Goal: Task Accomplishment & Management: Use online tool/utility

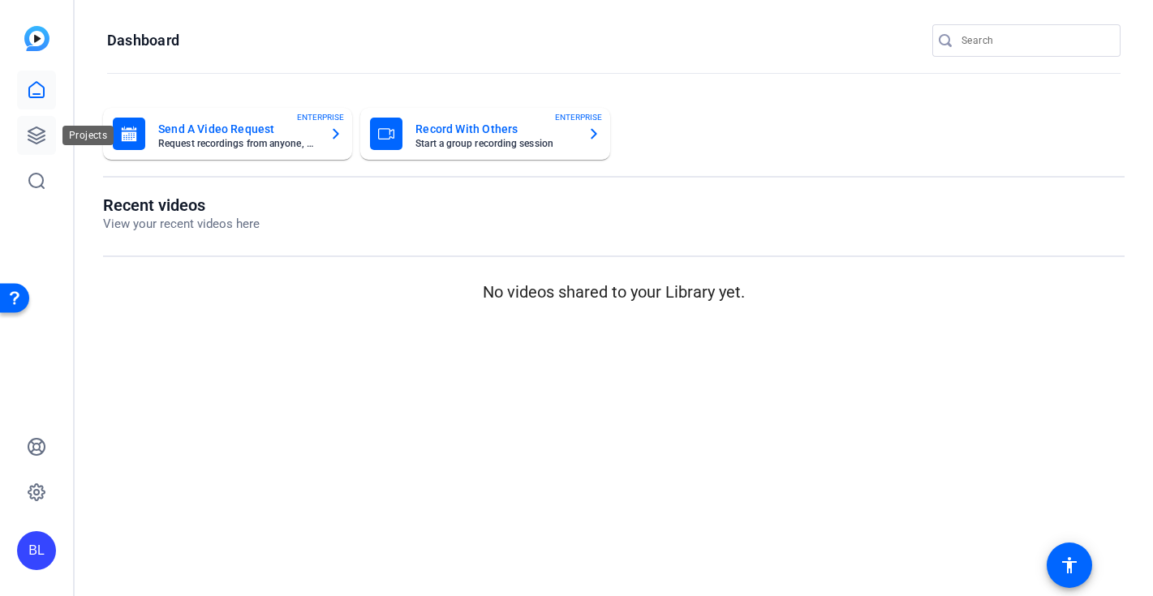
click at [38, 138] on icon at bounding box center [36, 135] width 16 height 16
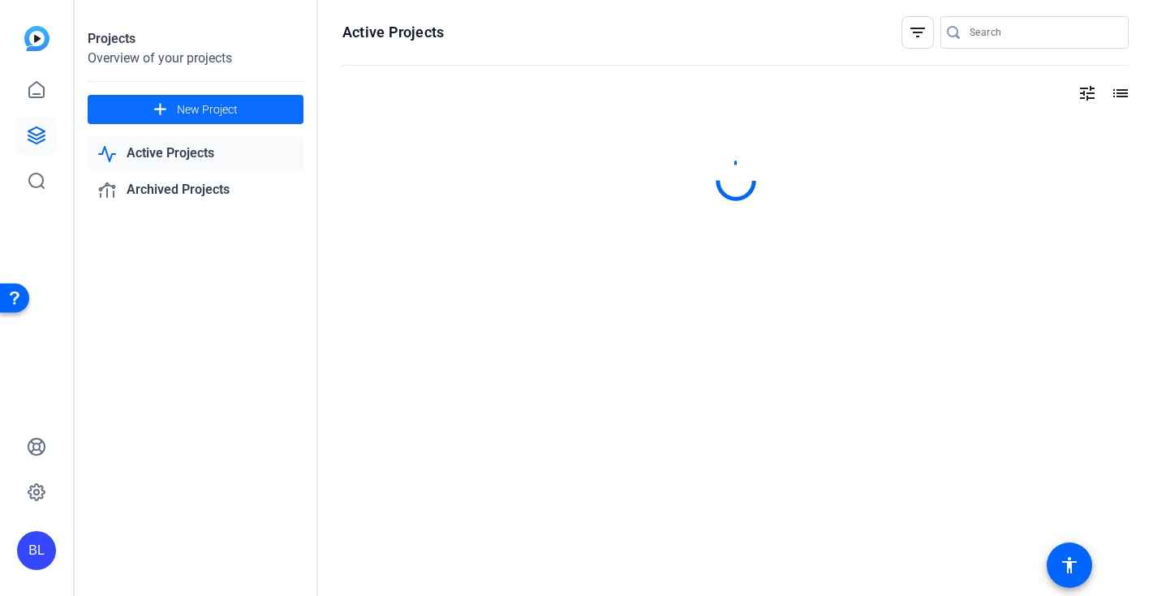
click at [158, 102] on mat-icon "add" at bounding box center [160, 110] width 20 height 20
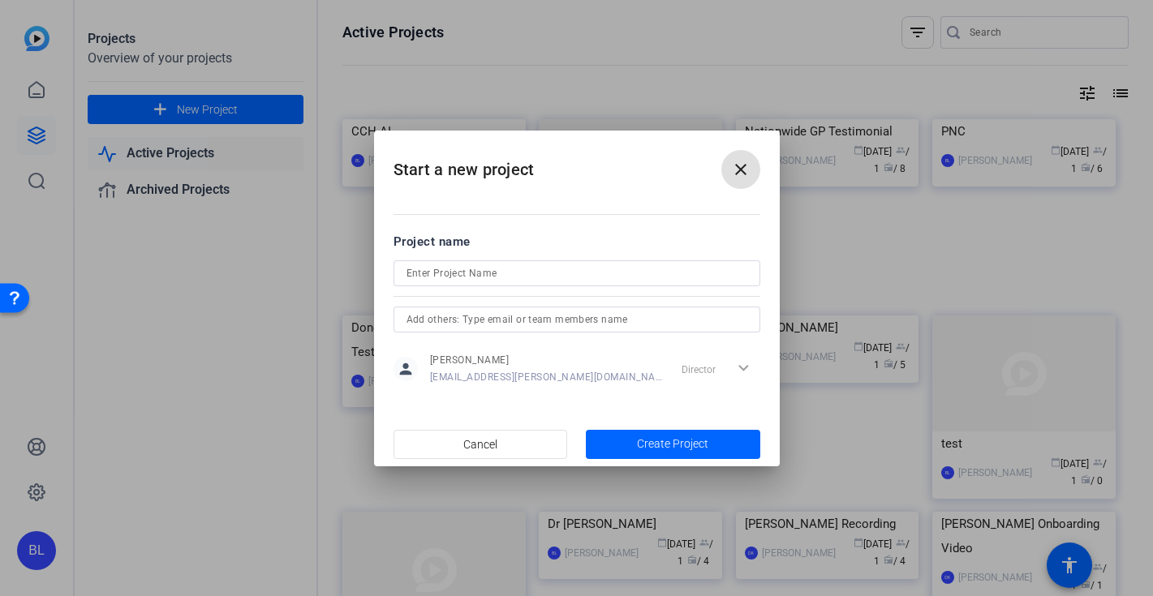
click at [444, 269] on input at bounding box center [576, 273] width 341 height 19
type input "Bunzl"
click at [647, 446] on span "Create Project" at bounding box center [672, 444] width 71 height 17
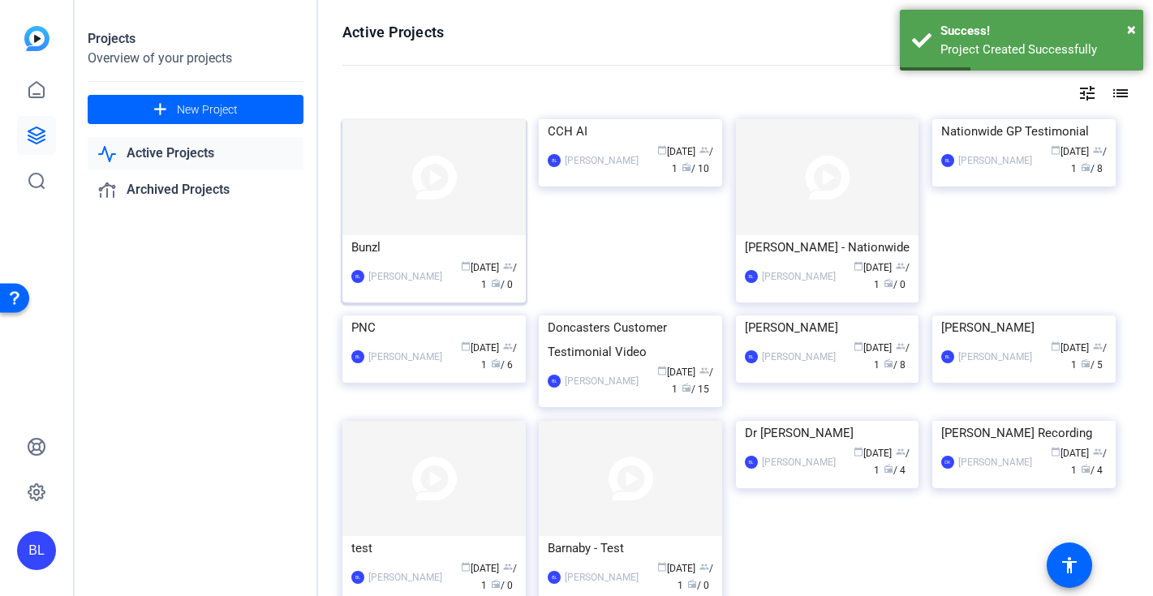
click at [414, 260] on div "[PERSON_NAME] calendar_today [DATE] group / 1 radio / 0" at bounding box center [433, 277] width 165 height 34
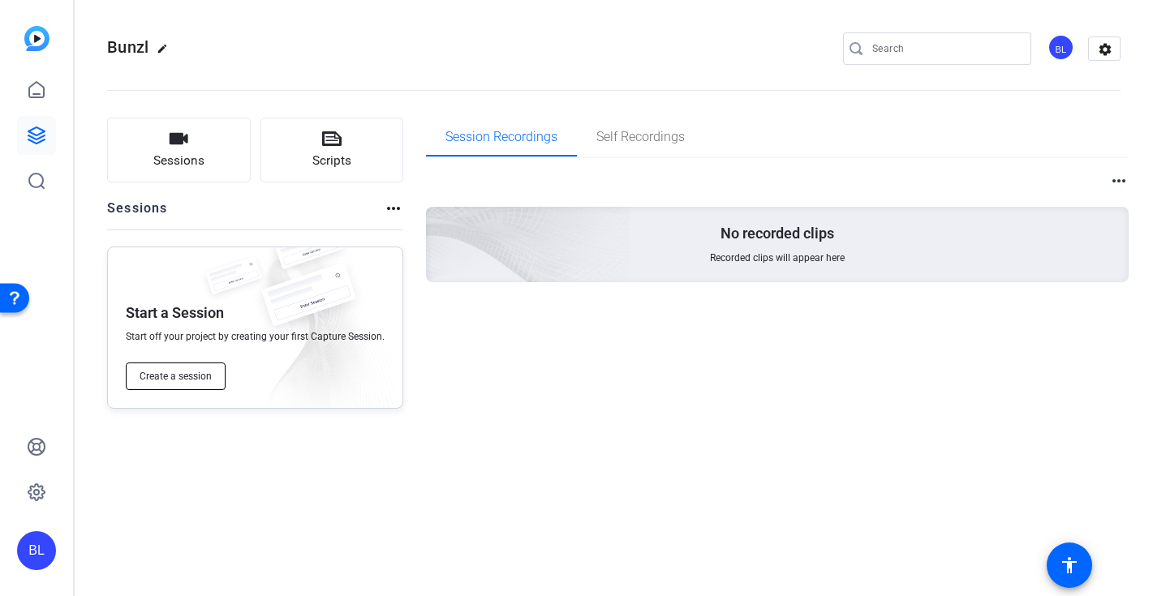
click at [155, 376] on span "Create a session" at bounding box center [176, 376] width 72 height 13
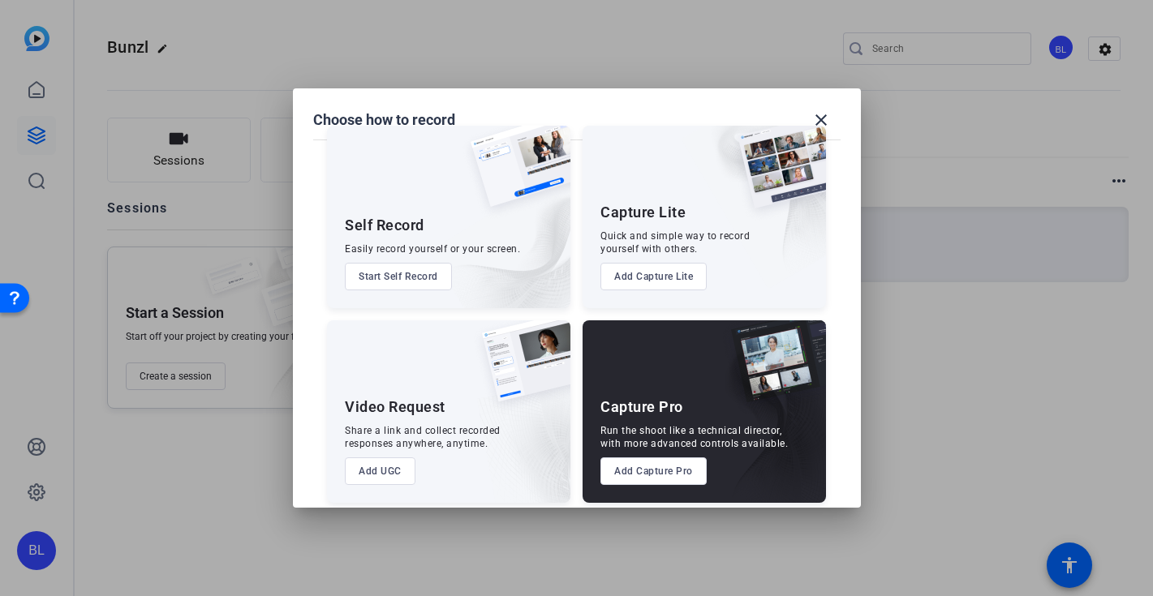
scroll to position [38, 0]
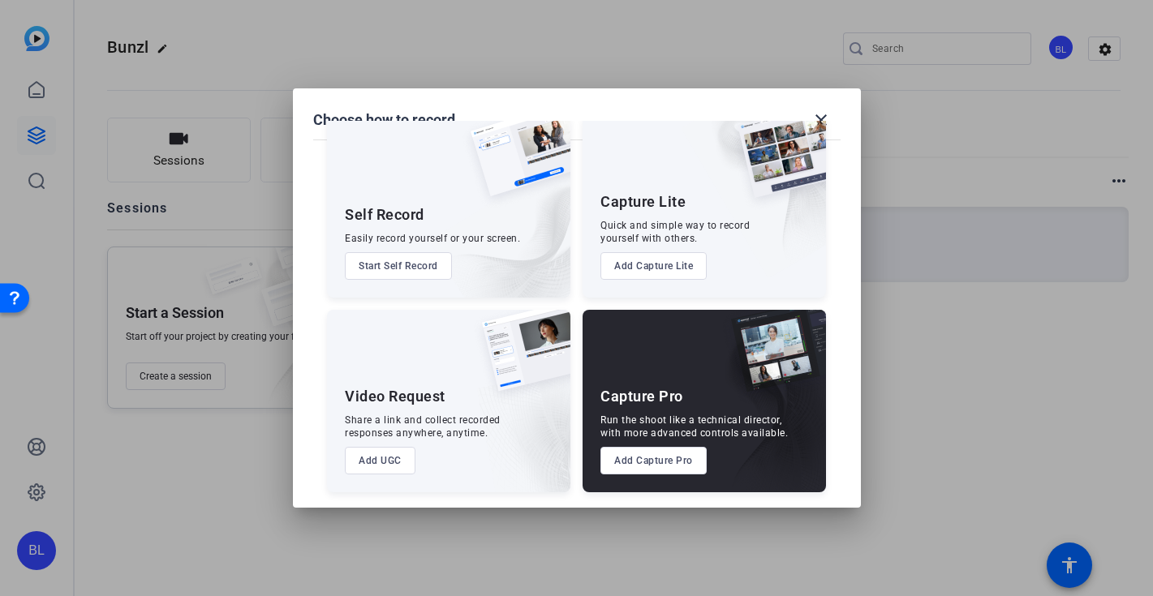
click at [644, 468] on button "Add Capture Pro" at bounding box center [653, 461] width 106 height 28
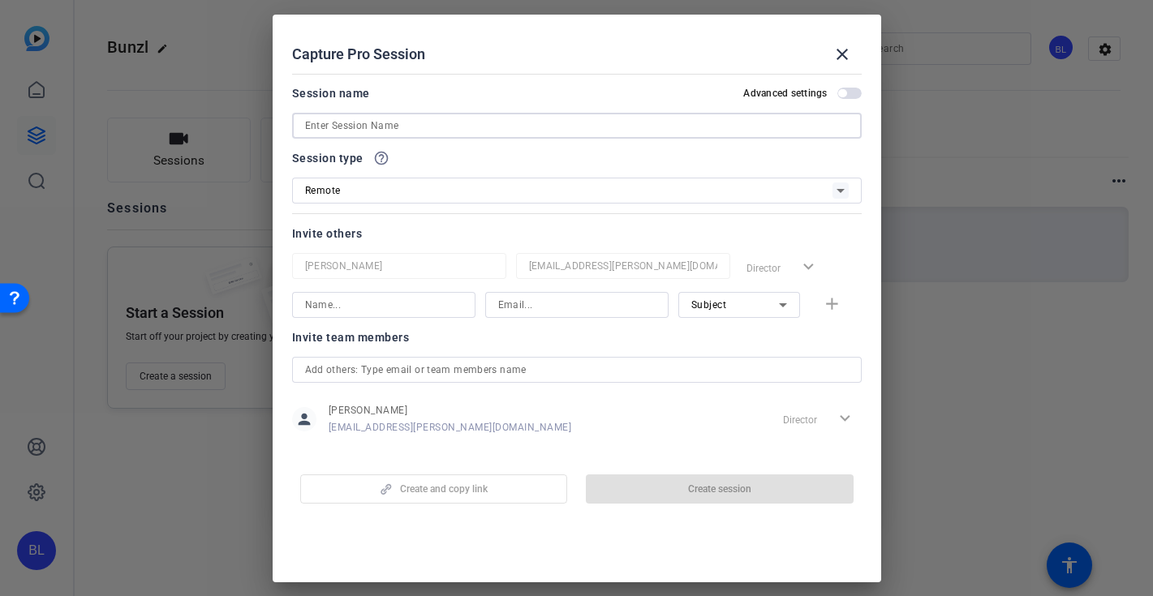
click at [410, 130] on input at bounding box center [576, 125] width 543 height 19
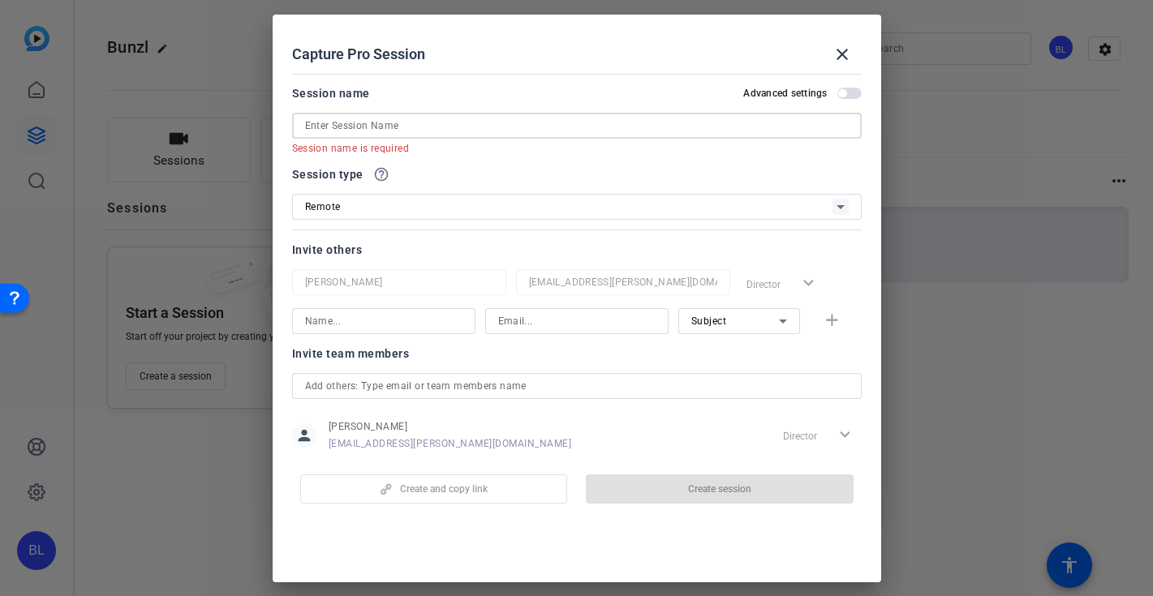
click at [511, 128] on input at bounding box center [576, 125] width 543 height 19
paste input "[PERSON_NAME]"
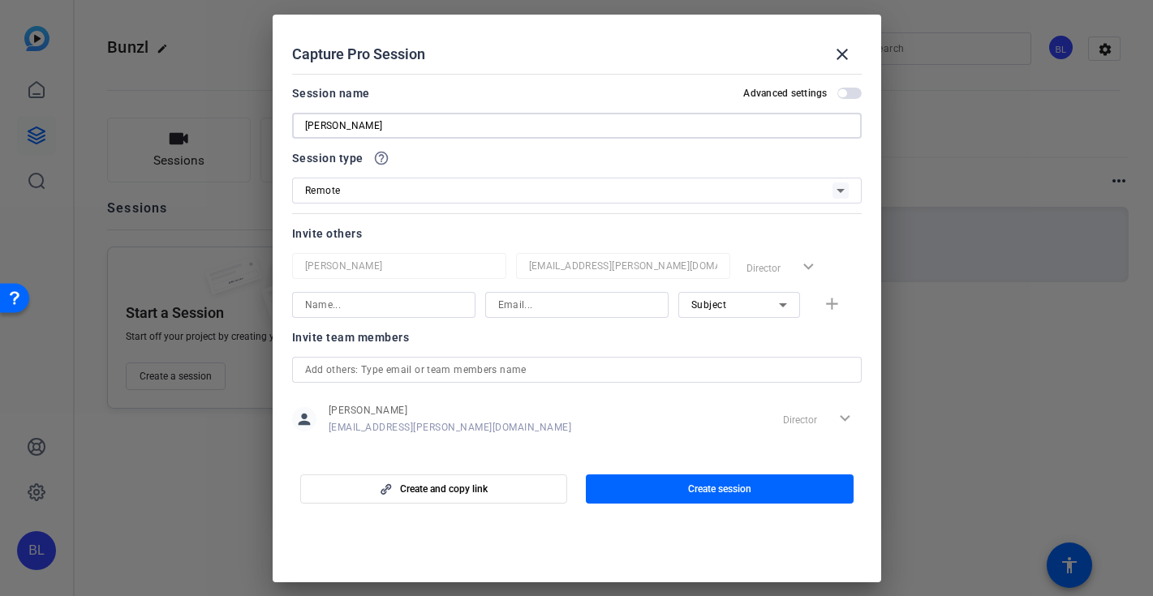
type input "[PERSON_NAME]"
click at [479, 193] on div "Remote" at bounding box center [568, 190] width 527 height 20
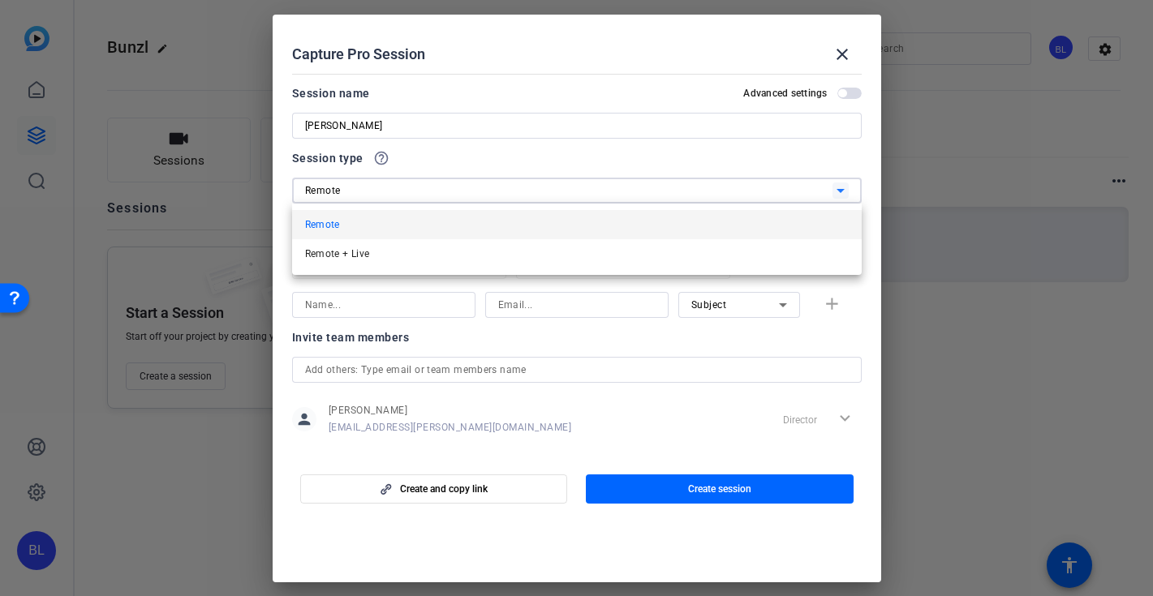
click at [461, 230] on mat-option "Remote" at bounding box center [576, 224] width 569 height 29
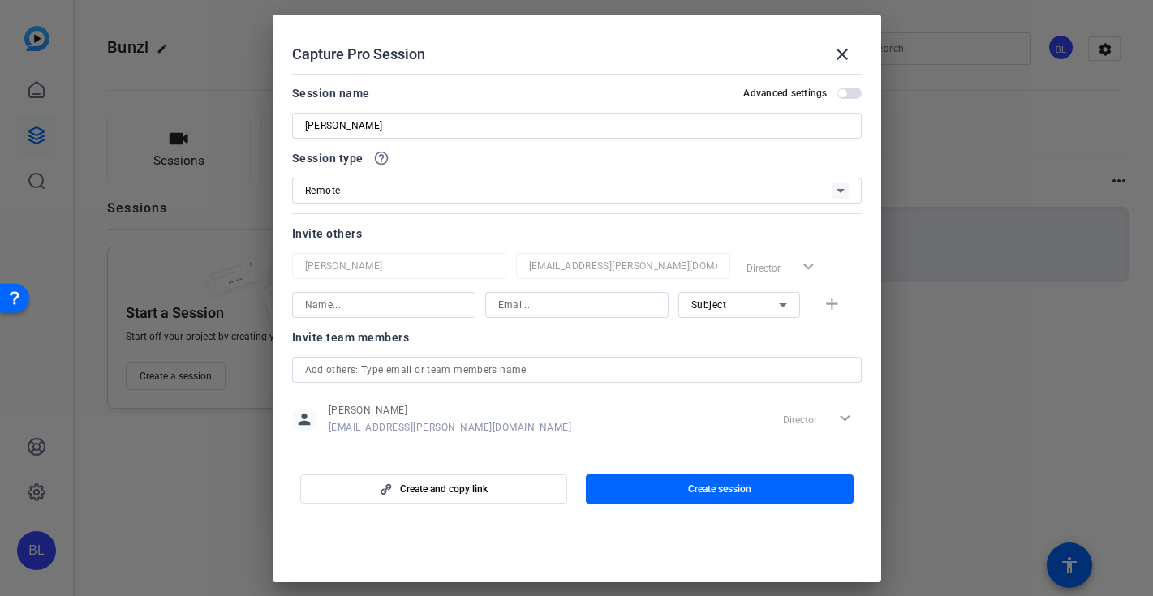
click at [827, 301] on div "Subject add" at bounding box center [576, 305] width 569 height 26
click at [363, 307] on input at bounding box center [383, 304] width 157 height 19
type input "[DEMOGRAPHIC_DATA]"
click at [849, 90] on span "button" at bounding box center [849, 93] width 24 height 11
click at [360, 303] on input "[DEMOGRAPHIC_DATA]" at bounding box center [383, 304] width 157 height 19
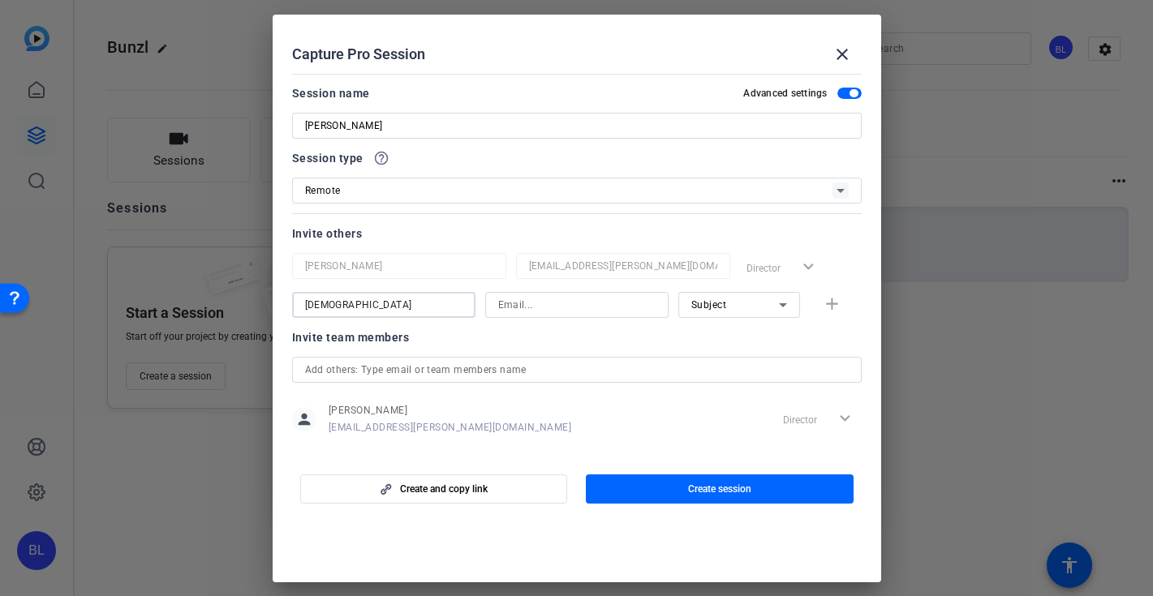
click at [360, 303] on input "[DEMOGRAPHIC_DATA]" at bounding box center [383, 304] width 157 height 19
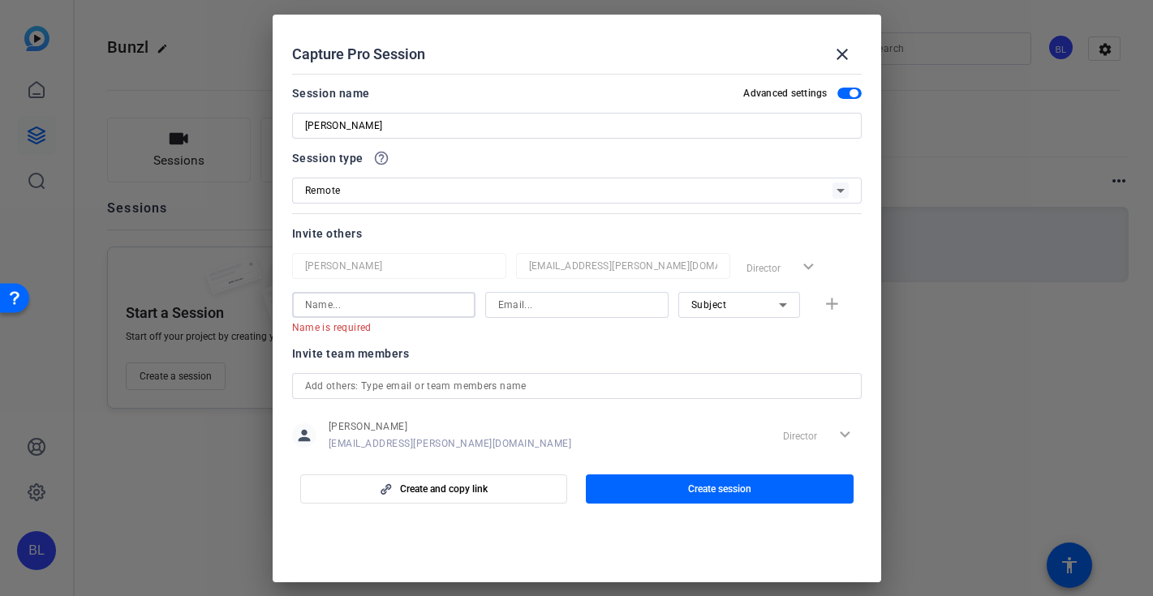
click at [486, 349] on div "Invite team members" at bounding box center [576, 353] width 569 height 19
click at [462, 400] on div at bounding box center [576, 408] width 569 height 18
click at [461, 424] on div "person [PERSON_NAME] [PERSON_NAME][EMAIL_ADDRESS][PERSON_NAME][DOMAIN_NAME] Dir…" at bounding box center [576, 435] width 569 height 41
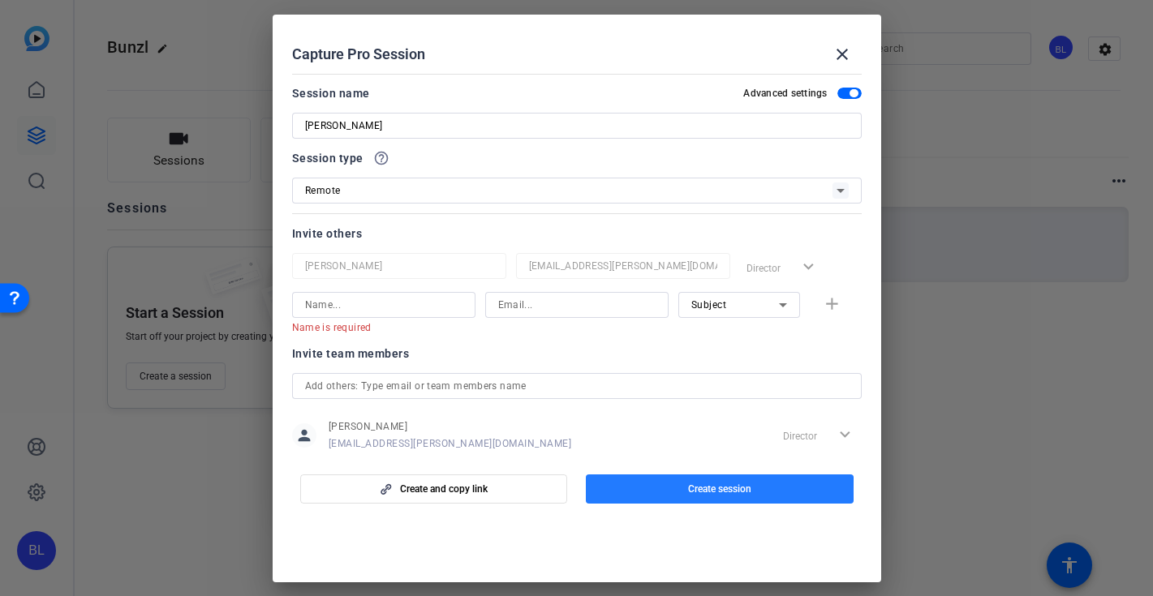
click at [625, 491] on span "button" at bounding box center [720, 489] width 268 height 39
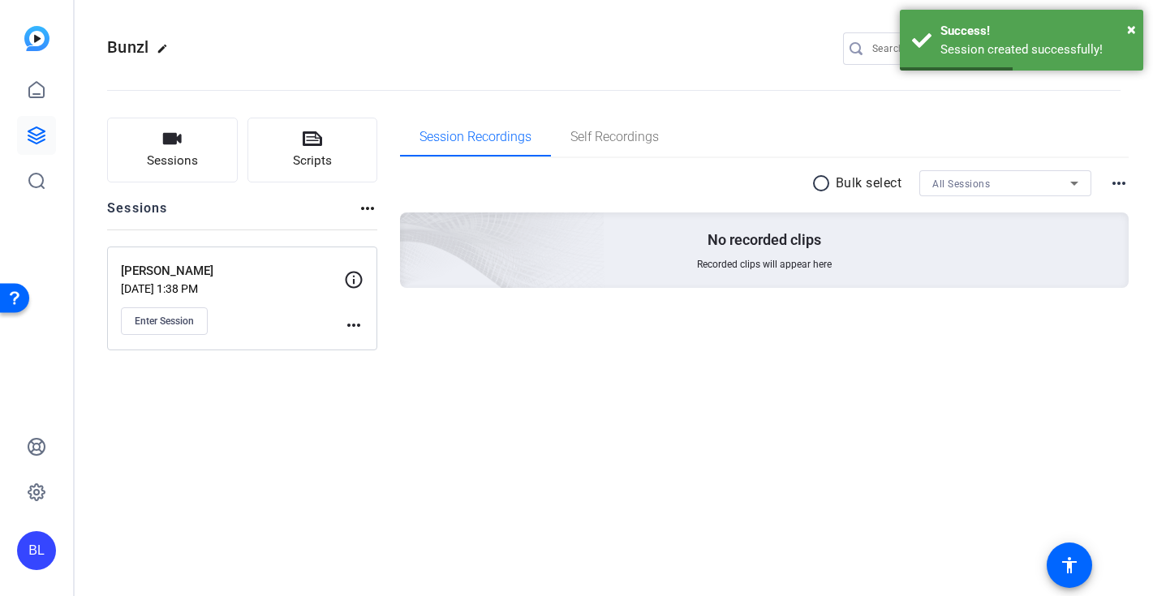
click at [261, 305] on div "[PERSON_NAME] [DATE] 1:38 PM Enter Session" at bounding box center [232, 298] width 223 height 73
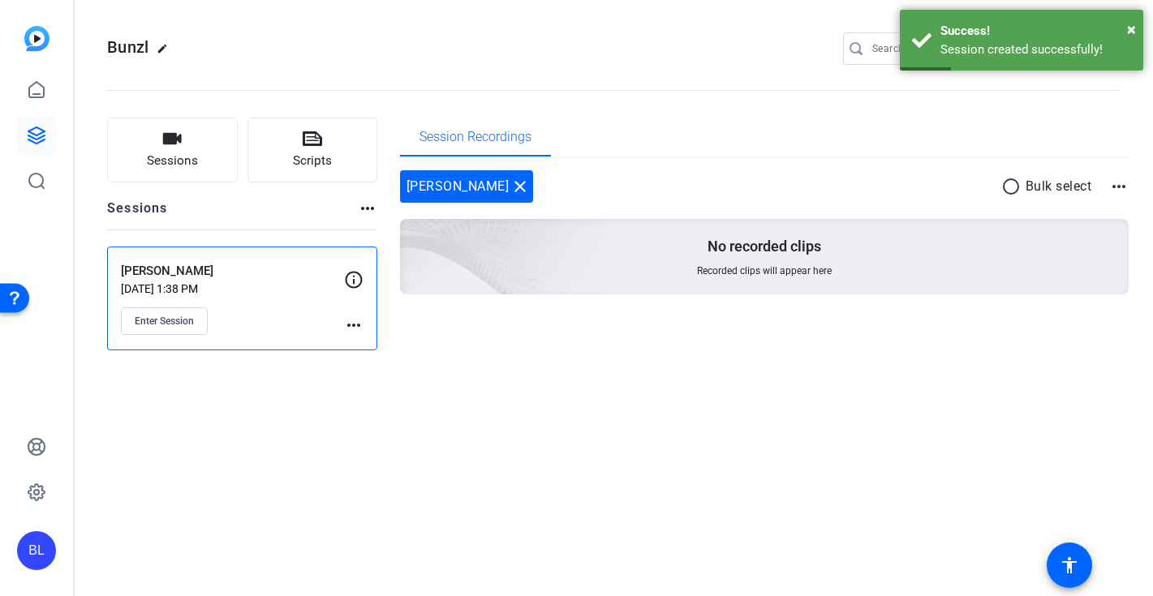
click at [261, 305] on div "[PERSON_NAME] [DATE] 1:38 PM Enter Session" at bounding box center [232, 298] width 223 height 73
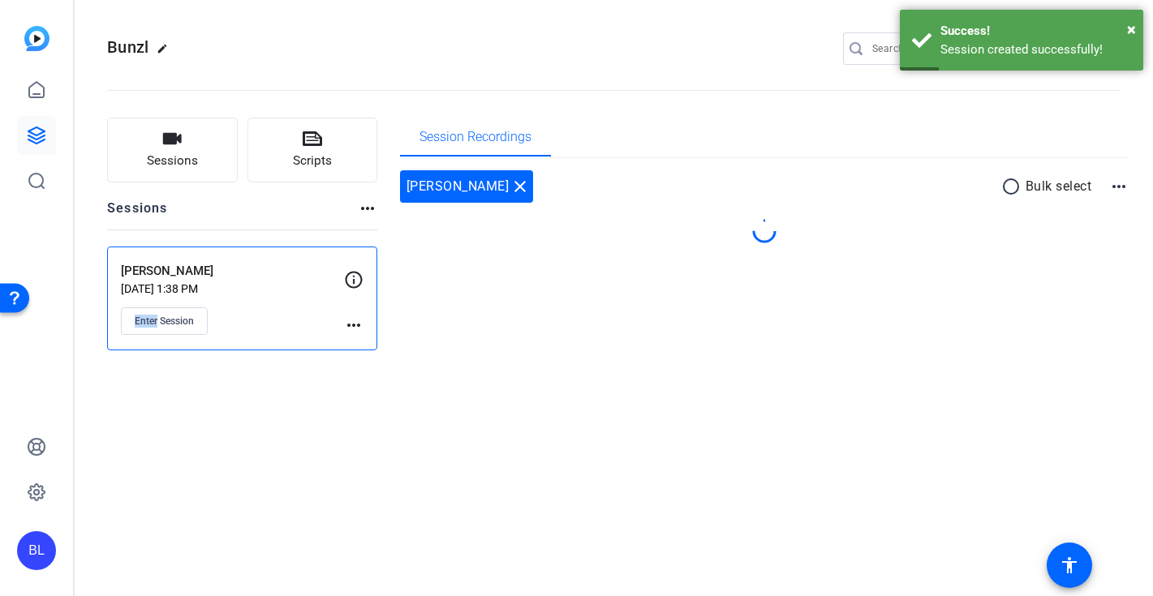
click at [261, 305] on div "[PERSON_NAME] [DATE] 1:38 PM Enter Session" at bounding box center [232, 298] width 223 height 73
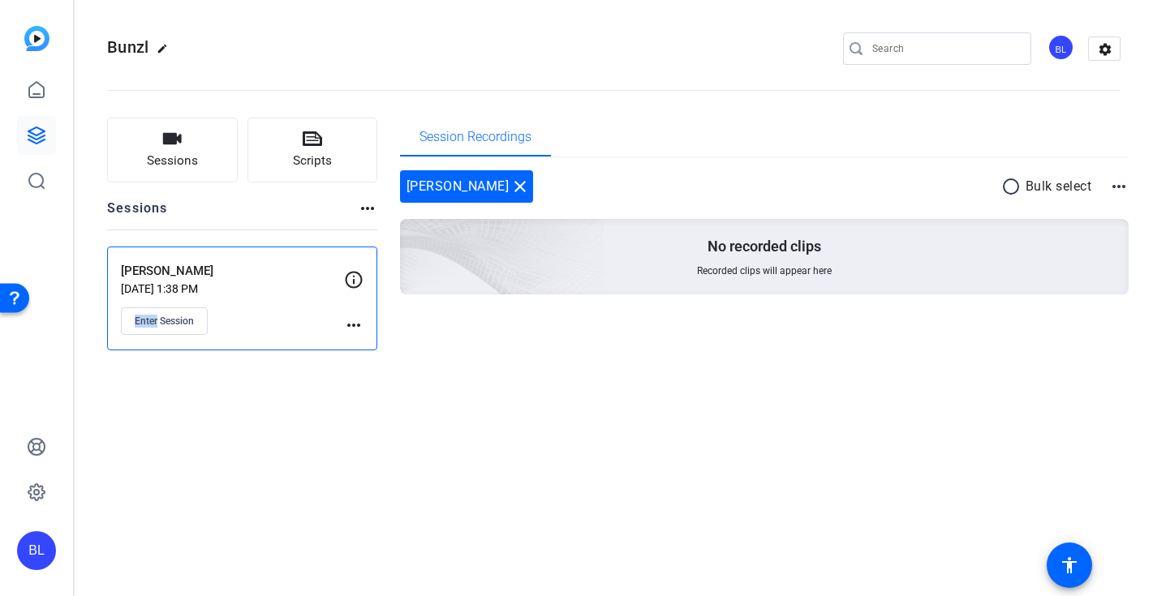
click at [360, 328] on mat-icon "more_horiz" at bounding box center [353, 325] width 19 height 19
click at [362, 339] on span "Edit Session" at bounding box center [394, 348] width 74 height 19
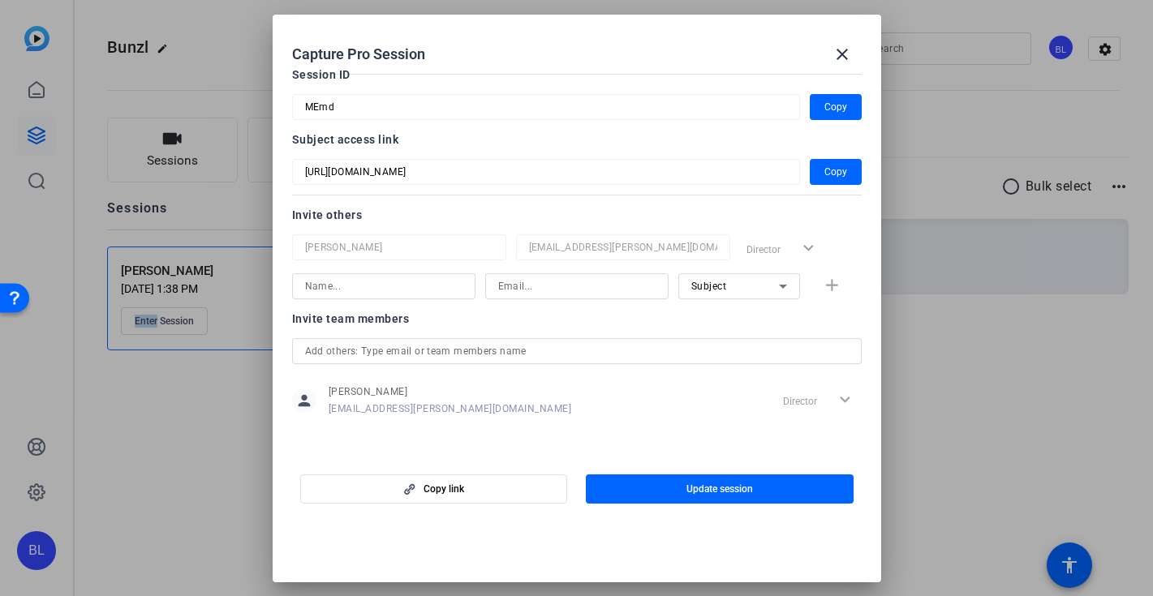
scroll to position [0, 0]
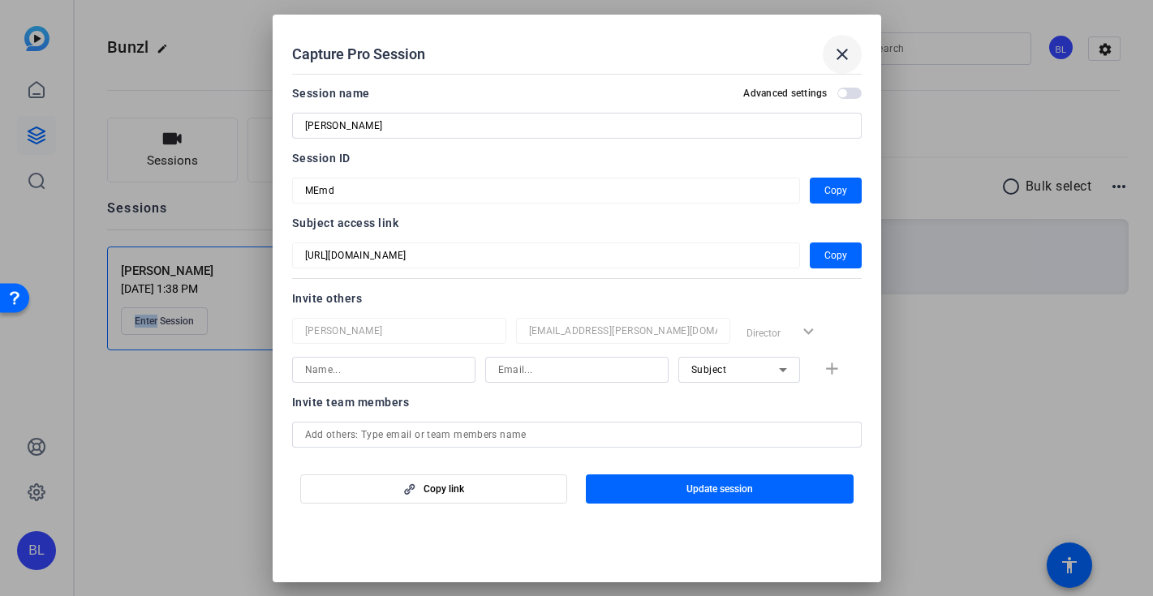
click at [834, 57] on mat-icon "close" at bounding box center [841, 54] width 19 height 19
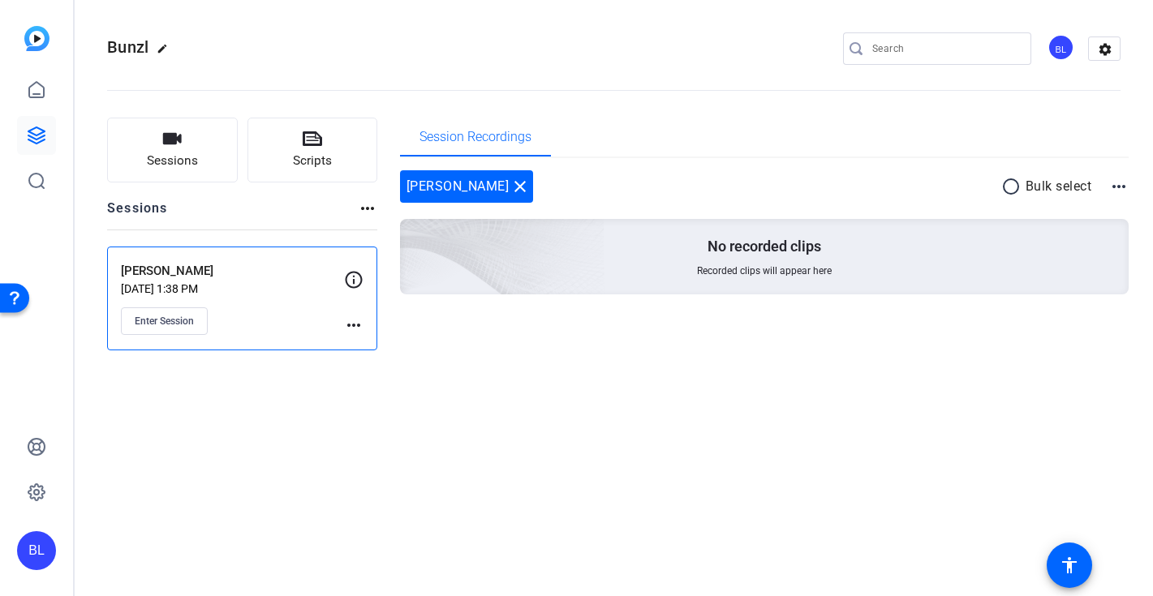
click at [347, 320] on mat-icon "more_horiz" at bounding box center [353, 325] width 19 height 19
click at [294, 290] on div at bounding box center [576, 298] width 1153 height 596
click at [215, 304] on div "[PERSON_NAME] [DATE] 1:38 PM Enter Session" at bounding box center [232, 298] width 223 height 73
click at [181, 325] on span "Enter Session" at bounding box center [164, 321] width 59 height 13
click at [45, 132] on icon at bounding box center [36, 135] width 19 height 19
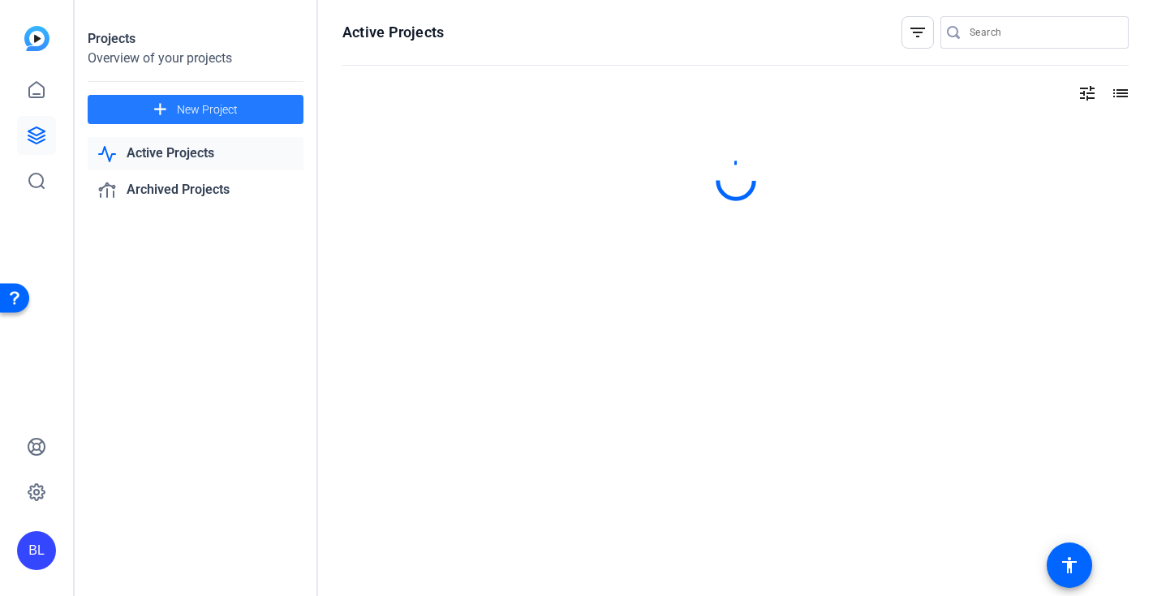
click at [204, 103] on span "New Project" at bounding box center [207, 109] width 61 height 17
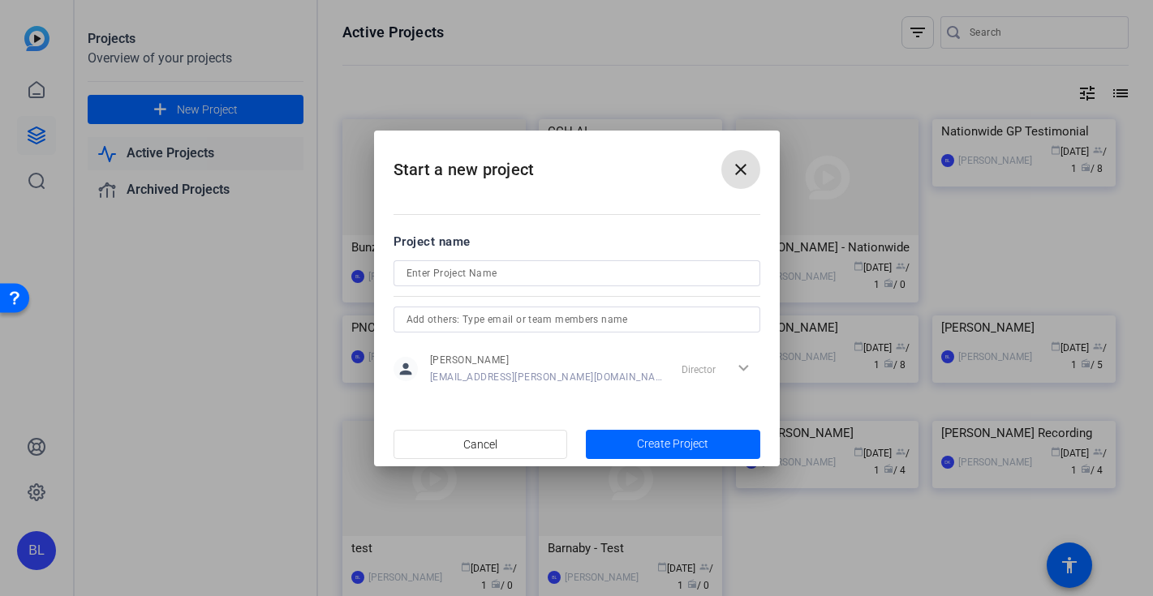
click at [455, 275] on input at bounding box center [576, 273] width 341 height 19
type input "Test"
click at [745, 367] on div "Director expand_more" at bounding box center [717, 368] width 85 height 29
click at [667, 442] on span "Create Project" at bounding box center [672, 444] width 71 height 17
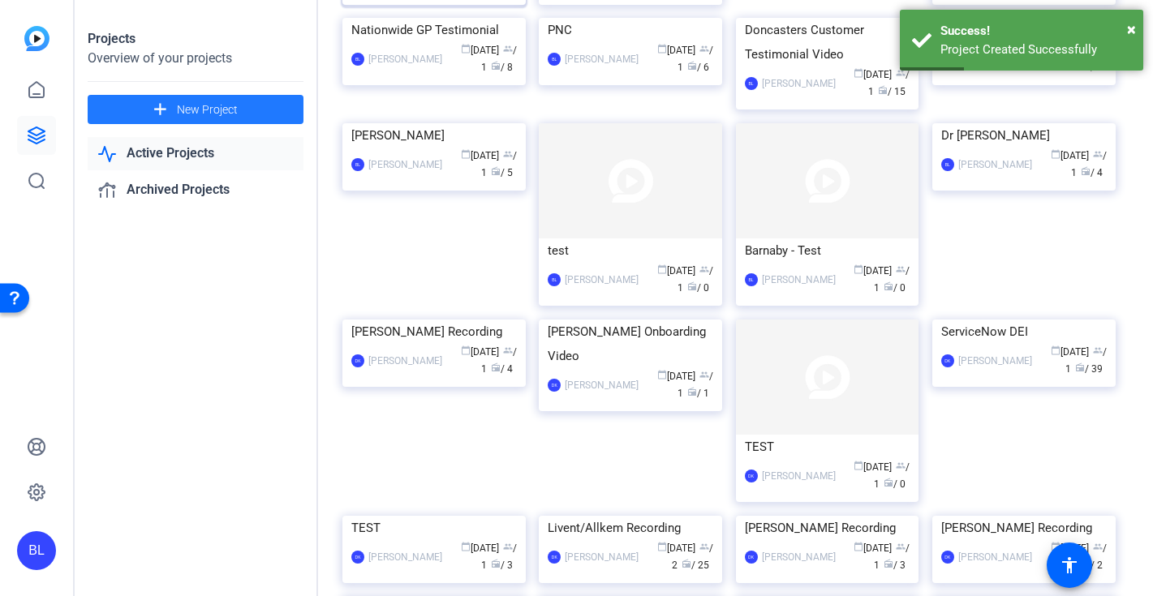
scroll to position [427, 0]
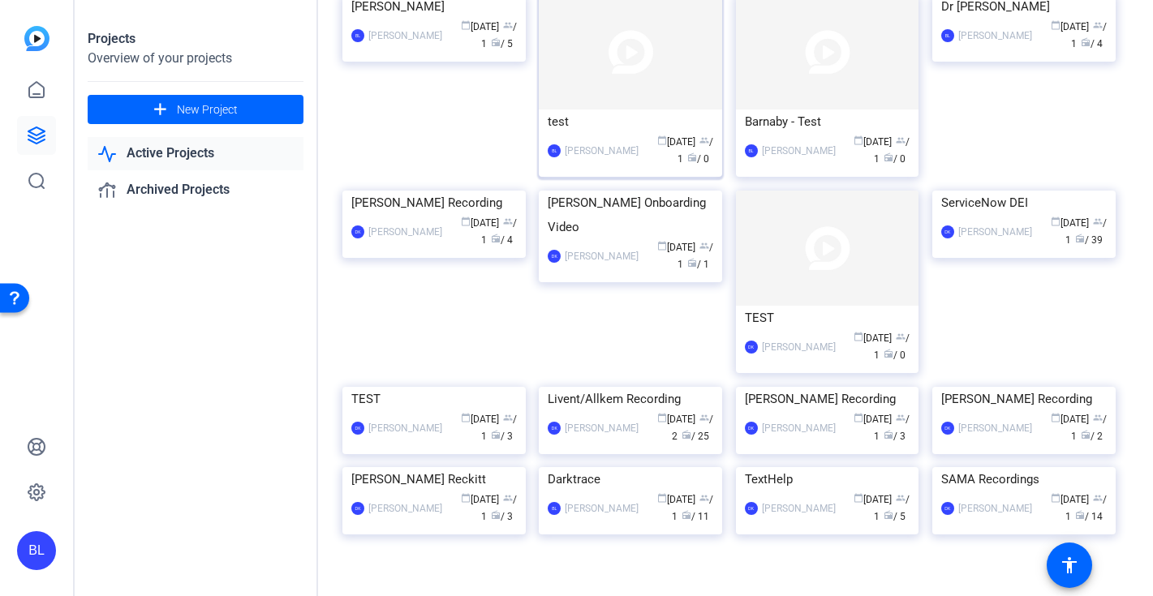
click at [592, 168] on div "[PERSON_NAME] calendar_today [DATE] group / 1 radio / 0" at bounding box center [630, 151] width 165 height 34
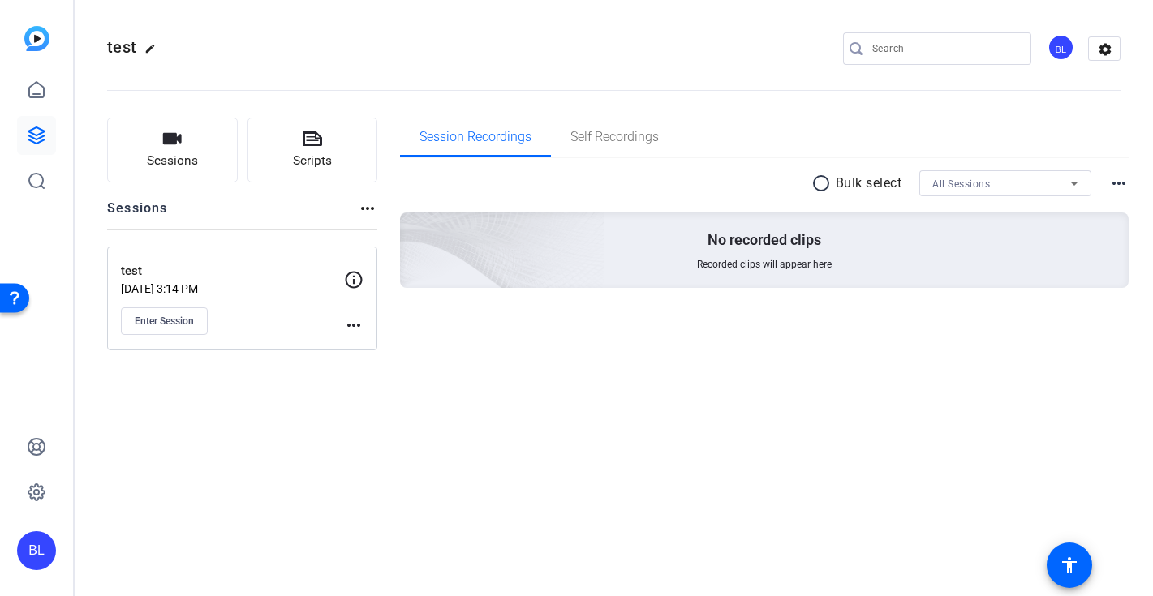
click at [1117, 179] on mat-icon "more_horiz" at bounding box center [1118, 183] width 19 height 19
click at [1066, 102] on div at bounding box center [576, 298] width 1153 height 596
click at [1102, 51] on mat-icon "settings" at bounding box center [1105, 49] width 32 height 24
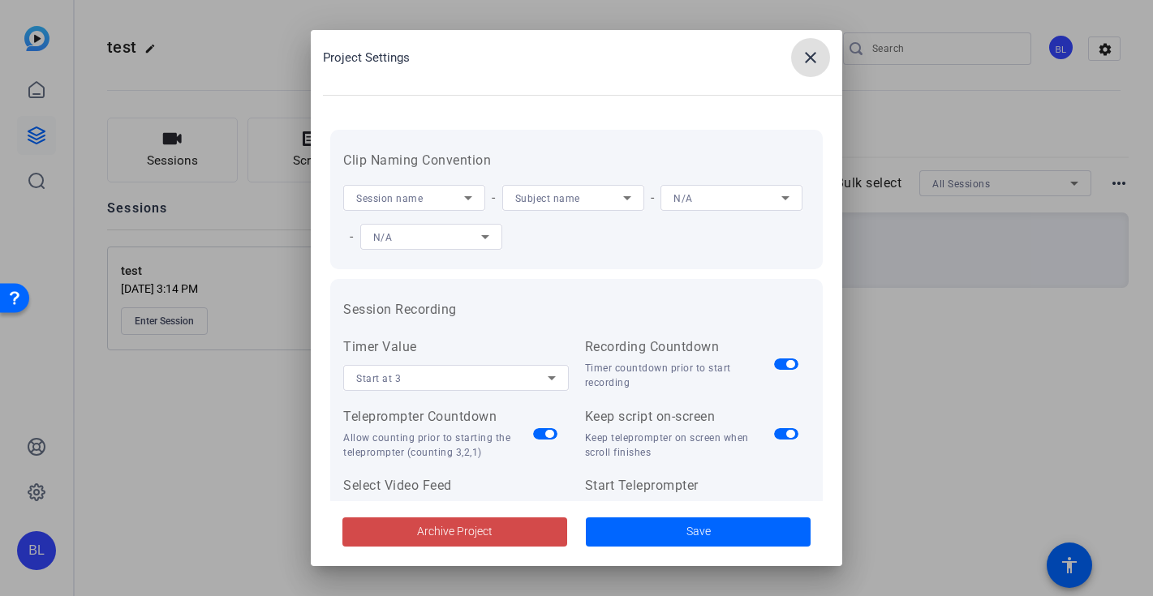
click at [509, 545] on span at bounding box center [454, 532] width 225 height 39
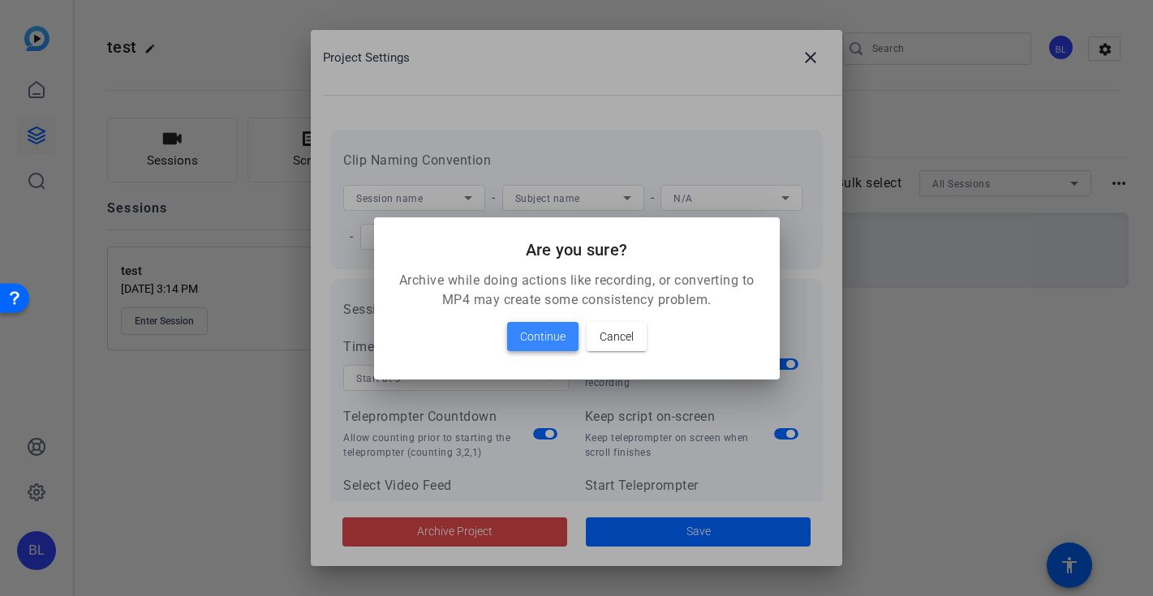
click at [539, 330] on span "Continue" at bounding box center [542, 336] width 45 height 19
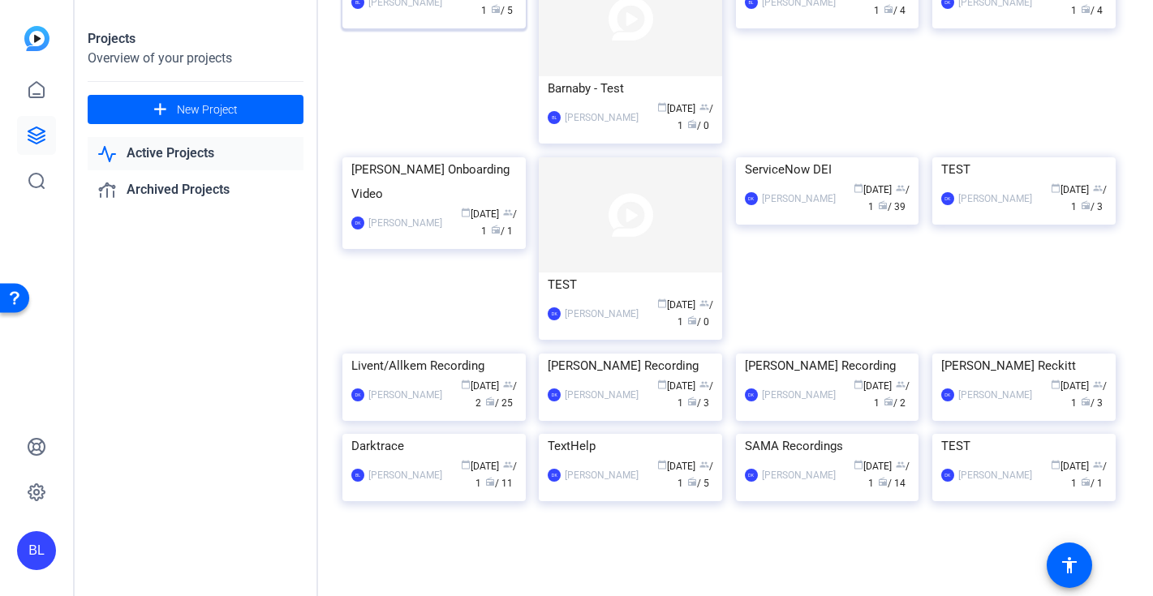
scroll to position [642, 0]
click at [617, 273] on div "TEST" at bounding box center [630, 285] width 165 height 24
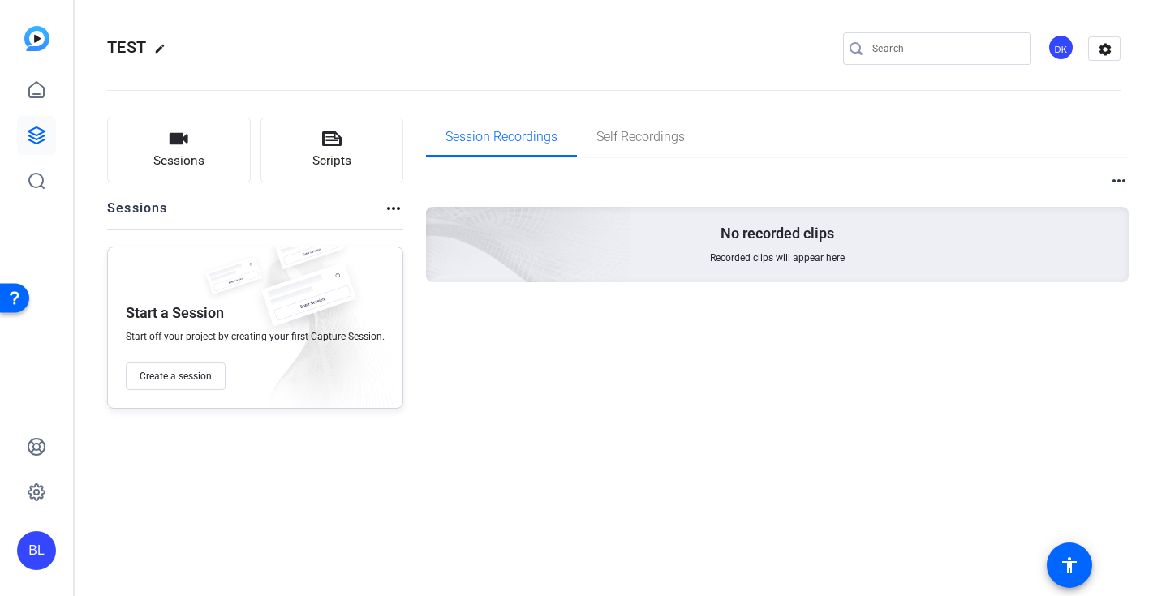
click at [1123, 183] on mat-icon "more_horiz" at bounding box center [1118, 180] width 19 height 19
click at [872, 138] on div at bounding box center [576, 298] width 1153 height 596
click at [1103, 48] on mat-icon "settings" at bounding box center [1105, 49] width 32 height 24
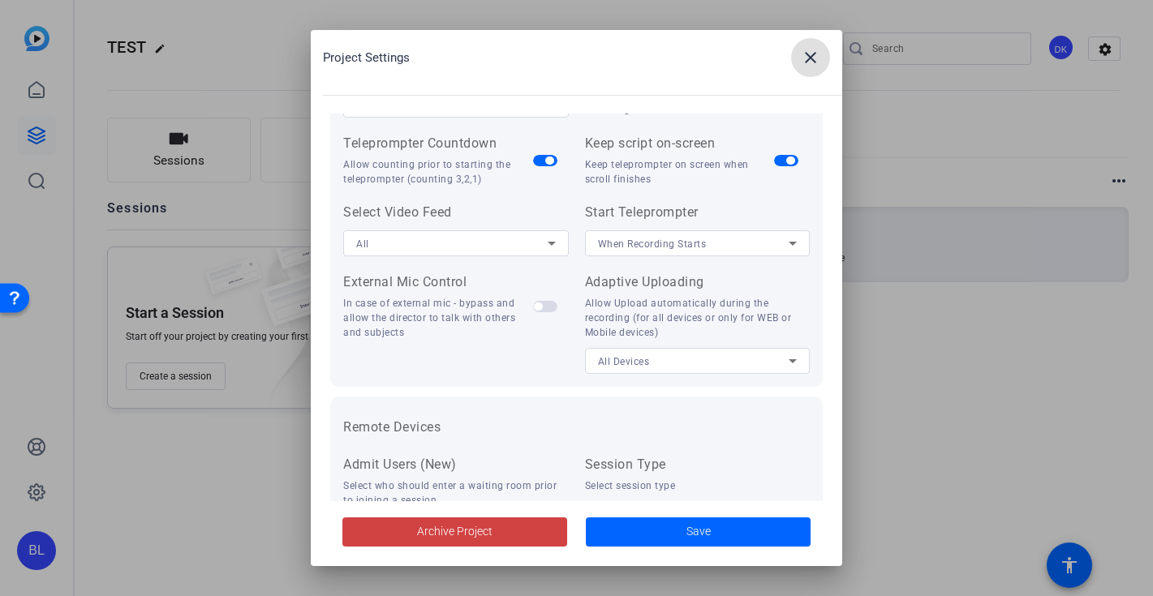
scroll to position [353, 0]
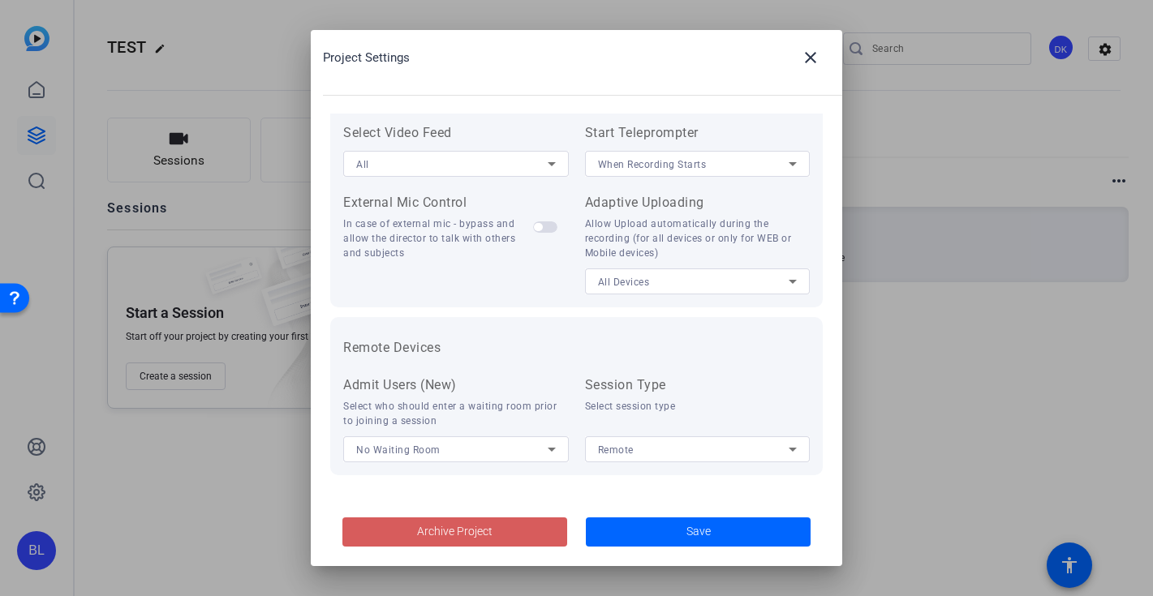
click at [487, 532] on span "Archive Project" at bounding box center [454, 531] width 75 height 17
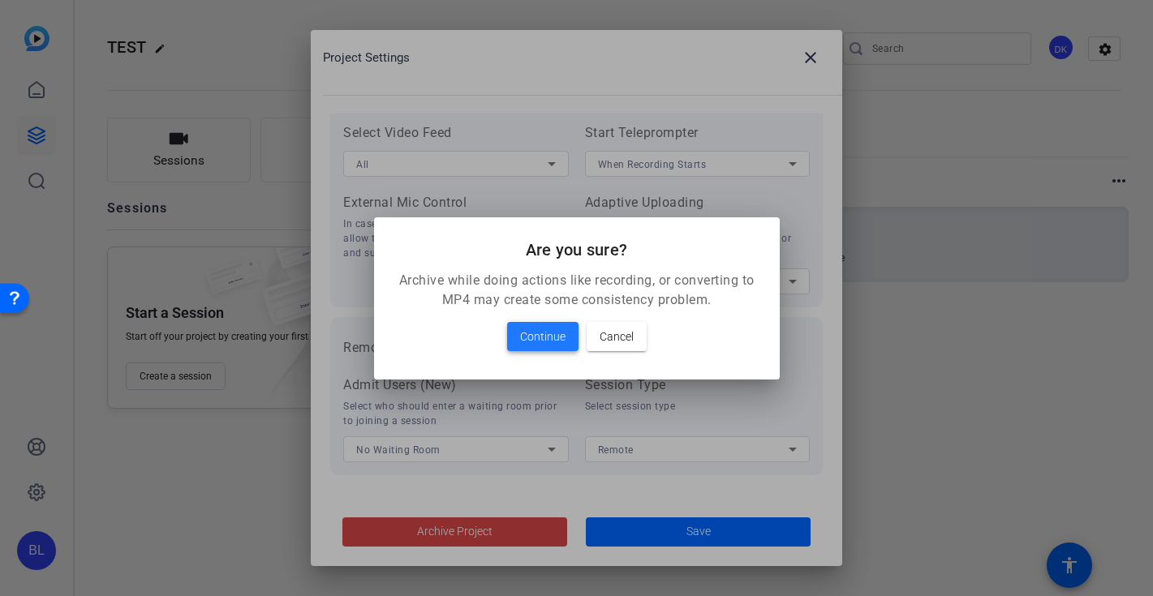
click at [549, 331] on span "Continue" at bounding box center [542, 336] width 45 height 19
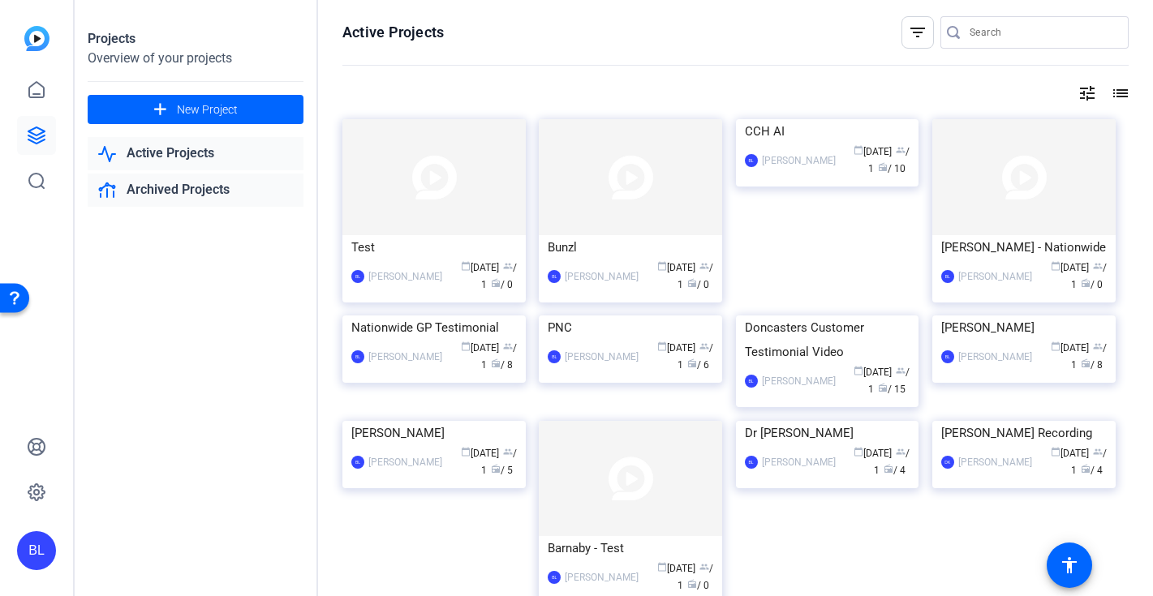
click at [190, 182] on link "Archived Projects" at bounding box center [196, 190] width 216 height 33
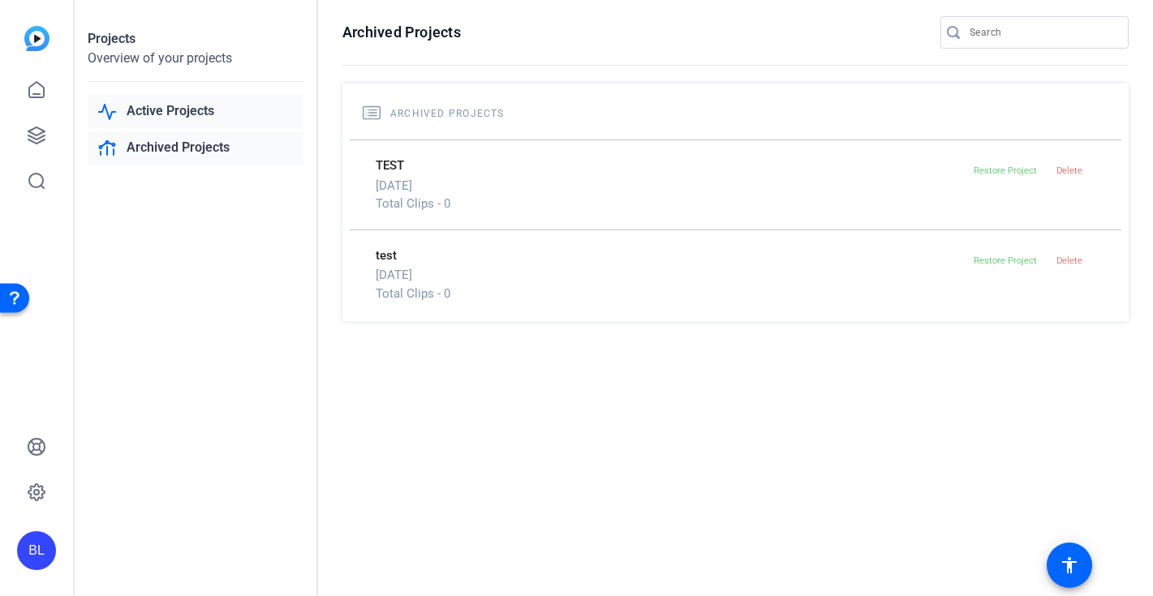
click at [170, 107] on link "Active Projects" at bounding box center [196, 111] width 216 height 33
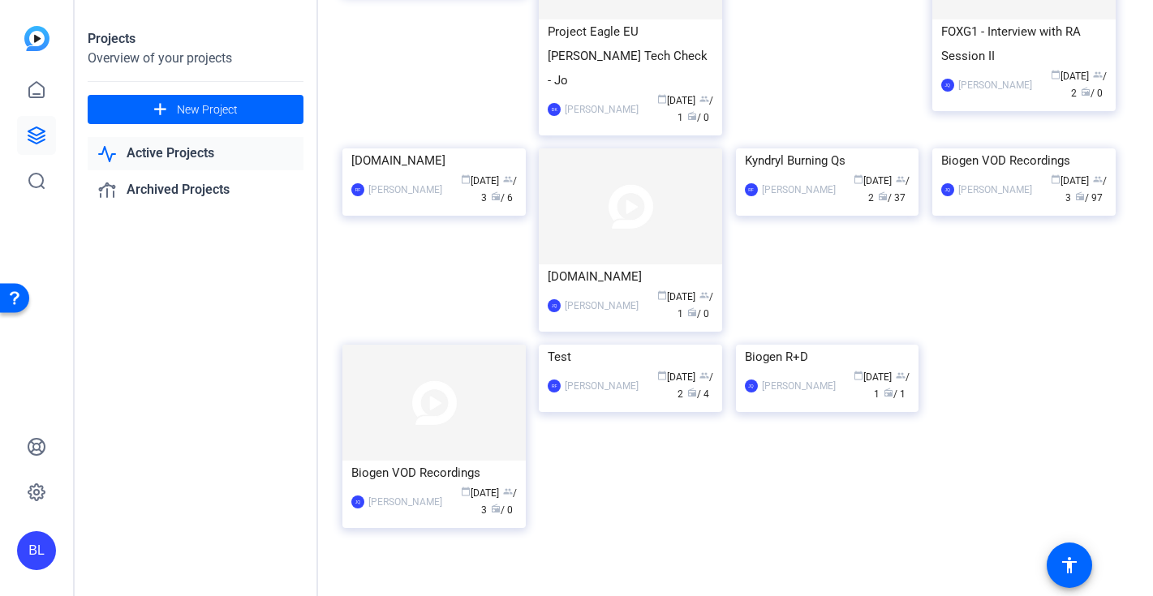
scroll to position [1502, 0]
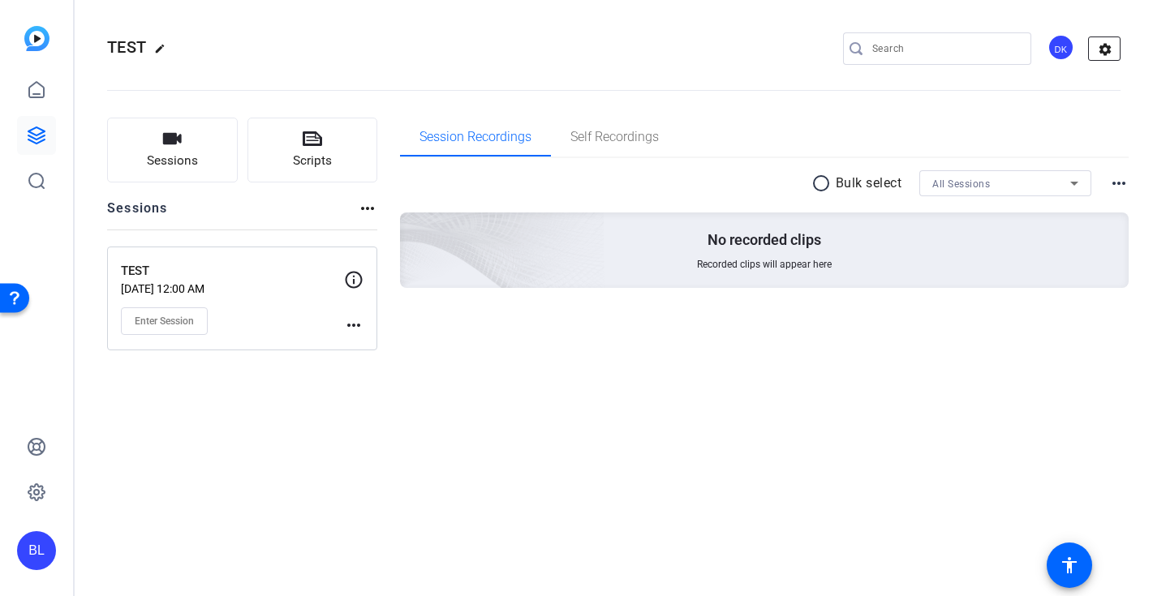
click at [1102, 43] on mat-icon "settings" at bounding box center [1105, 49] width 32 height 24
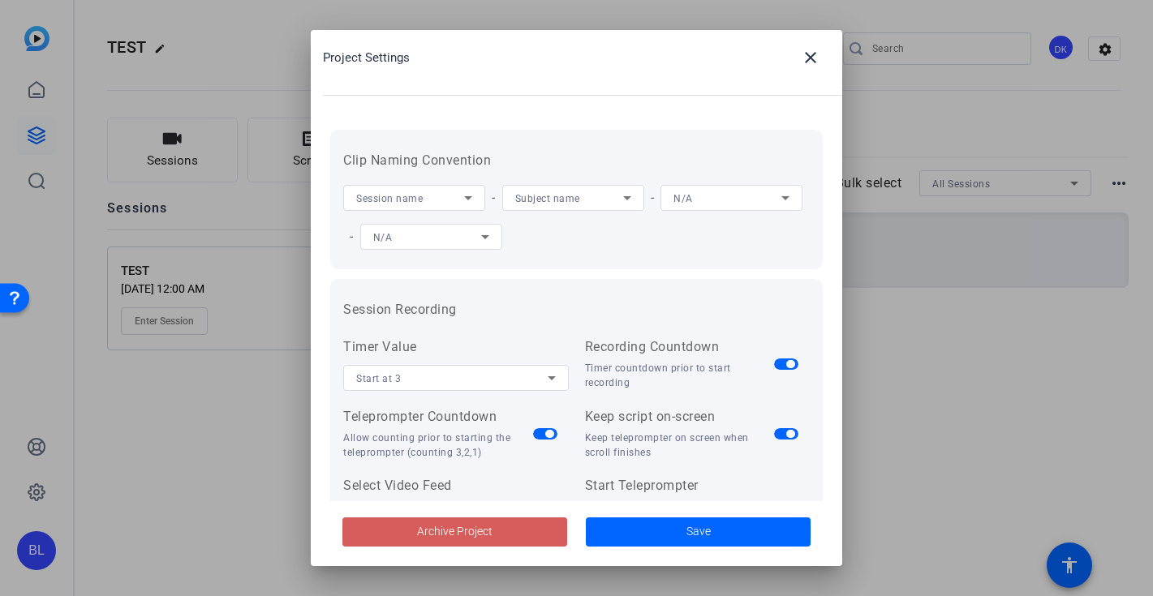
click at [522, 531] on span at bounding box center [454, 532] width 225 height 39
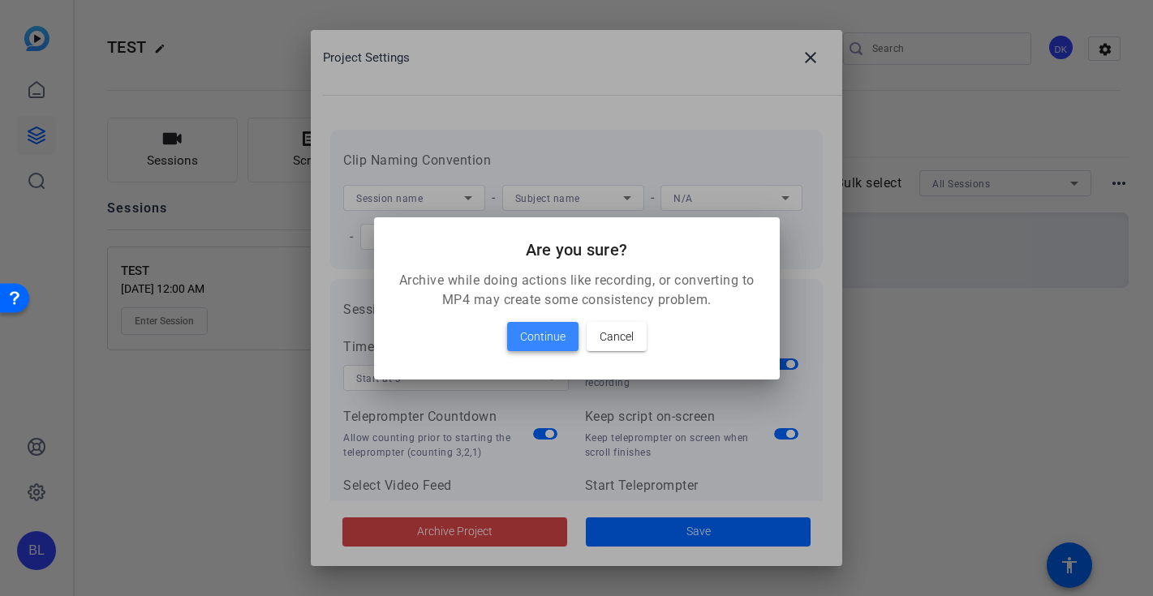
click at [551, 329] on span "Continue" at bounding box center [542, 336] width 45 height 19
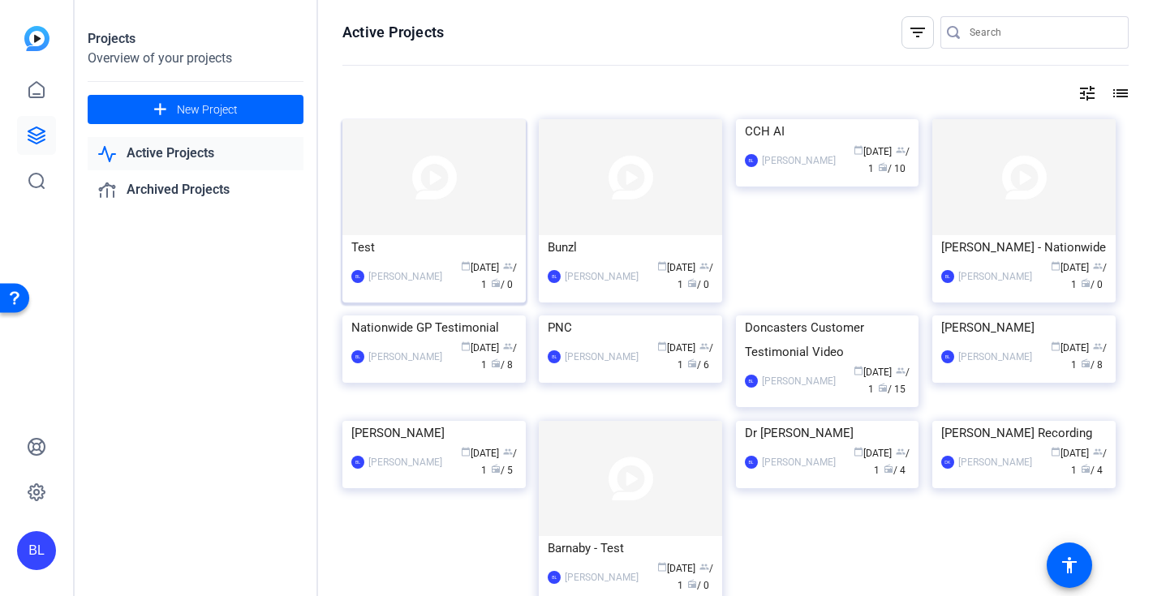
click at [415, 196] on img at bounding box center [433, 177] width 183 height 116
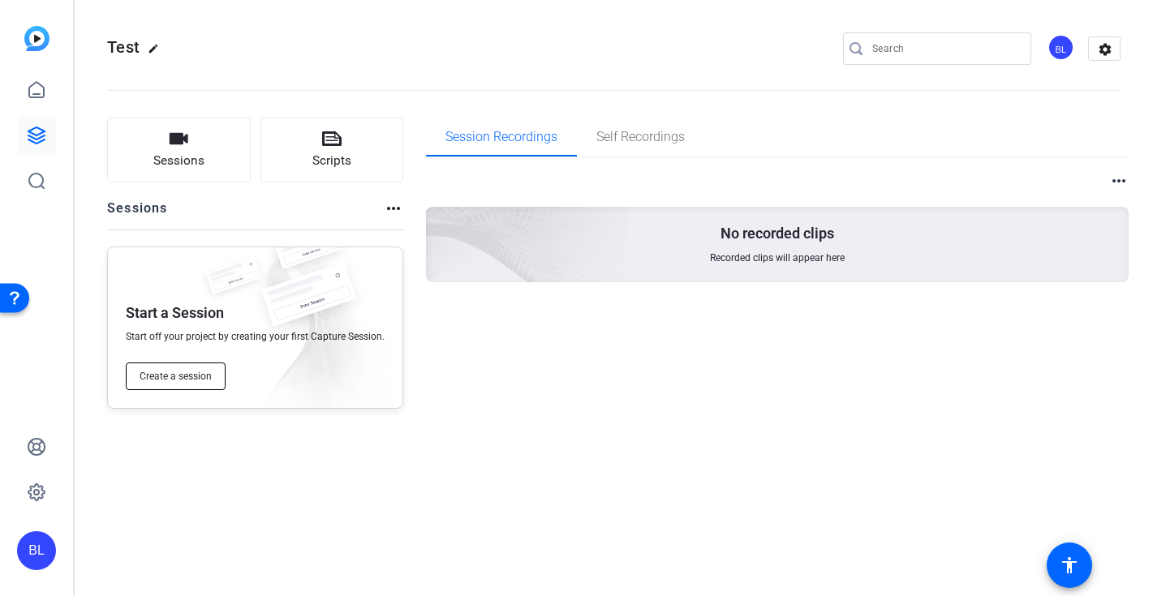
click at [199, 380] on span "Create a session" at bounding box center [176, 376] width 72 height 13
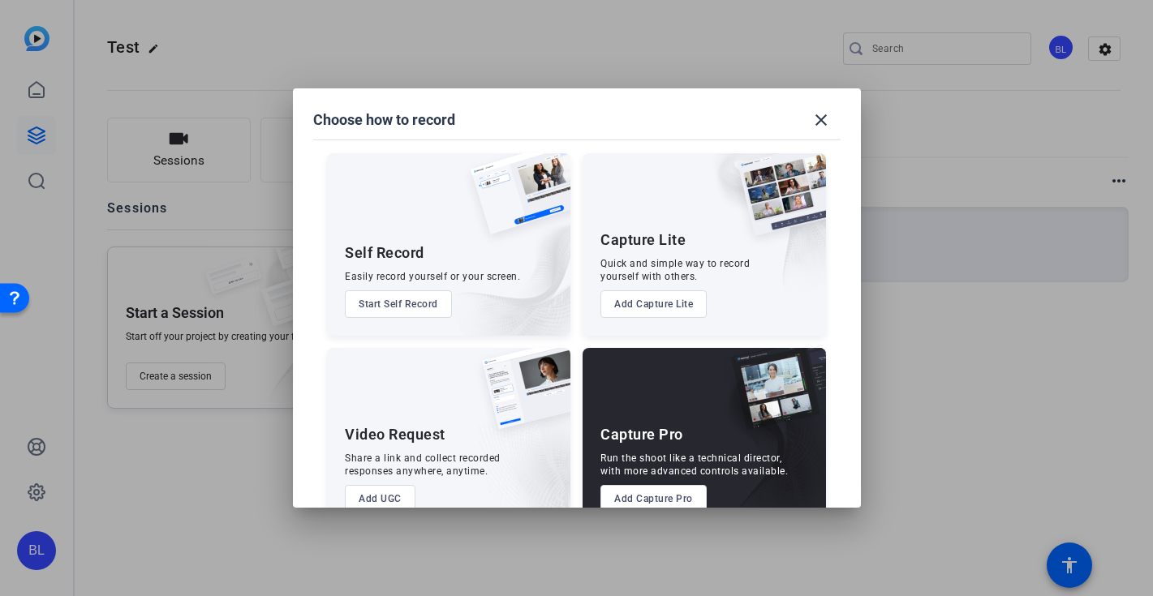
click at [640, 491] on button "Add Capture Pro" at bounding box center [653, 499] width 106 height 28
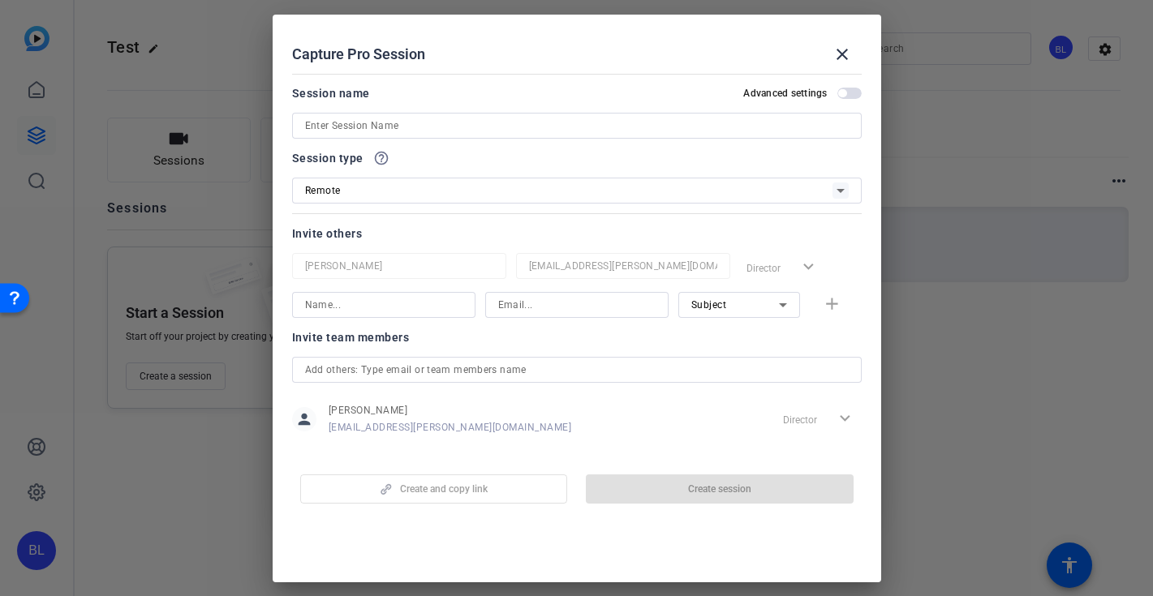
click at [382, 306] on input at bounding box center [383, 304] width 157 height 19
type input "barn [PERSON_NAME]"
click at [578, 305] on input at bounding box center [576, 304] width 157 height 19
type input "[EMAIL_ADDRESS][DOMAIN_NAME]"
click at [776, 303] on icon at bounding box center [782, 304] width 19 height 19
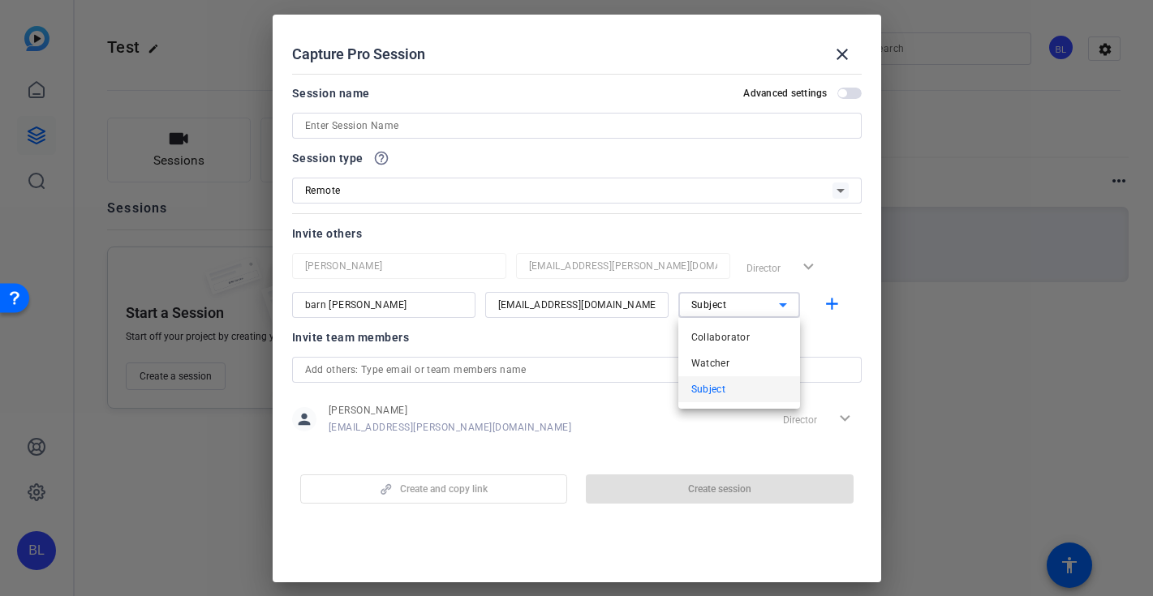
click at [776, 303] on div at bounding box center [576, 298] width 1153 height 596
click at [677, 433] on div "person [PERSON_NAME] [PERSON_NAME][EMAIL_ADDRESS][PERSON_NAME][DOMAIN_NAME] Dir…" at bounding box center [576, 419] width 569 height 41
click at [685, 424] on div "person [PERSON_NAME] [PERSON_NAME][EMAIL_ADDRESS][PERSON_NAME][DOMAIN_NAME] Dir…" at bounding box center [576, 419] width 569 height 41
click at [831, 308] on mat-icon "add" at bounding box center [832, 304] width 20 height 20
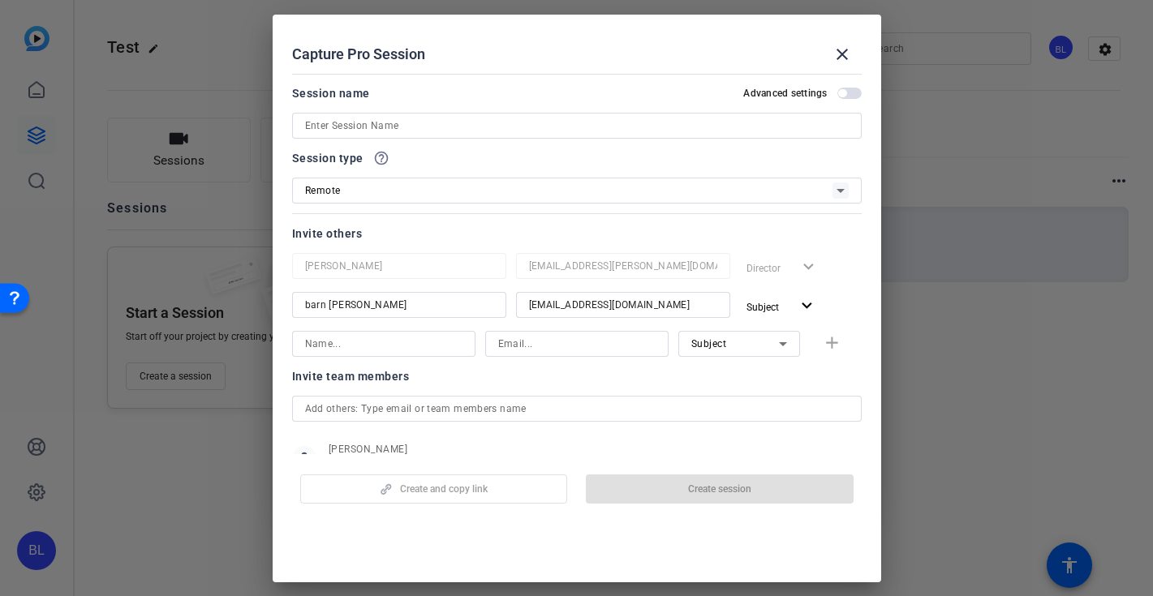
click at [385, 353] on div at bounding box center [383, 344] width 157 height 26
type input "bar L"
click at [571, 335] on input at bounding box center [576, 343] width 157 height 19
type input "[EMAIL_ADDRESS][DOMAIN_NAME]"
click at [836, 345] on mat-icon "add" at bounding box center [832, 343] width 20 height 20
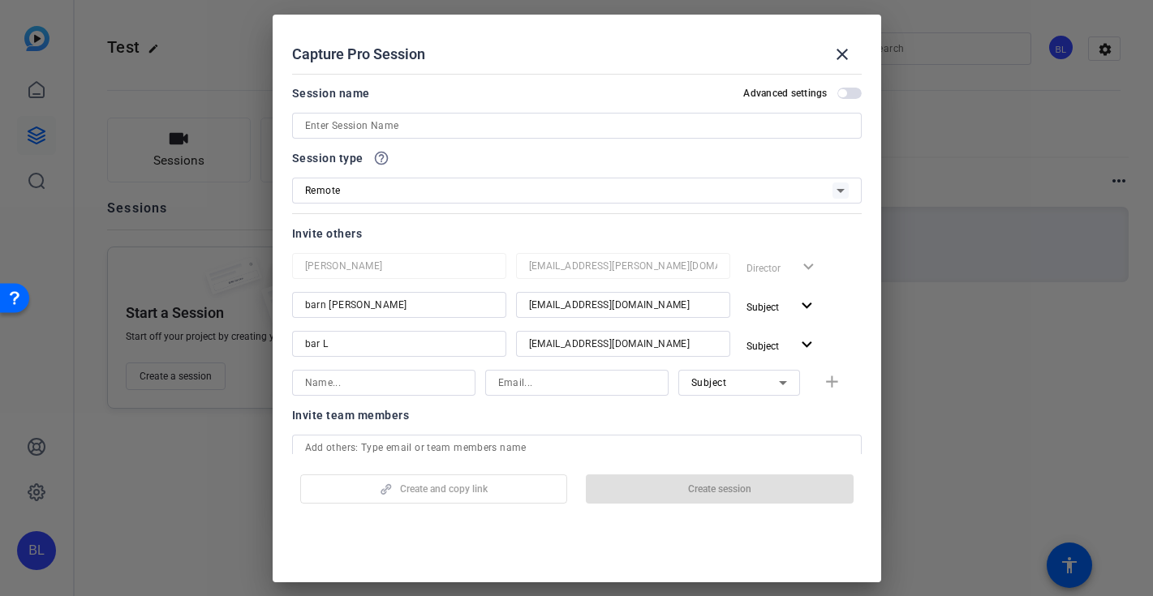
click at [668, 423] on div "Invite team members" at bounding box center [576, 415] width 569 height 19
click at [841, 91] on span "button" at bounding box center [842, 93] width 8 height 8
click at [530, 543] on openreel-create-edit-capture-pro-session "Capture Pro Session close Session name Advanced settings Session type help_outl…" at bounding box center [577, 299] width 608 height 568
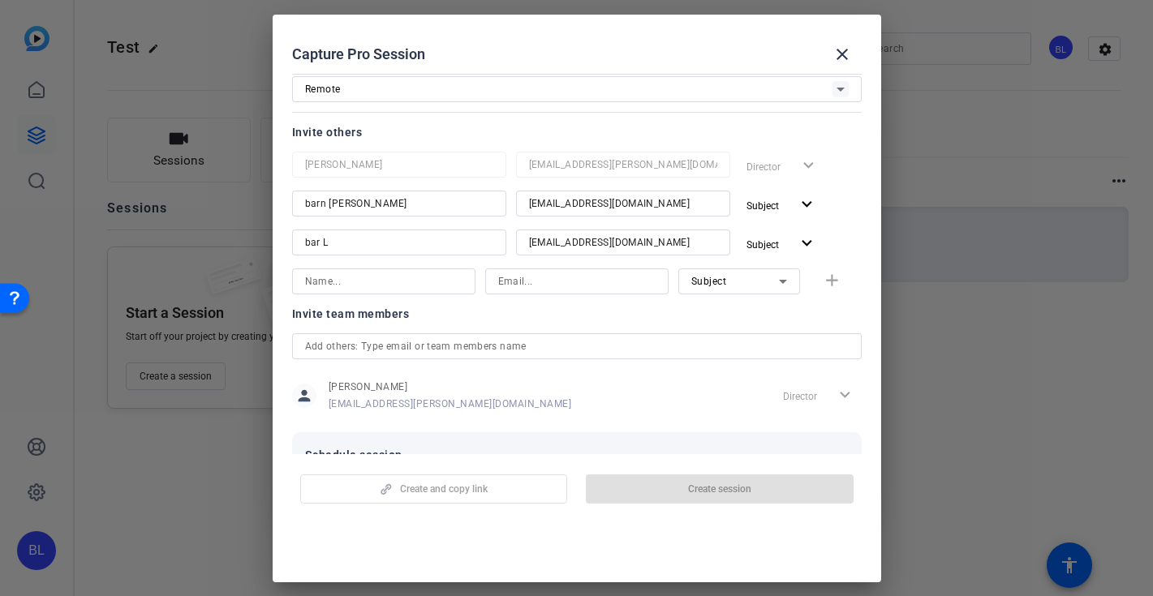
scroll to position [171, 0]
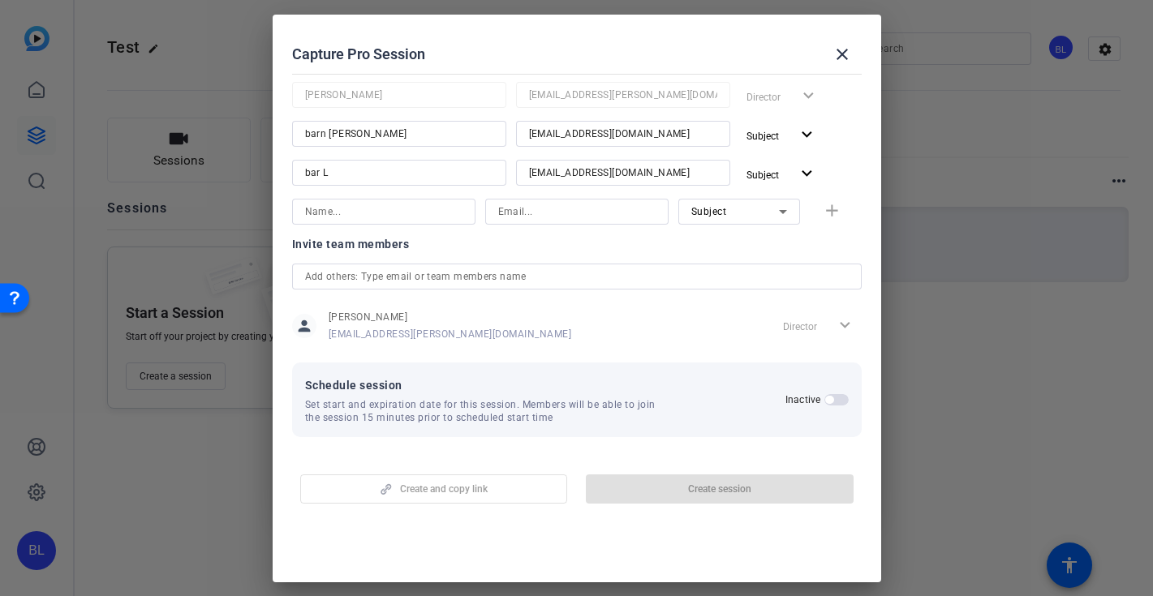
click at [640, 359] on div "Invite team members person [PERSON_NAME] [PERSON_NAME][EMAIL_ADDRESS][PERSON_NA…" at bounding box center [576, 298] width 569 height 128
click at [680, 486] on div "Create and copy link Create session" at bounding box center [576, 482] width 569 height 41
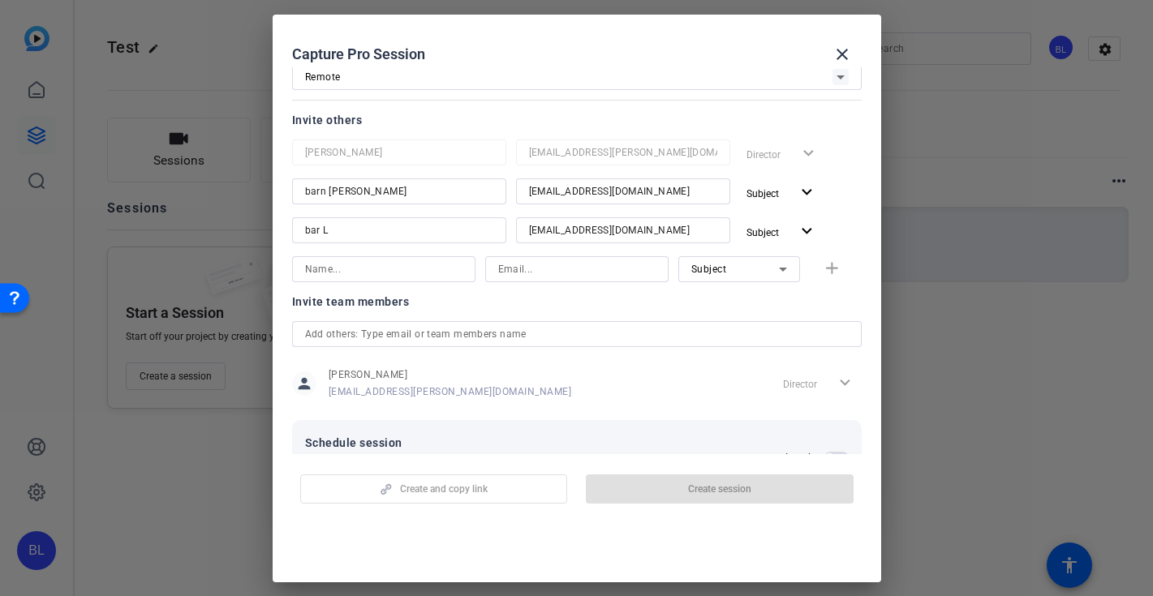
scroll to position [0, 0]
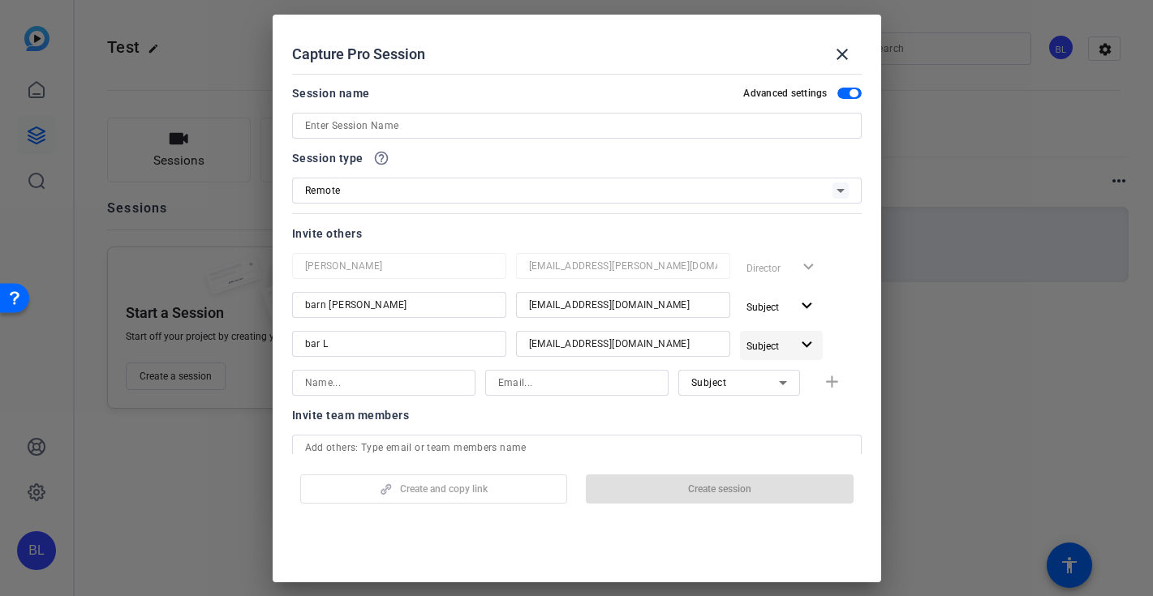
click at [810, 342] on mat-icon "expand_more" at bounding box center [807, 345] width 20 height 20
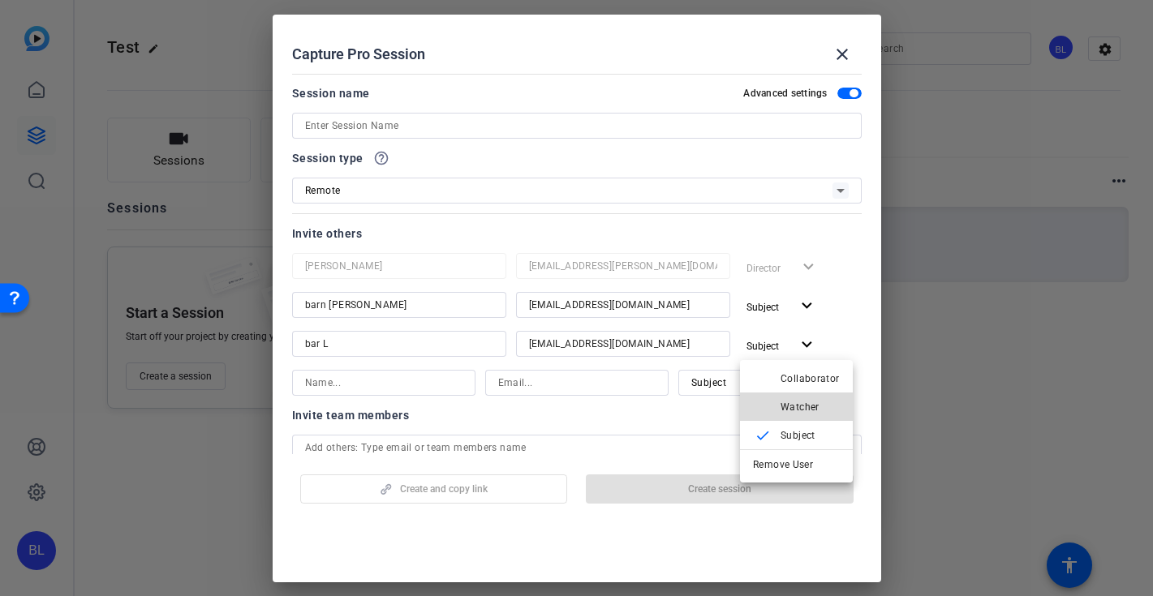
click at [812, 407] on span "Watcher" at bounding box center [799, 406] width 39 height 11
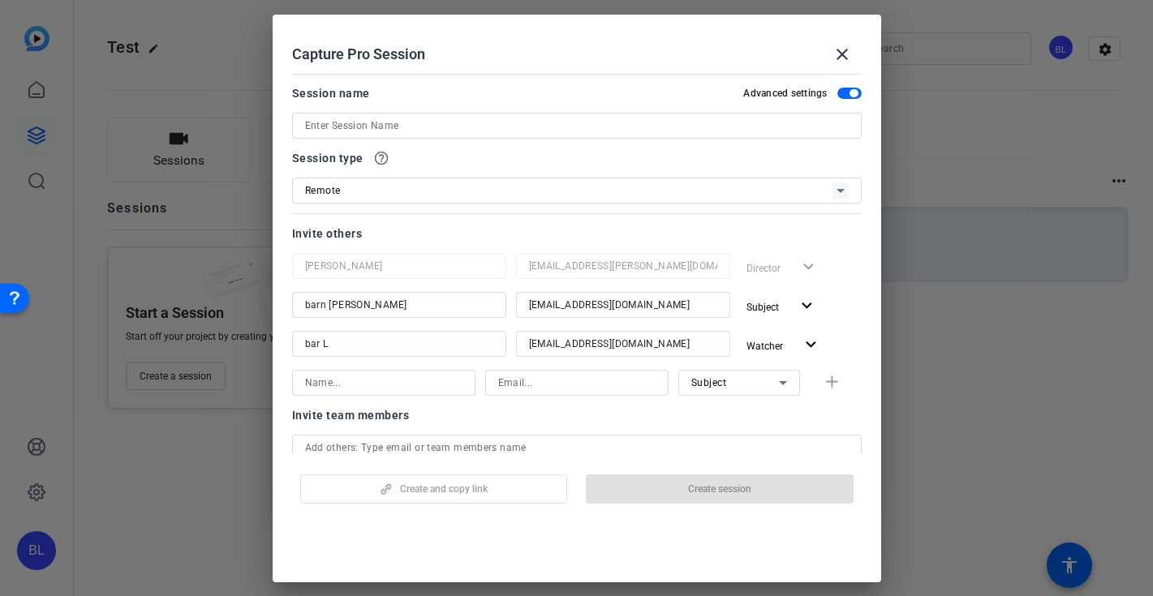
click at [747, 419] on div "Invite team members" at bounding box center [576, 415] width 569 height 19
click at [853, 329] on div "[PERSON_NAME] [PERSON_NAME][EMAIL_ADDRESS][PERSON_NAME][DOMAIN_NAME] Director e…" at bounding box center [576, 306] width 569 height 107
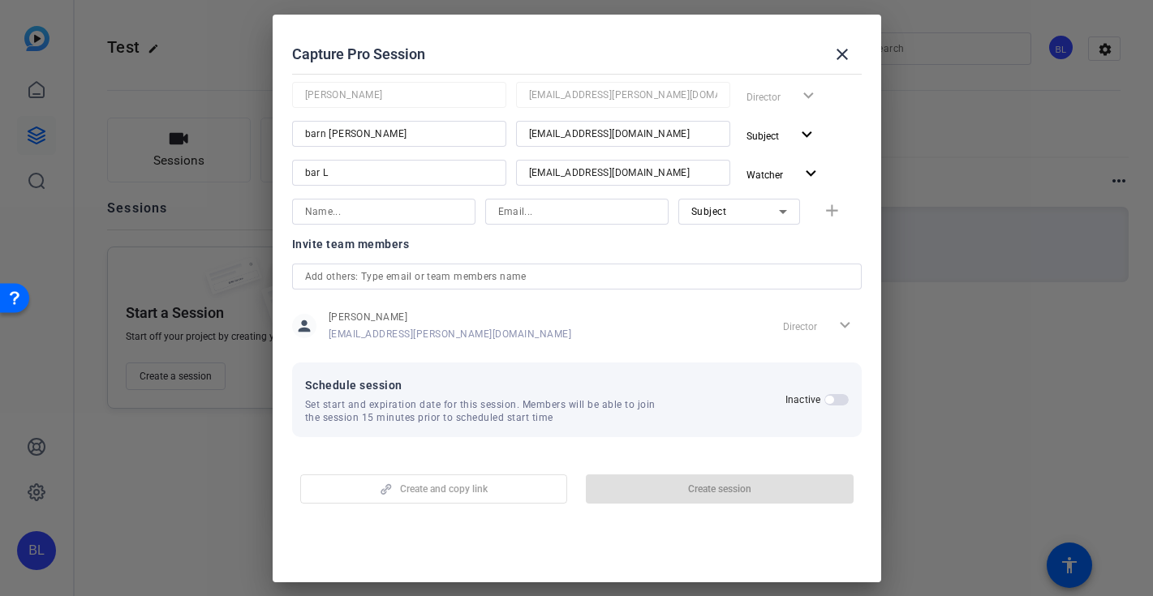
click at [607, 240] on div at bounding box center [576, 234] width 183 height 18
click at [578, 286] on input "text" at bounding box center [576, 276] width 543 height 19
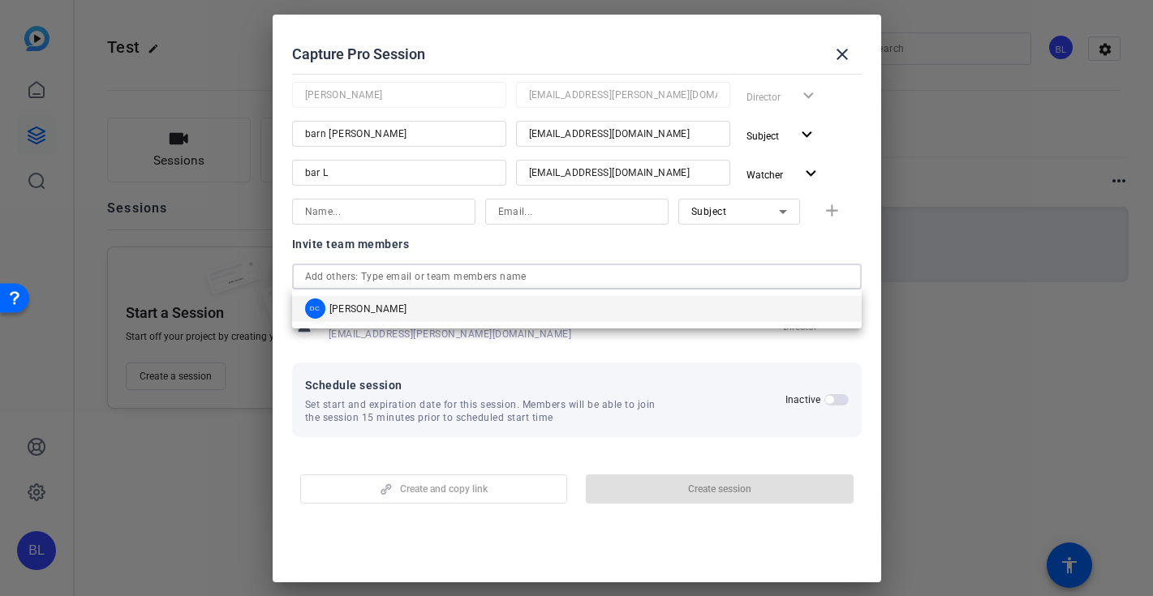
click at [581, 277] on input "text" at bounding box center [576, 276] width 543 height 19
click at [569, 251] on div "Invite team members" at bounding box center [576, 243] width 569 height 19
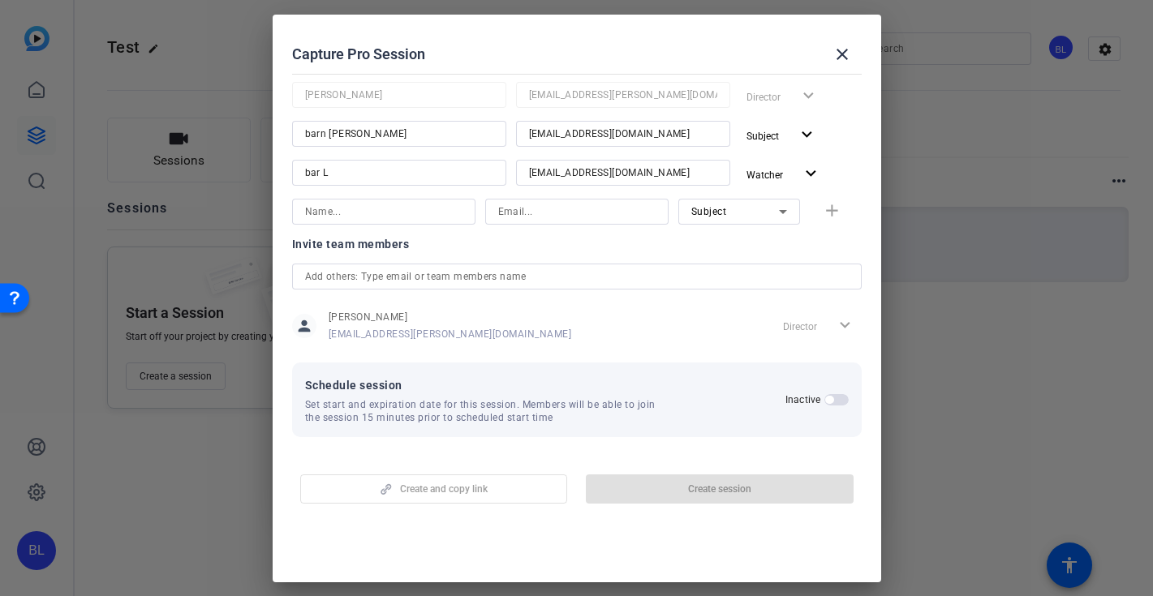
click at [842, 402] on span "button" at bounding box center [836, 399] width 24 height 11
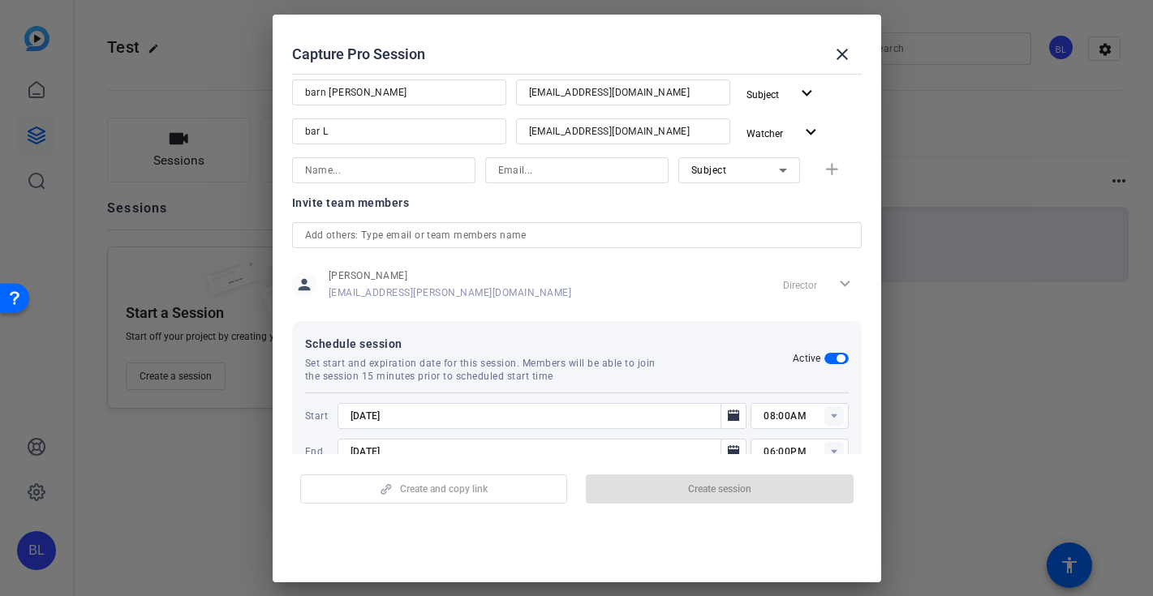
scroll to position [253, 0]
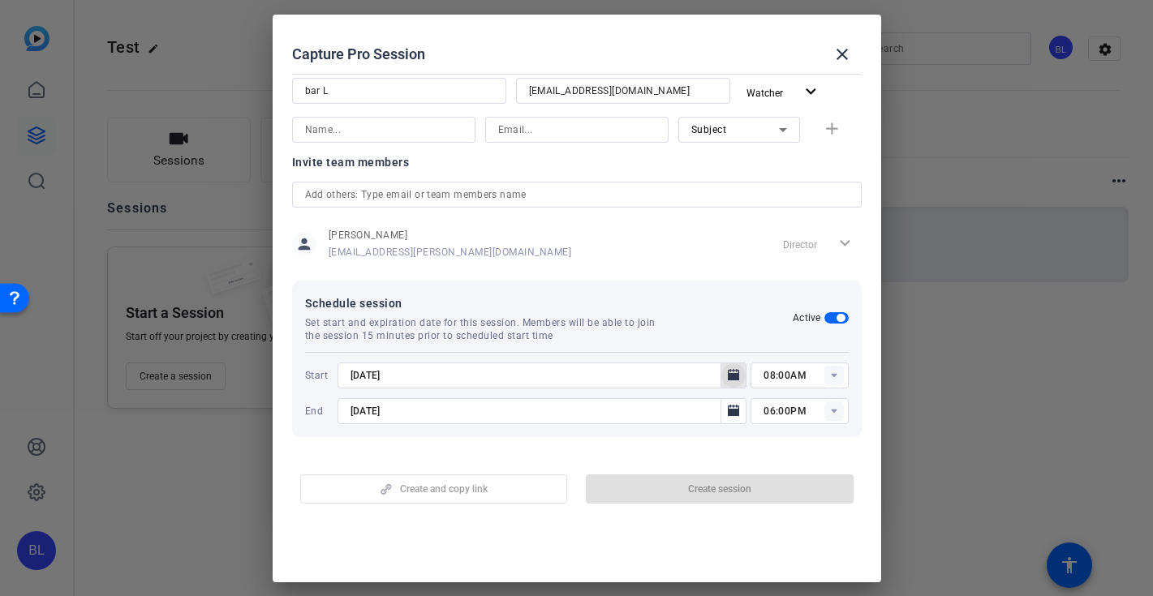
click at [739, 376] on icon "Open calendar" at bounding box center [733, 374] width 11 height 11
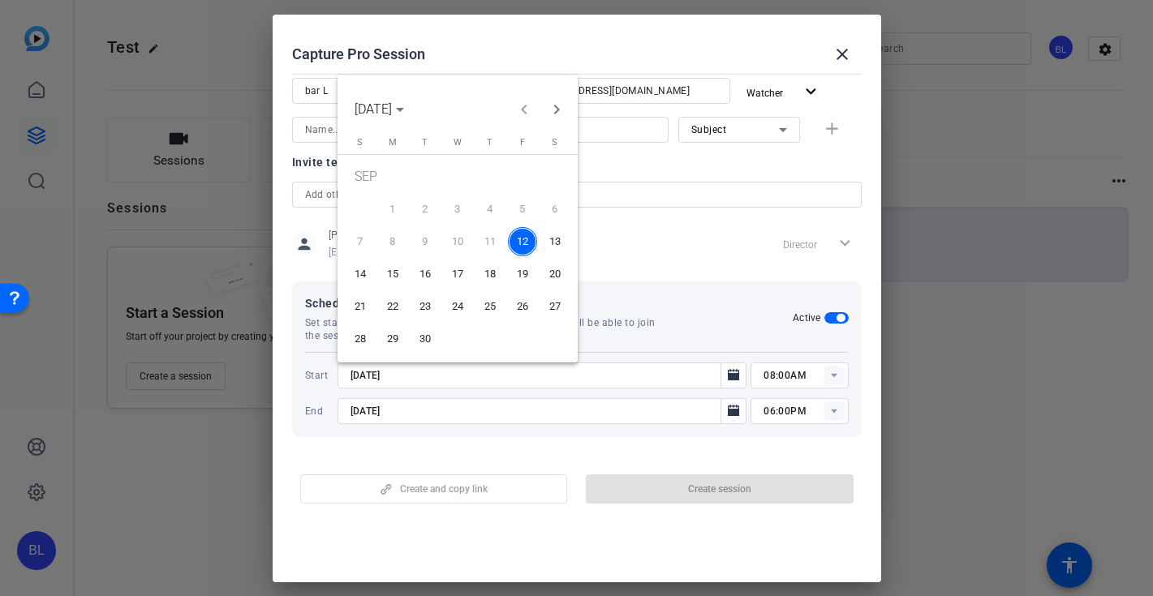
click at [668, 247] on div at bounding box center [576, 298] width 1153 height 596
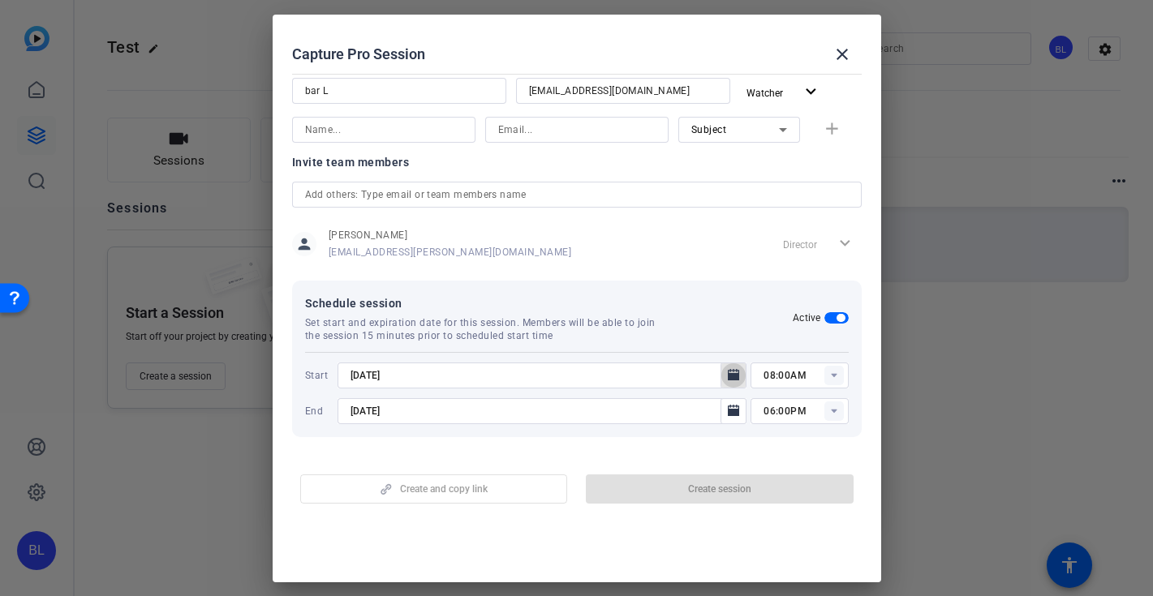
click at [729, 373] on icon "Open calendar" at bounding box center [733, 374] width 11 height 11
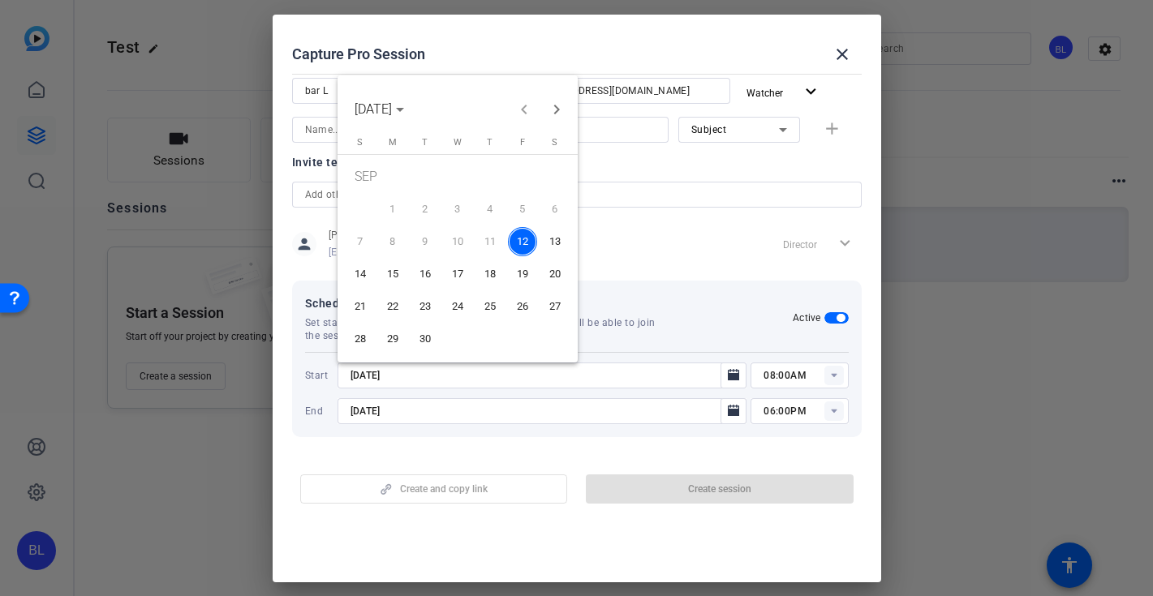
click at [519, 239] on span "12" at bounding box center [522, 241] width 29 height 29
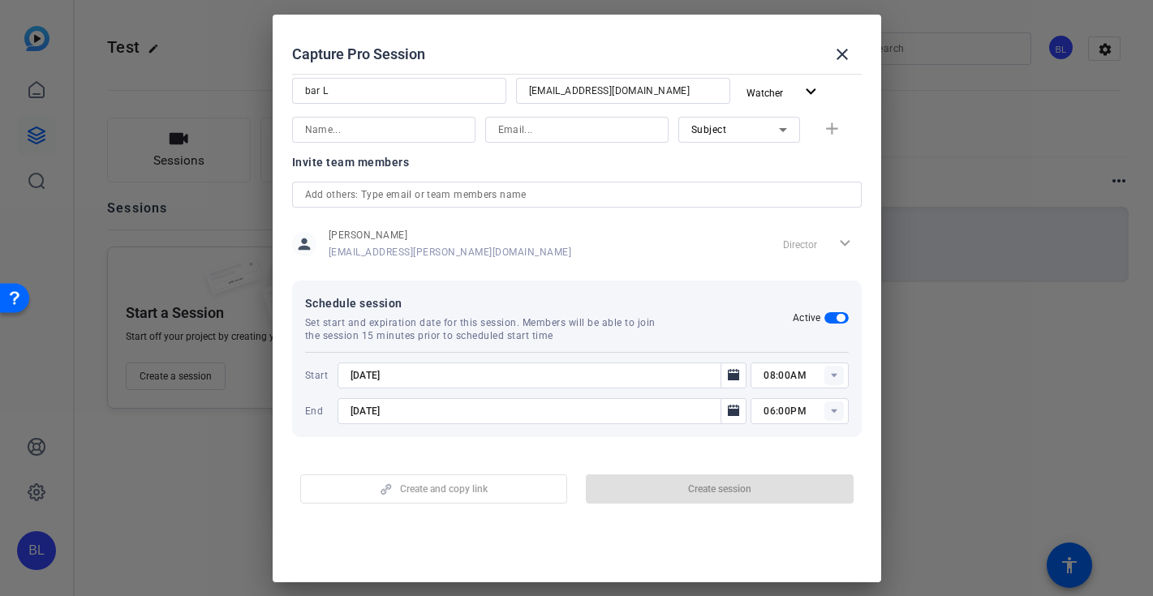
click at [832, 374] on icon at bounding box center [834, 375] width 6 height 4
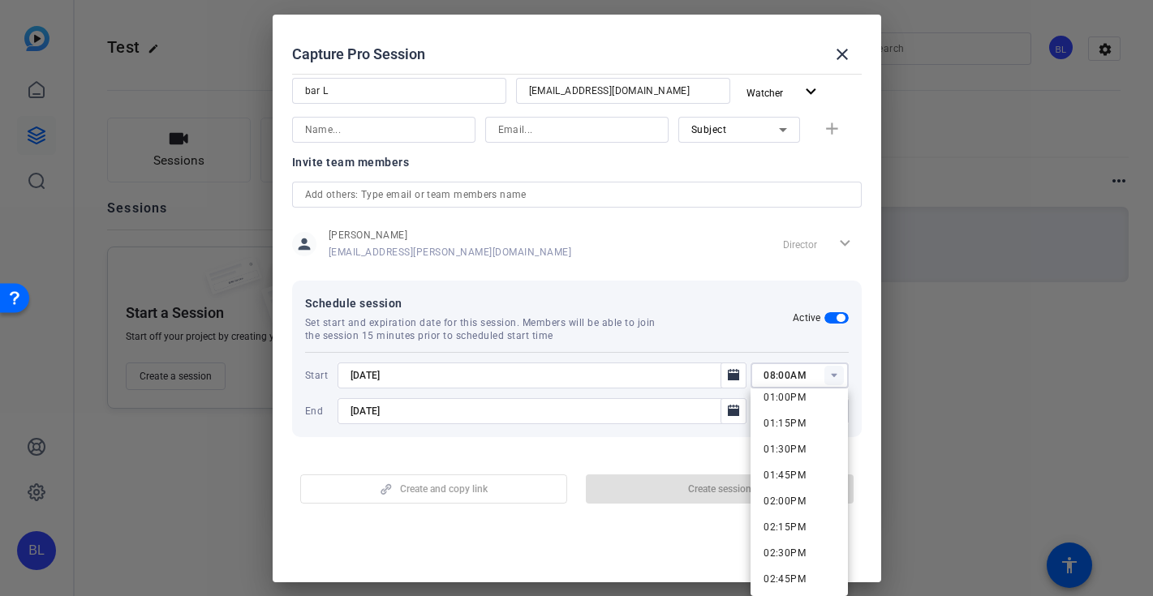
scroll to position [1411, 0]
click at [784, 448] on span "02:00PM" at bounding box center [784, 450] width 42 height 11
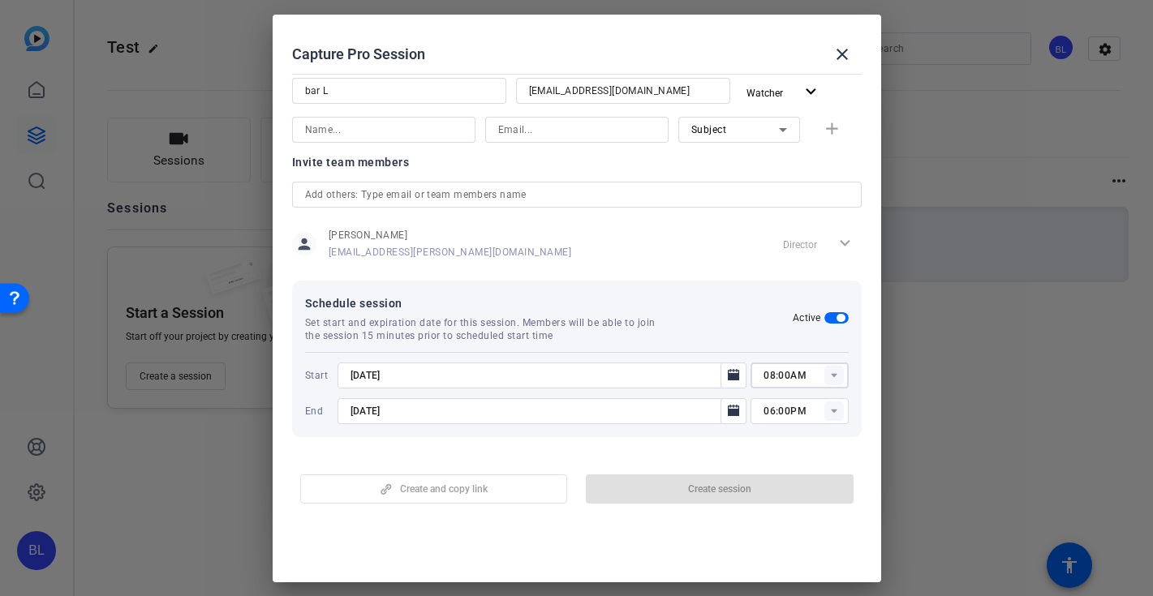
type input "02:00PM"
click at [720, 459] on mat-dialog-actions "Create and copy link Create session" at bounding box center [577, 486] width 608 height 65
click at [626, 295] on span "Schedule session" at bounding box center [549, 303] width 488 height 19
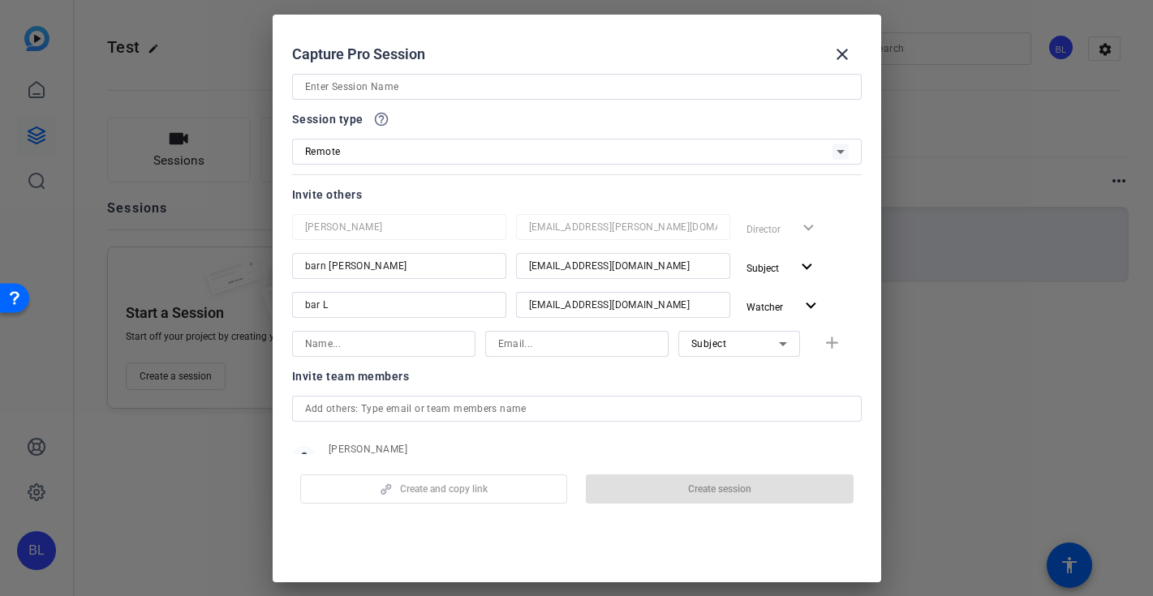
scroll to position [0, 0]
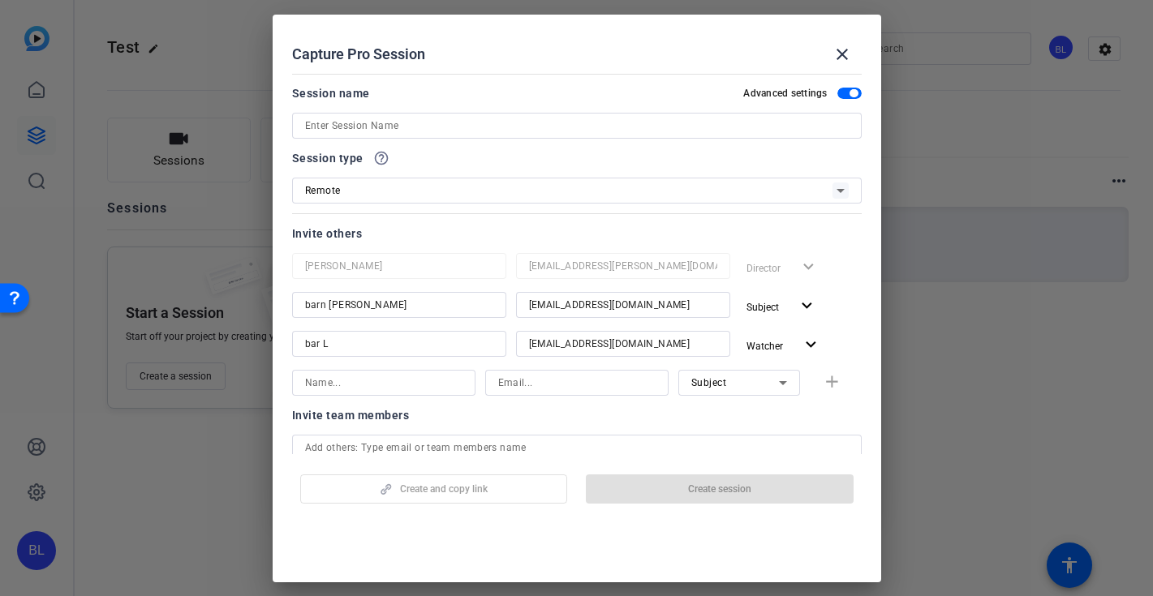
click at [540, 456] on mat-dialog-actions "Create and copy link Create session" at bounding box center [577, 486] width 608 height 65
click at [814, 264] on div "Director expand_more" at bounding box center [801, 267] width 122 height 29
click at [839, 188] on icon at bounding box center [840, 190] width 19 height 19
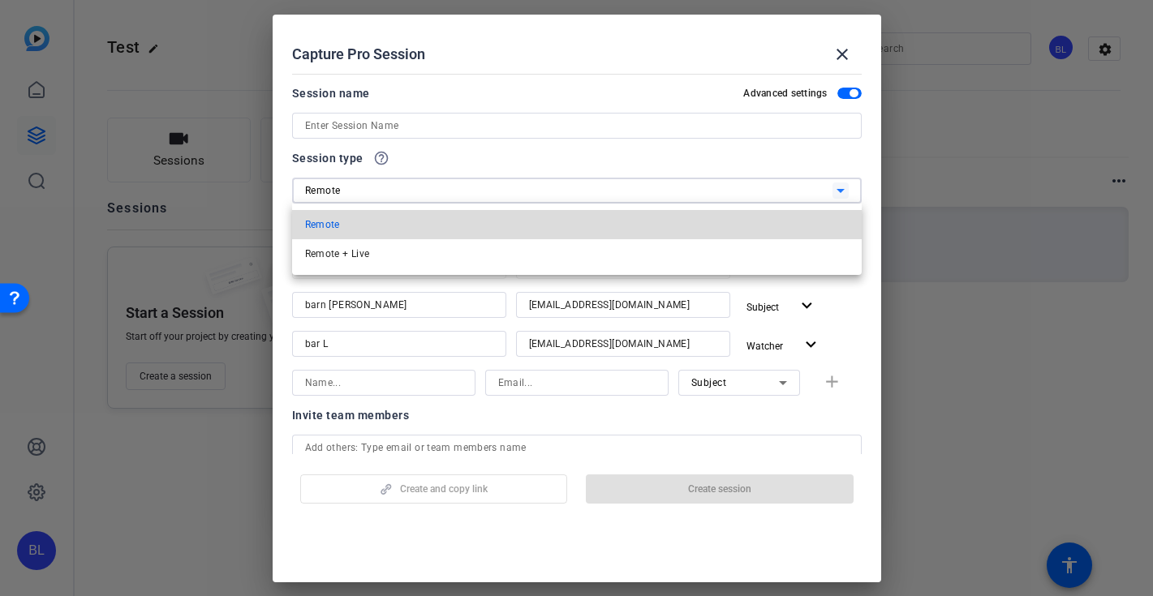
click at [806, 222] on mat-option "Remote" at bounding box center [576, 224] width 569 height 29
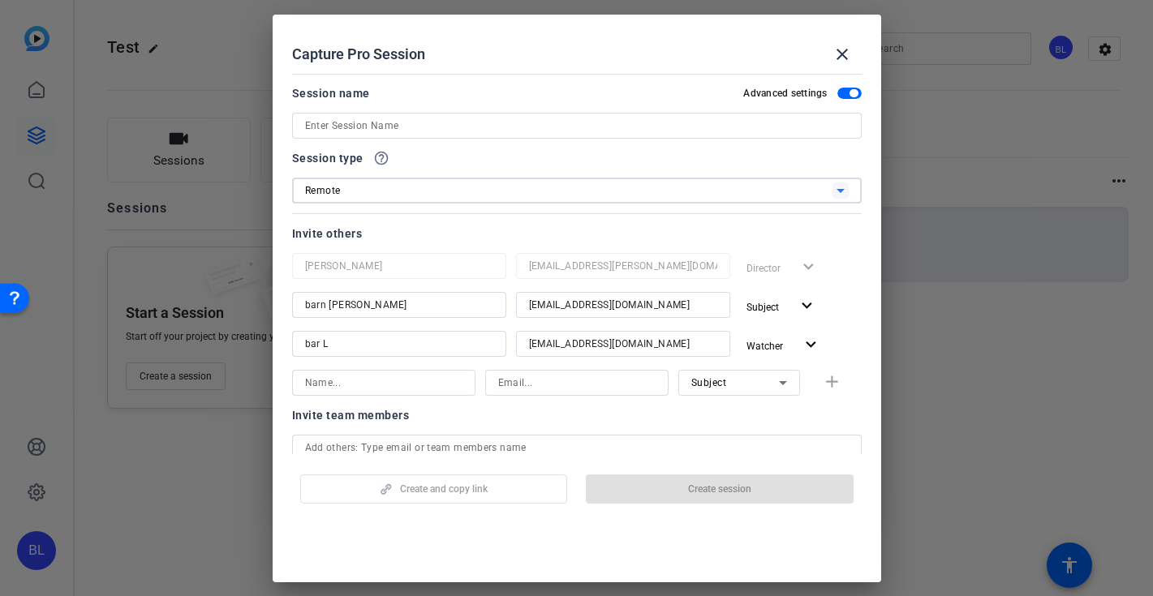
click at [652, 140] on div at bounding box center [576, 148] width 569 height 18
click at [652, 139] on div at bounding box center [576, 148] width 569 height 18
click at [631, 122] on input at bounding box center [576, 125] width 543 height 19
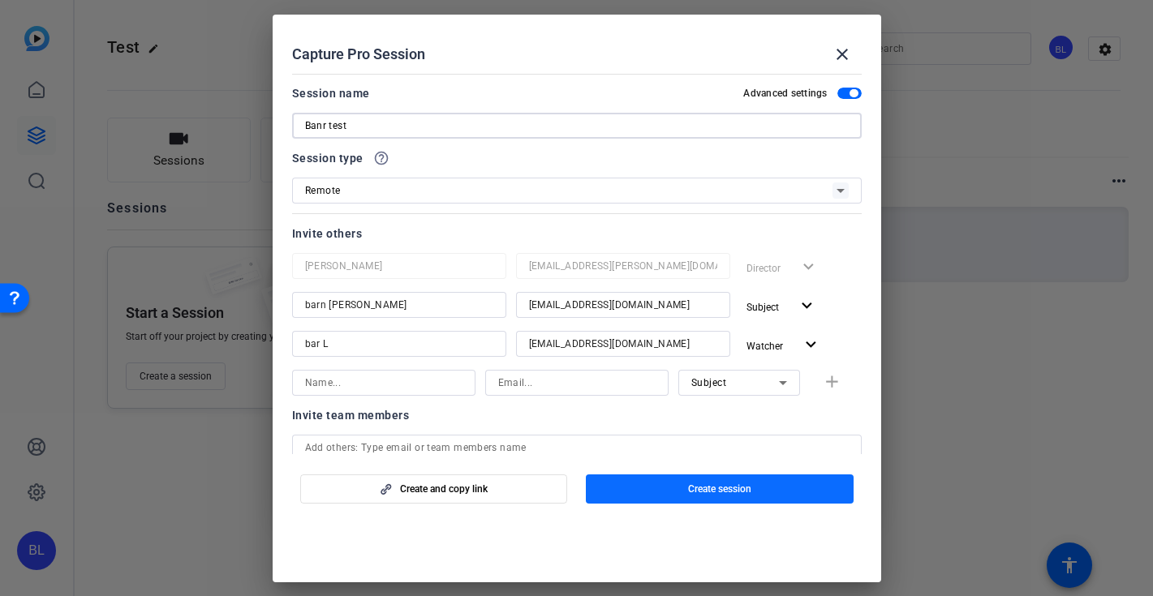
type input "Banr test"
click at [706, 492] on span "Create session" at bounding box center [719, 489] width 63 height 13
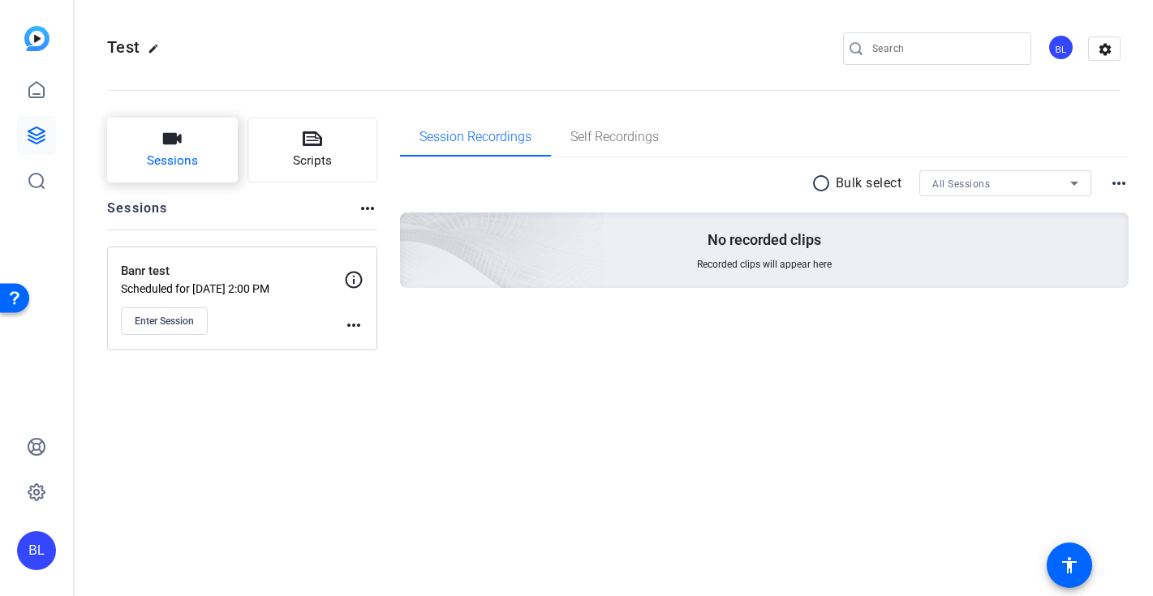
click at [184, 145] on button "Sessions" at bounding box center [172, 150] width 131 height 65
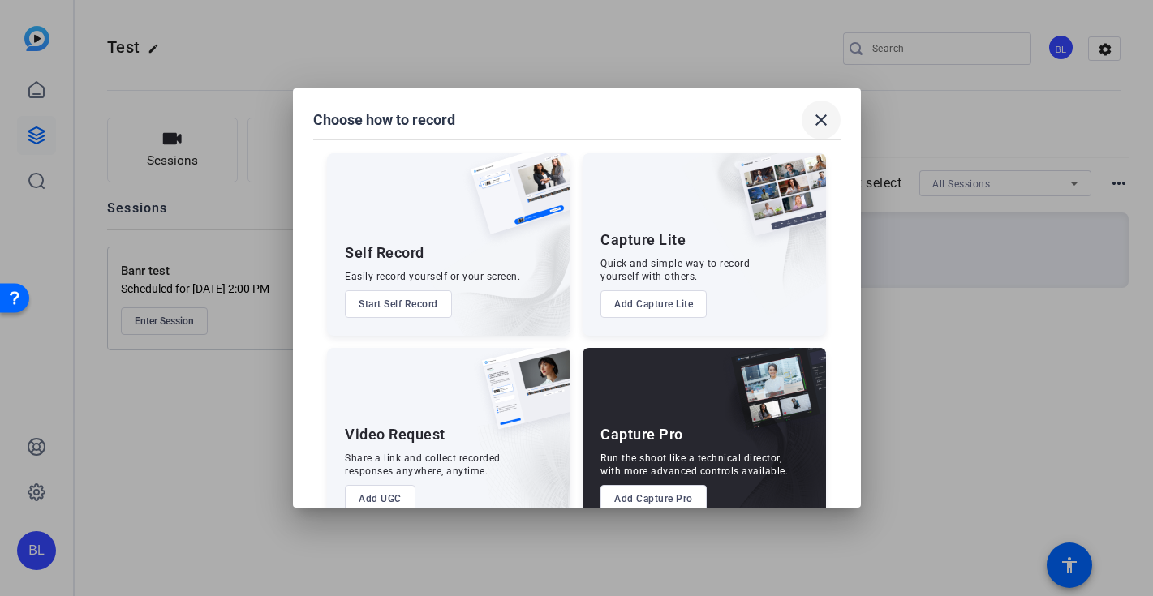
click at [819, 123] on mat-icon "close" at bounding box center [820, 119] width 19 height 19
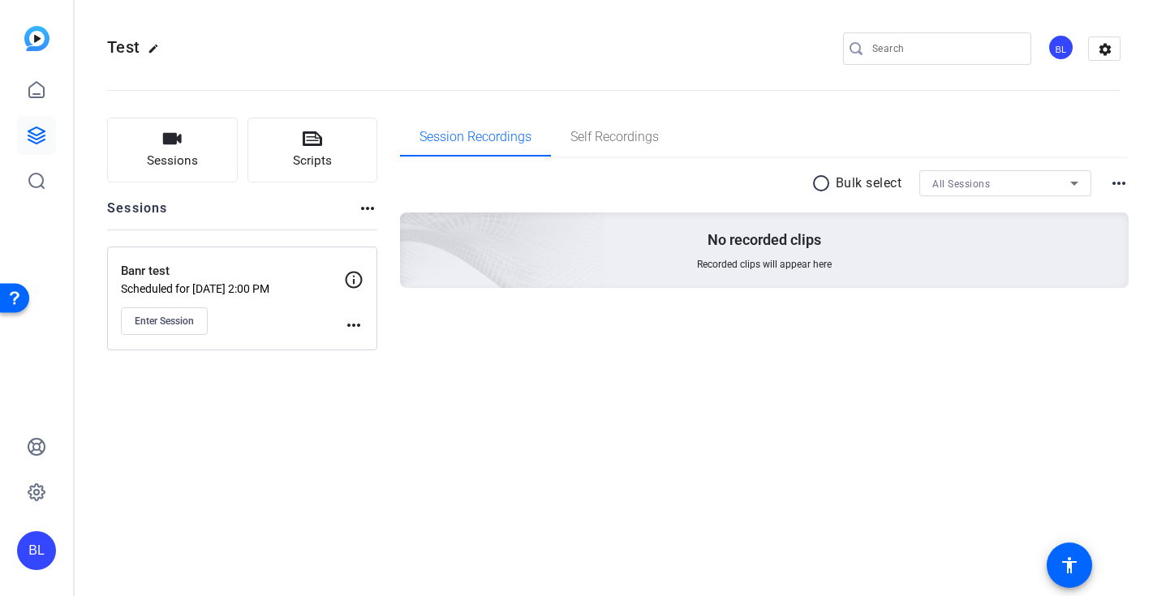
click at [1113, 187] on mat-icon "more_horiz" at bounding box center [1118, 183] width 19 height 19
click at [1107, 45] on div at bounding box center [576, 298] width 1153 height 596
click at [1107, 45] on mat-icon "settings" at bounding box center [1105, 49] width 32 height 24
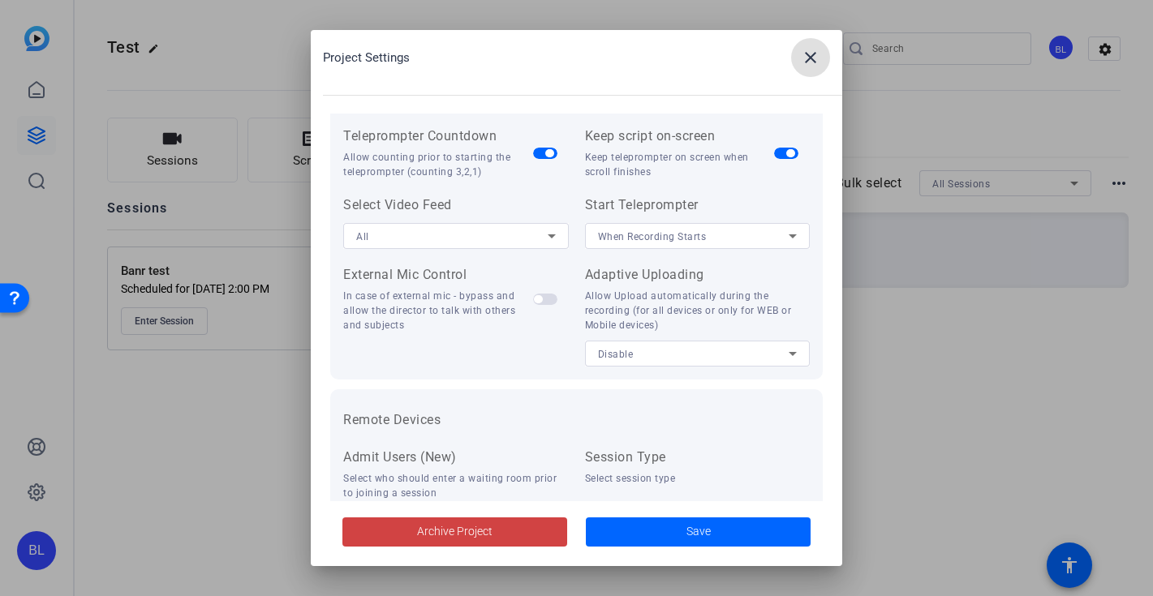
scroll to position [353, 0]
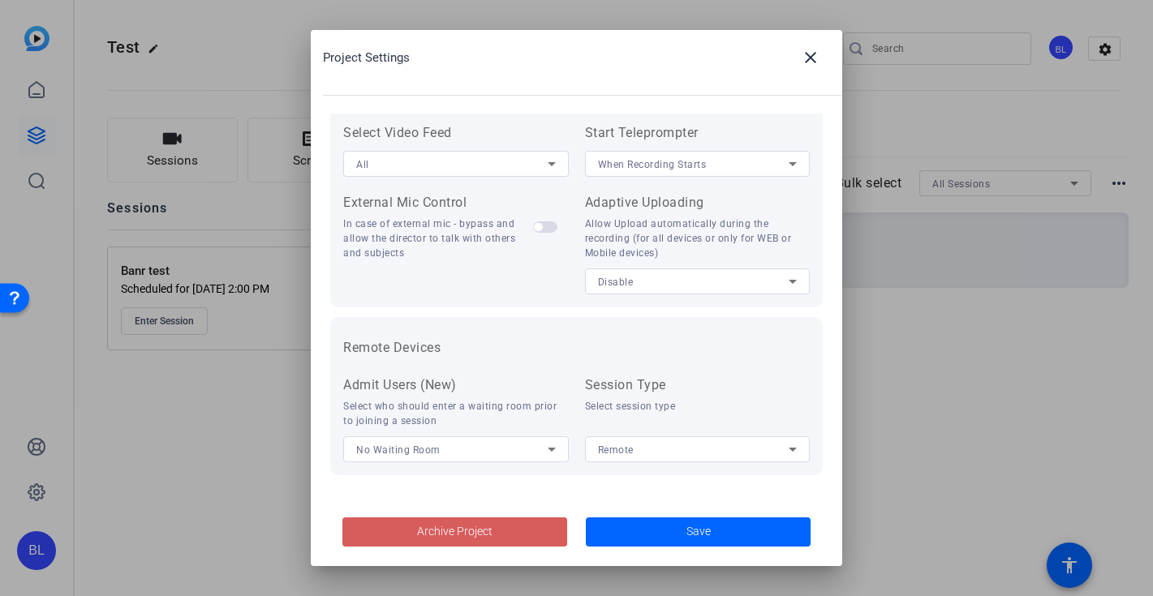
click at [511, 536] on span at bounding box center [454, 532] width 225 height 39
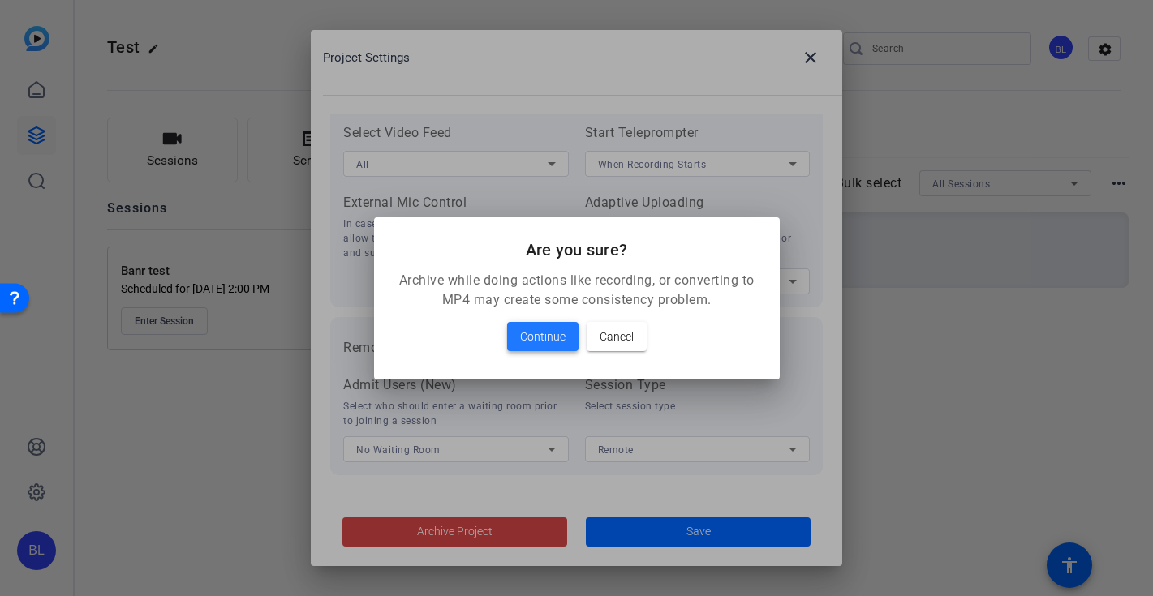
click at [539, 340] on span "Continue" at bounding box center [542, 336] width 45 height 19
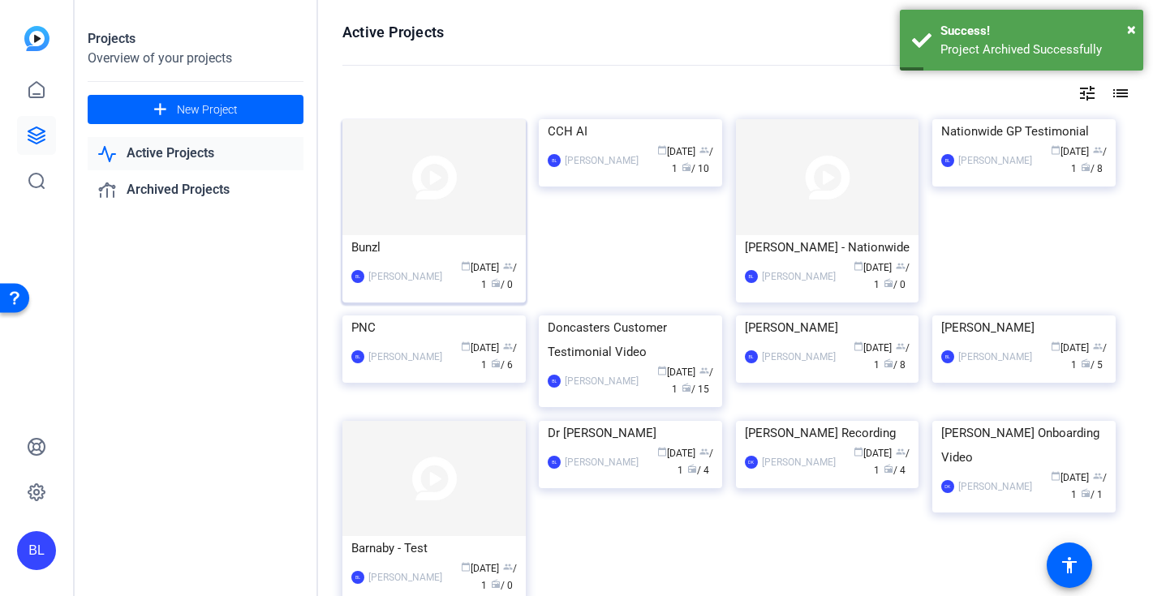
click at [457, 209] on img at bounding box center [433, 177] width 183 height 116
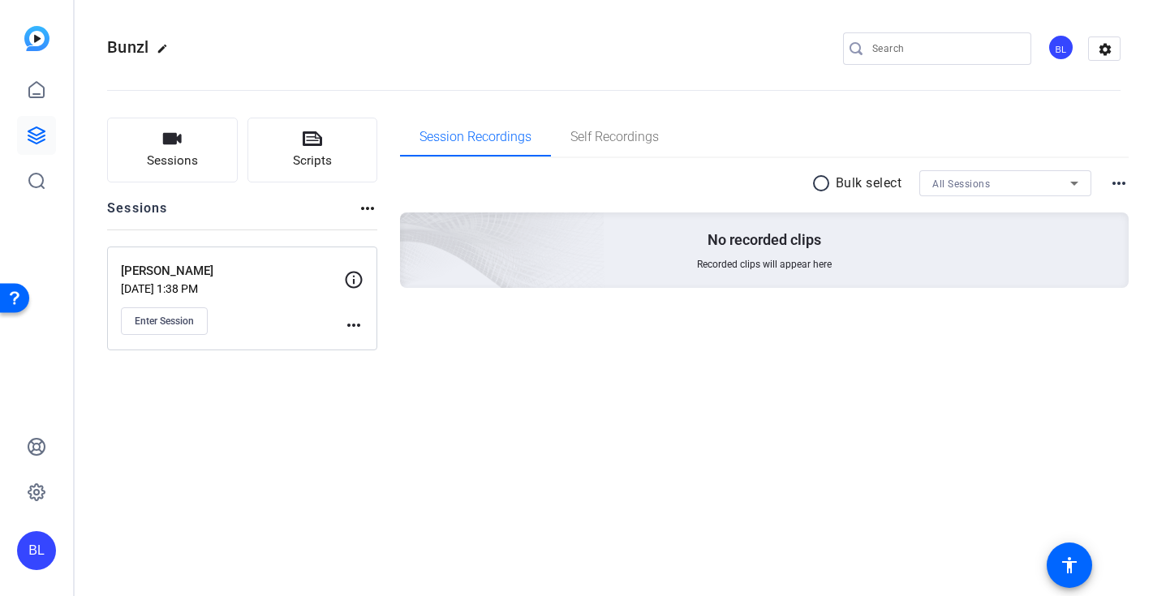
click at [357, 326] on mat-icon "more_horiz" at bounding box center [353, 325] width 19 height 19
click at [367, 349] on span "Edit Session" at bounding box center [394, 348] width 74 height 19
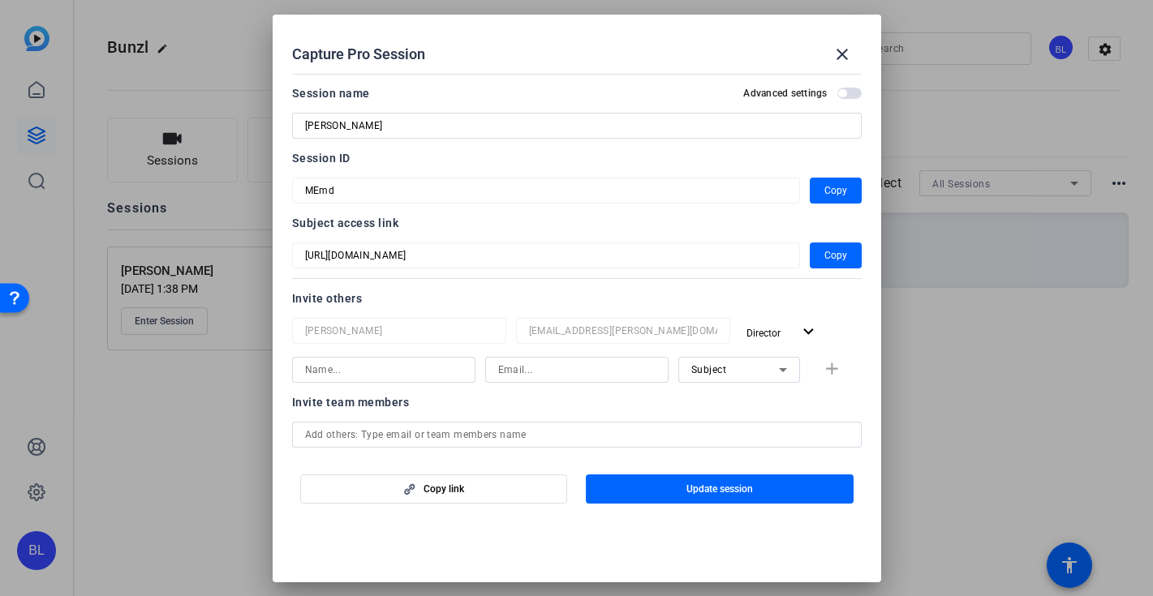
scroll to position [84, 0]
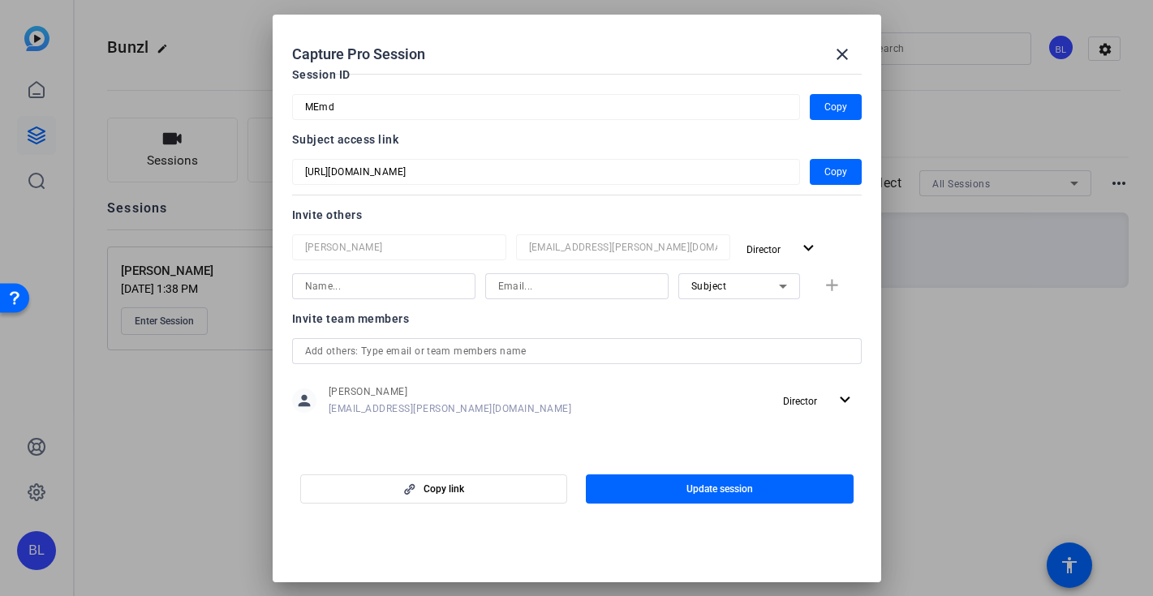
click at [786, 287] on icon at bounding box center [782, 286] width 19 height 19
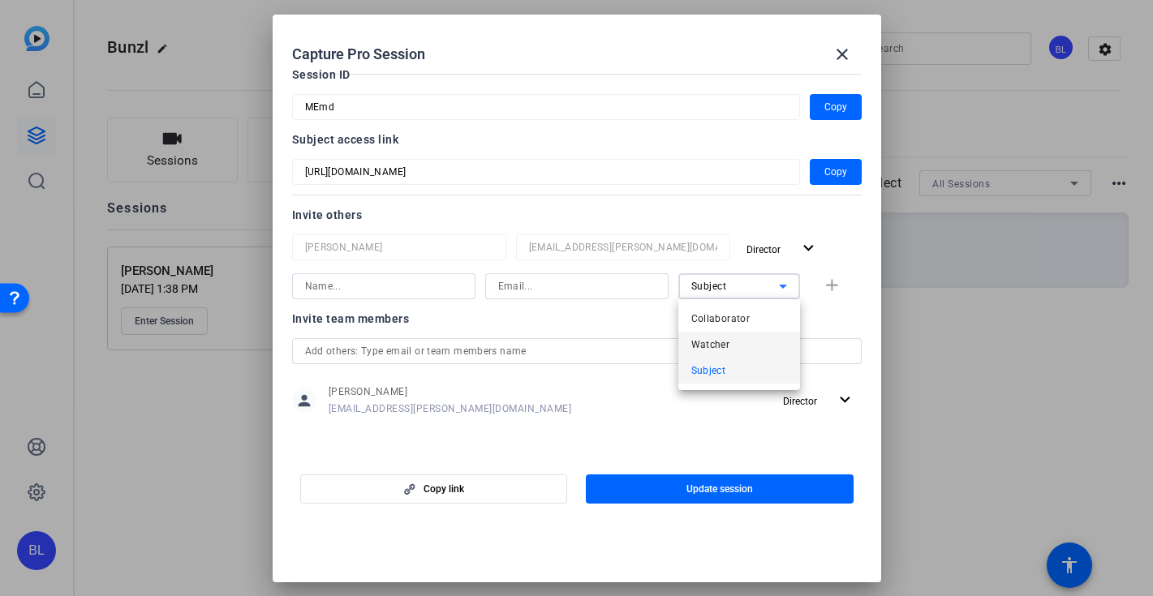
click at [750, 338] on mat-option "Watcher" at bounding box center [739, 345] width 122 height 26
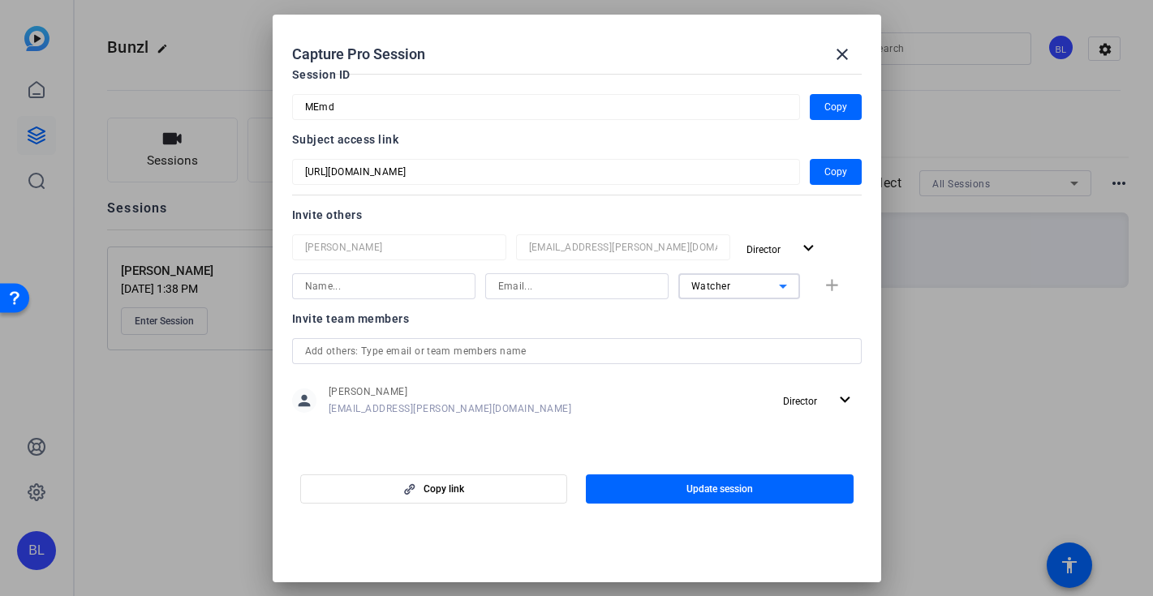
scroll to position [0, 0]
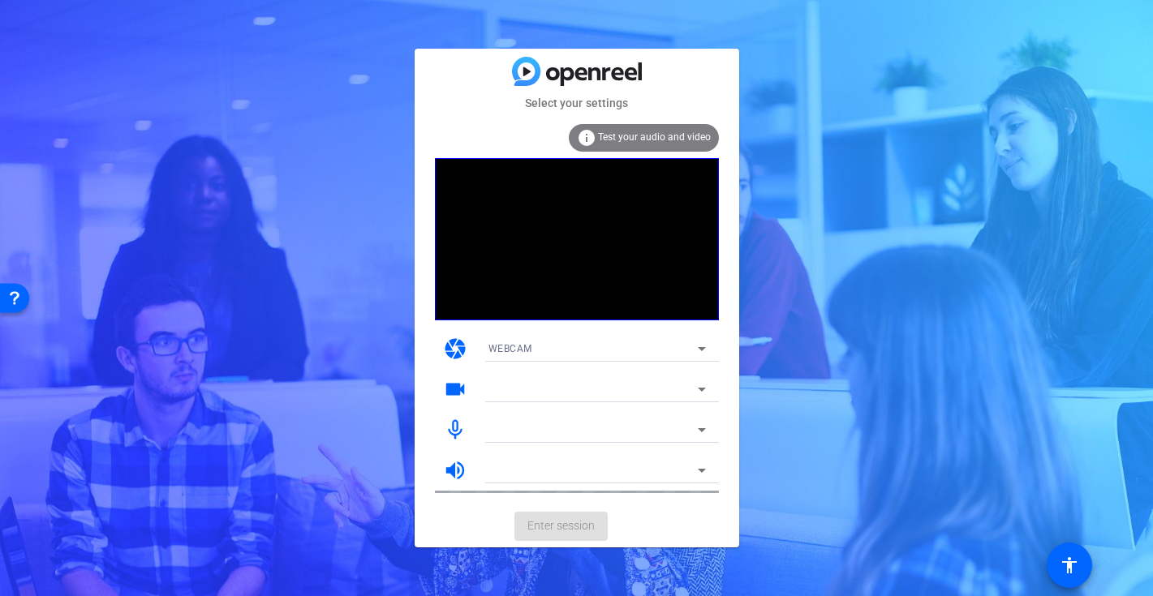
click at [621, 354] on mat-form-field "WEBCAM" at bounding box center [596, 349] width 243 height 26
click at [700, 349] on mat-form-field "WEBCAM" at bounding box center [596, 349] width 243 height 26
click at [697, 427] on mat-form-field "Bphone current Microphone" at bounding box center [596, 430] width 243 height 26
click at [702, 427] on mat-form-field "Bphone current Microphone" at bounding box center [596, 430] width 243 height 26
click at [635, 448] on div at bounding box center [596, 452] width 243 height 18
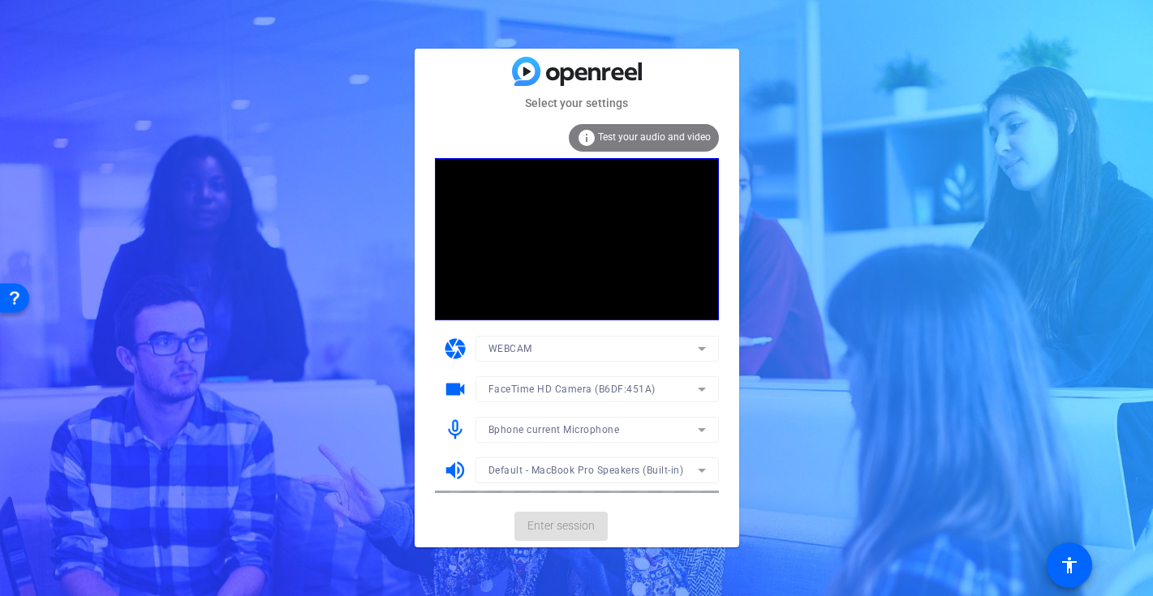
click at [643, 133] on span "Test your audio and video" at bounding box center [654, 136] width 113 height 11
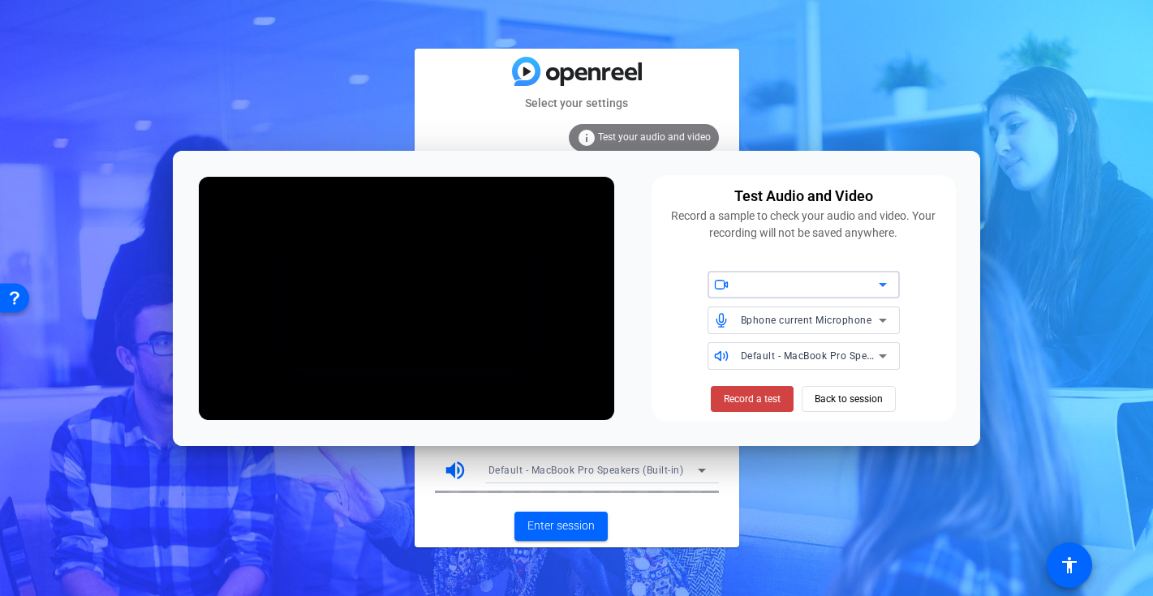
click at [801, 317] on span "Bphone current Microphone" at bounding box center [806, 320] width 131 height 11
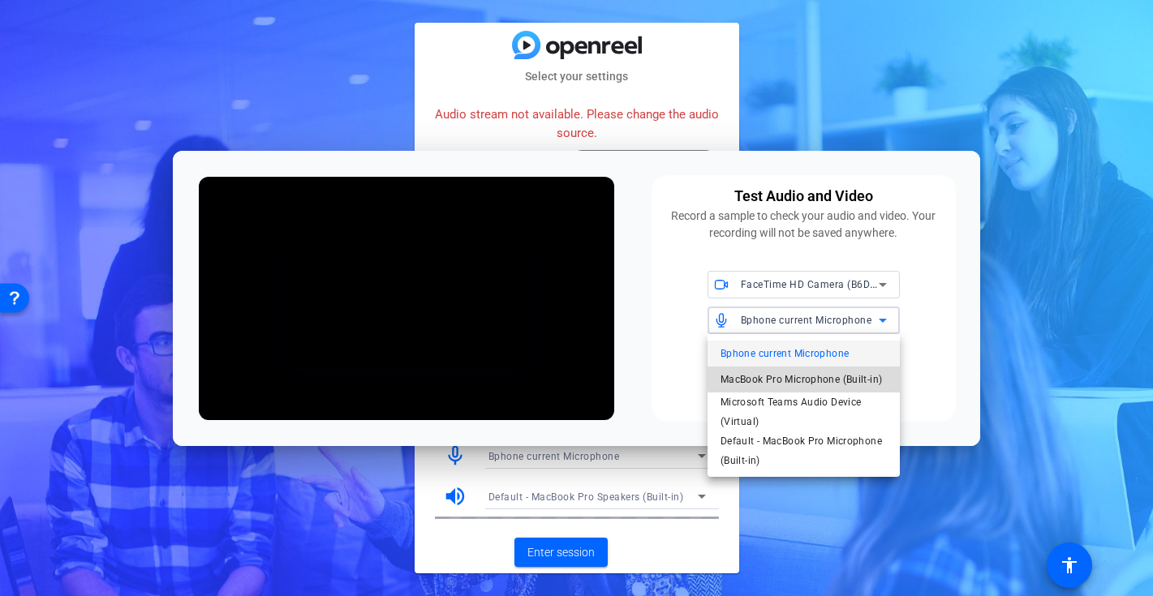
click at [819, 376] on span "MacBook Pro Microphone (Built-in)" at bounding box center [800, 379] width 161 height 19
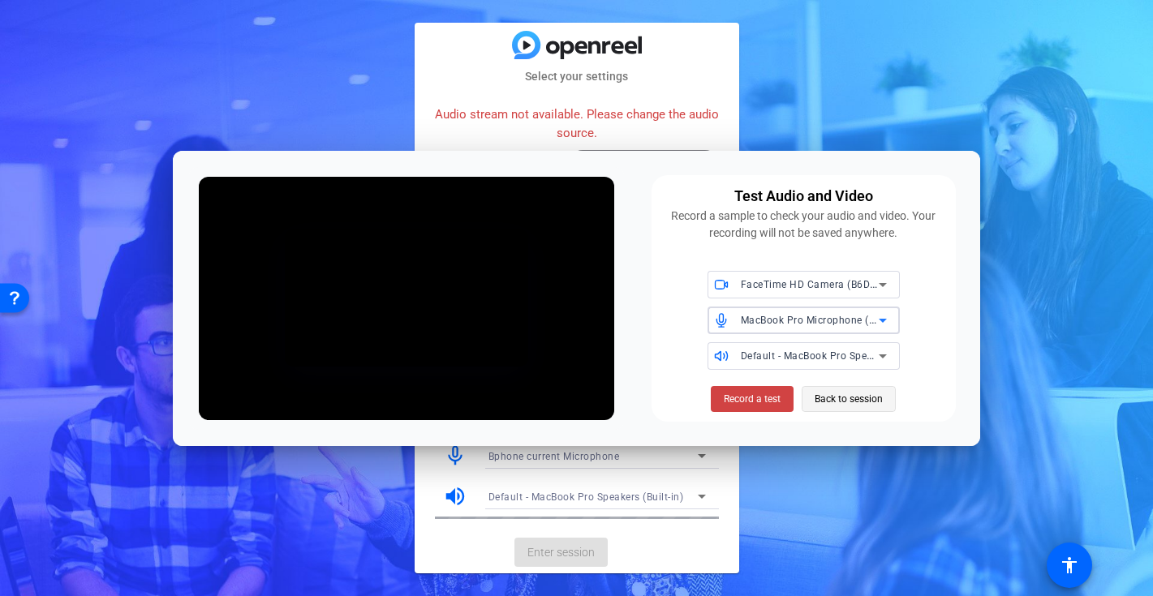
click at [834, 400] on span "Back to session" at bounding box center [848, 399] width 68 height 31
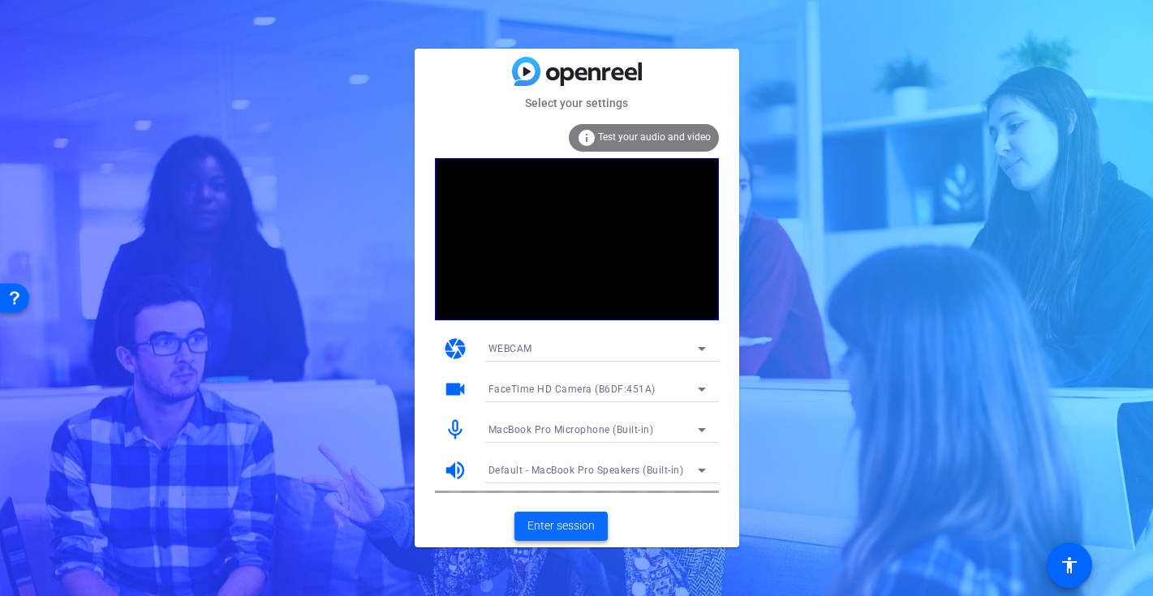
click at [558, 524] on span "Enter session" at bounding box center [560, 526] width 67 height 17
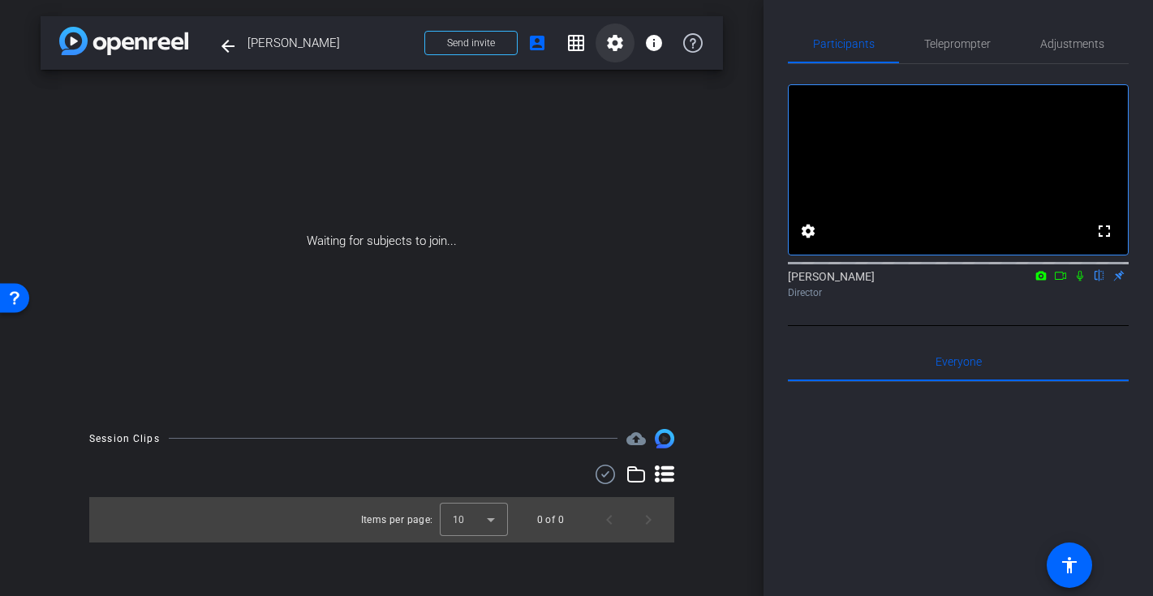
click at [624, 55] on span at bounding box center [614, 43] width 39 height 39
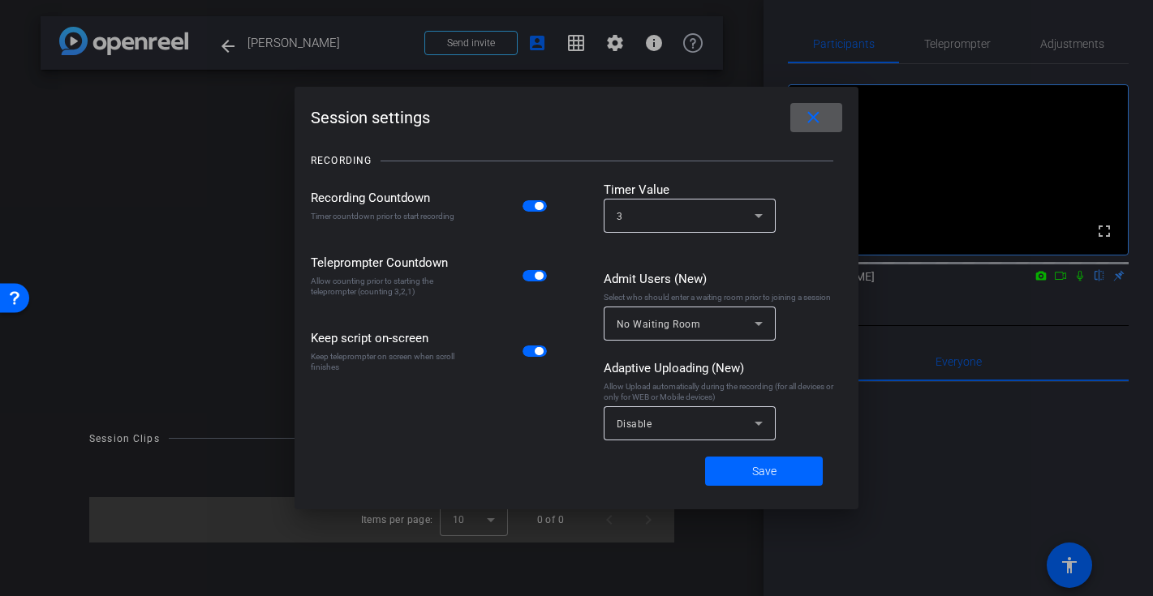
click at [818, 130] on span at bounding box center [816, 117] width 52 height 39
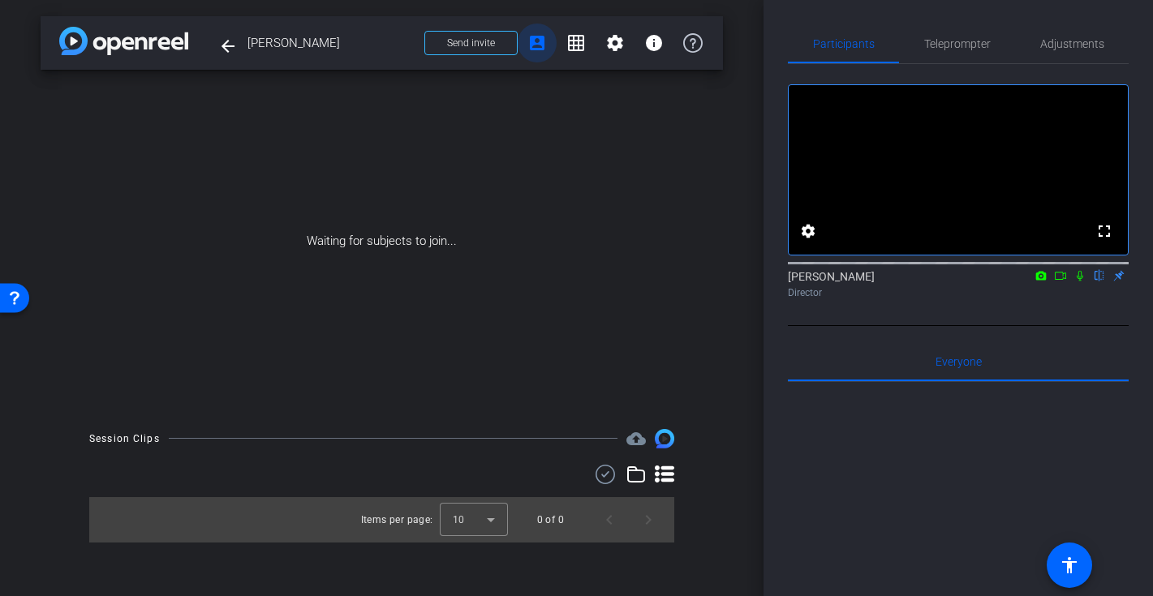
click at [535, 39] on mat-icon "account_box" at bounding box center [536, 42] width 19 height 19
click at [617, 43] on mat-icon "settings" at bounding box center [614, 42] width 19 height 19
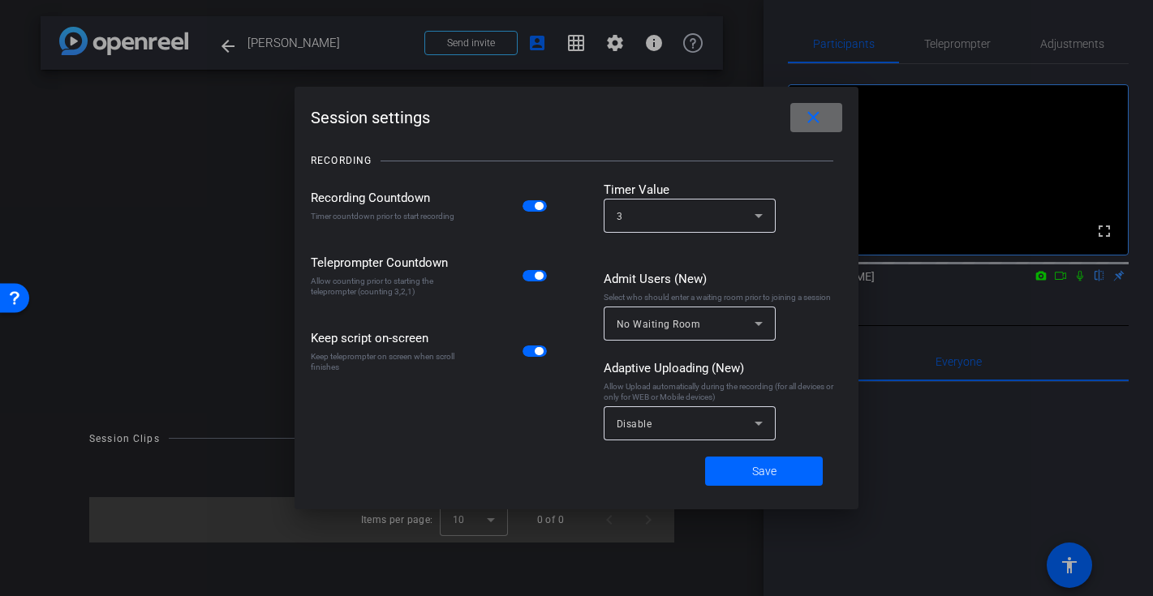
click at [810, 109] on mat-icon "close" at bounding box center [813, 118] width 20 height 20
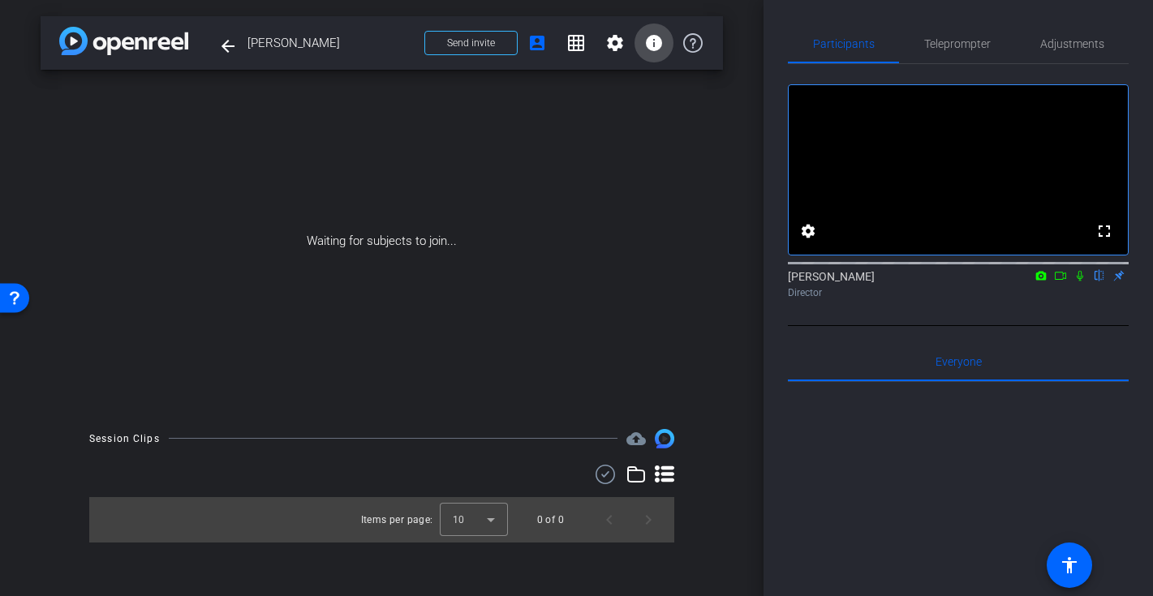
click at [651, 44] on mat-icon "info" at bounding box center [653, 42] width 19 height 19
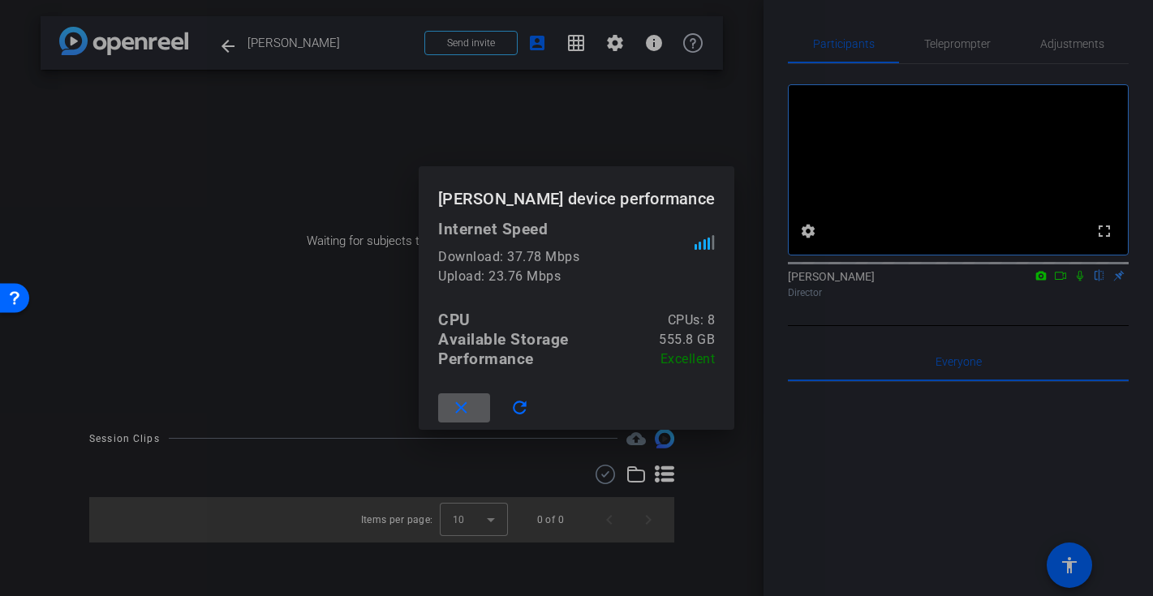
click at [758, 43] on div at bounding box center [576, 298] width 1153 height 596
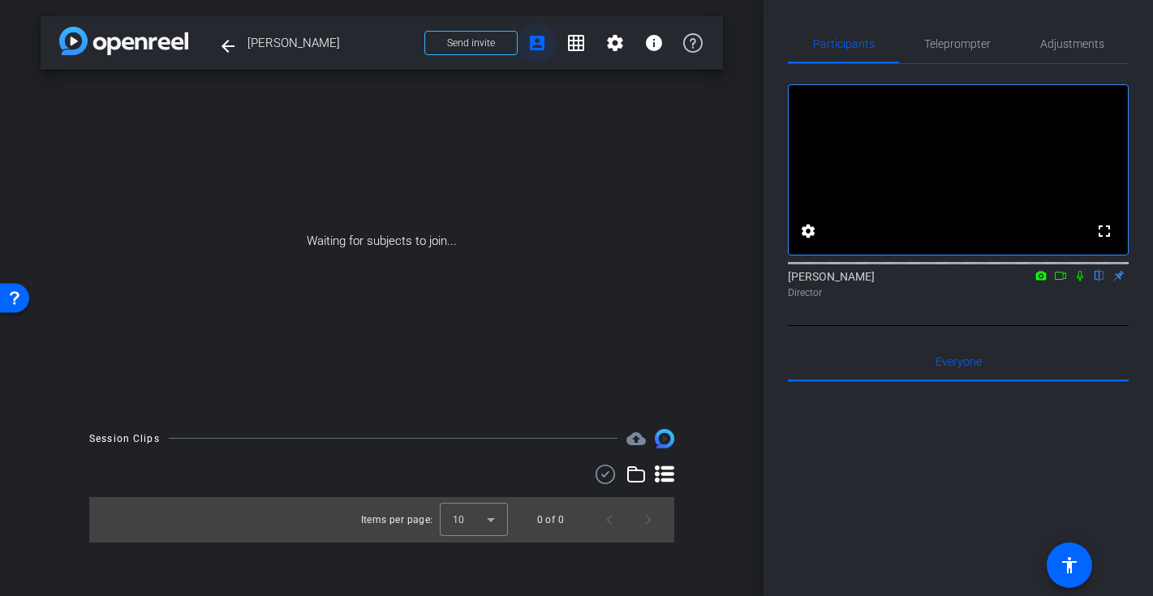
click at [535, 41] on mat-icon "account_box" at bounding box center [536, 42] width 19 height 19
click at [489, 43] on span "Send invite" at bounding box center [471, 43] width 48 height 13
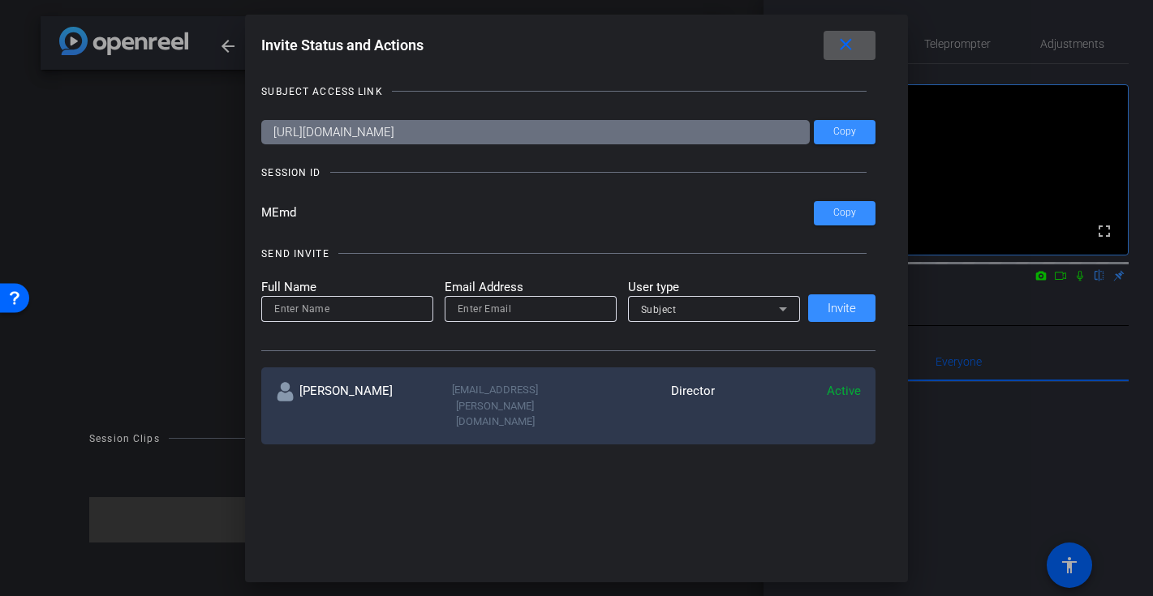
click at [352, 307] on input at bounding box center [347, 308] width 146 height 19
click at [851, 137] on span "Copy" at bounding box center [844, 132] width 23 height 12
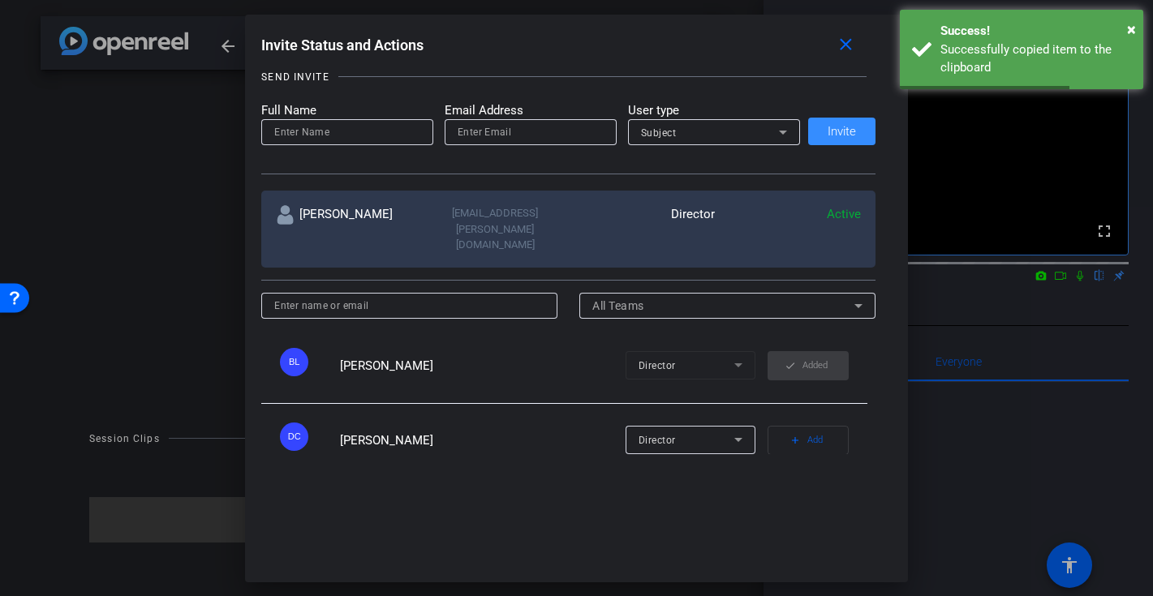
scroll to position [182, 0]
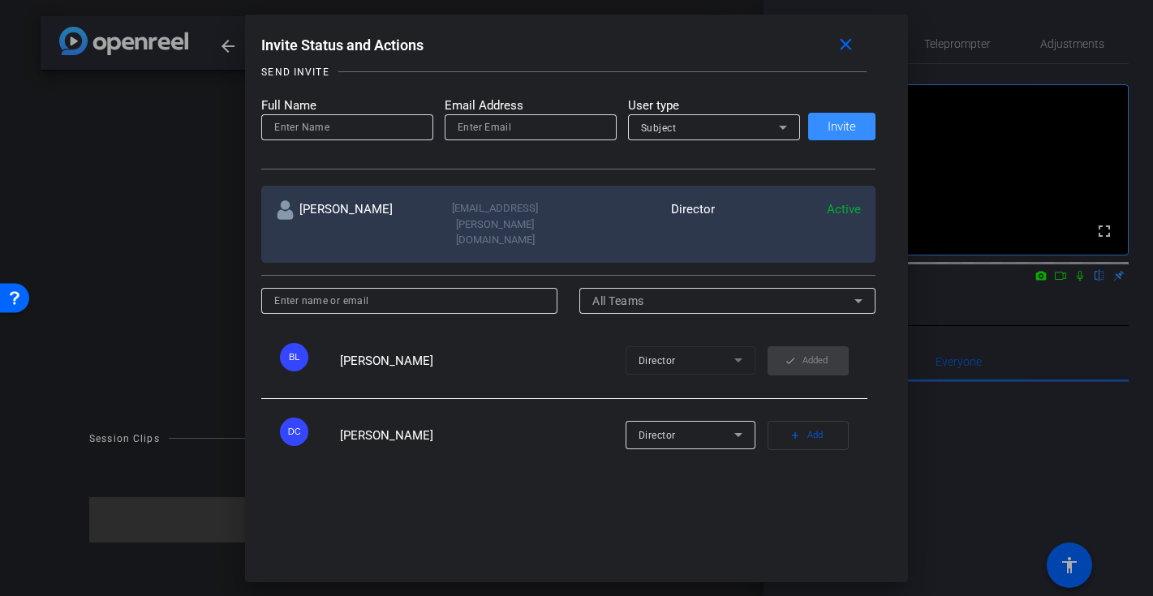
click at [224, 51] on div at bounding box center [576, 298] width 1153 height 596
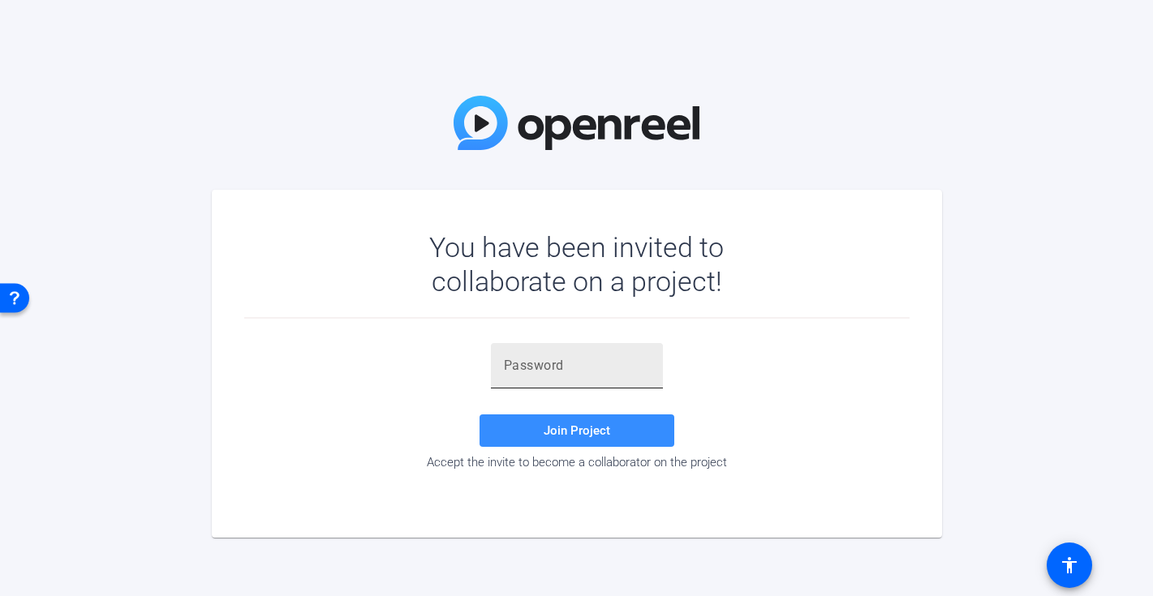
click at [561, 375] on input "text" at bounding box center [577, 365] width 146 height 19
paste input "DeezuV"
type input "DeezuV"
click at [569, 423] on span "Join Project" at bounding box center [576, 430] width 67 height 15
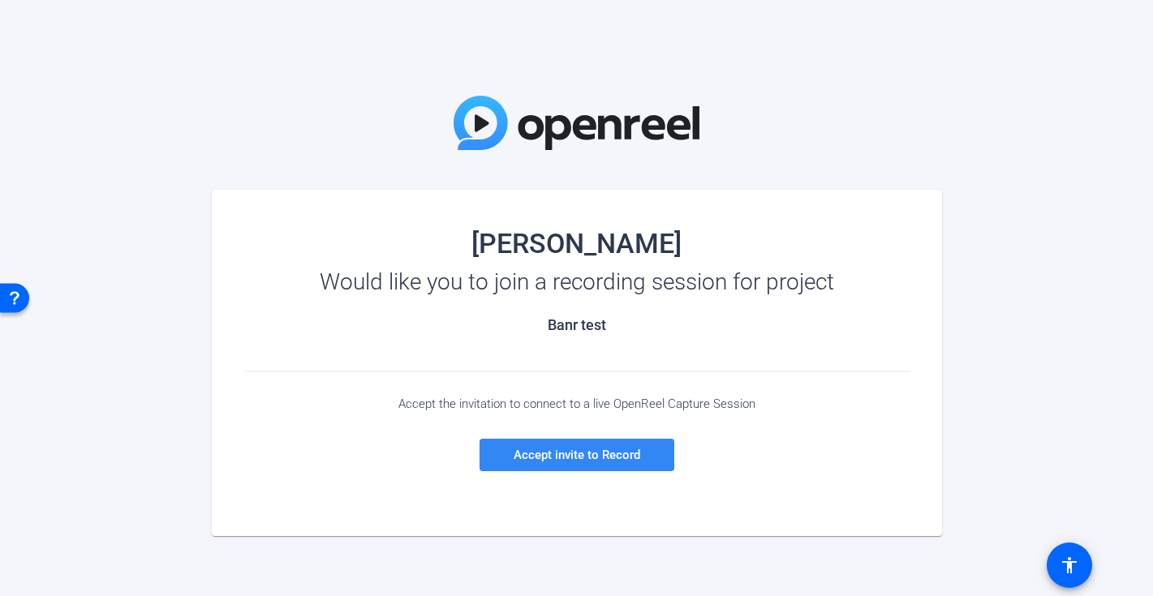
click at [599, 453] on span "Accept invite to Record" at bounding box center [576, 455] width 127 height 15
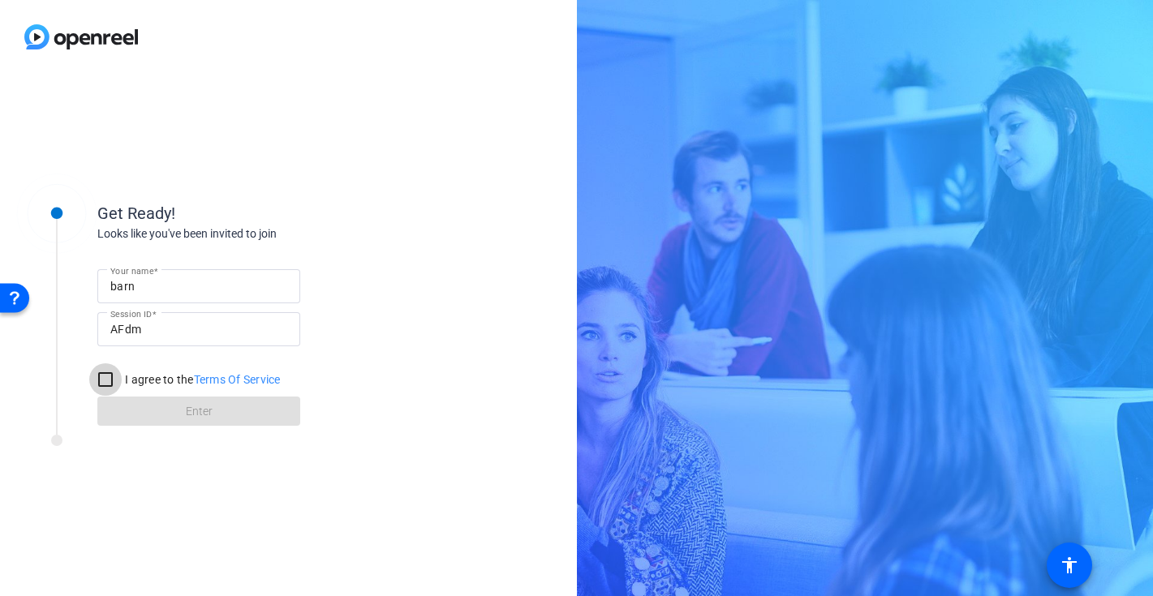
click at [112, 379] on input "I agree to the Terms Of Service" at bounding box center [105, 379] width 32 height 32
checkbox input "true"
click at [180, 407] on span at bounding box center [198, 411] width 203 height 39
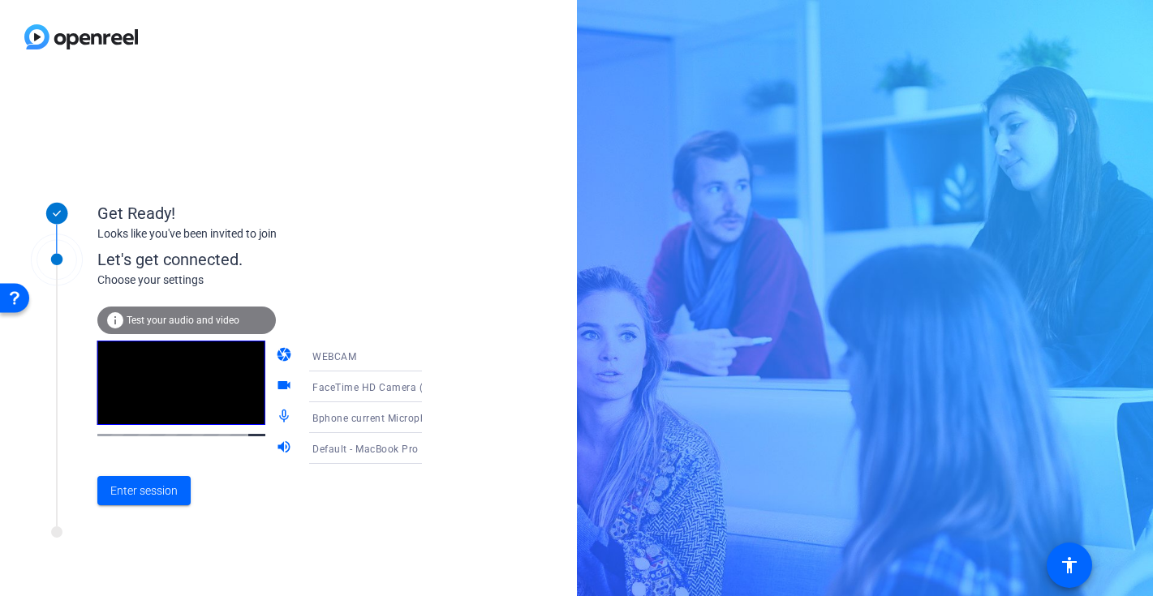
click at [428, 417] on icon at bounding box center [437, 417] width 19 height 19
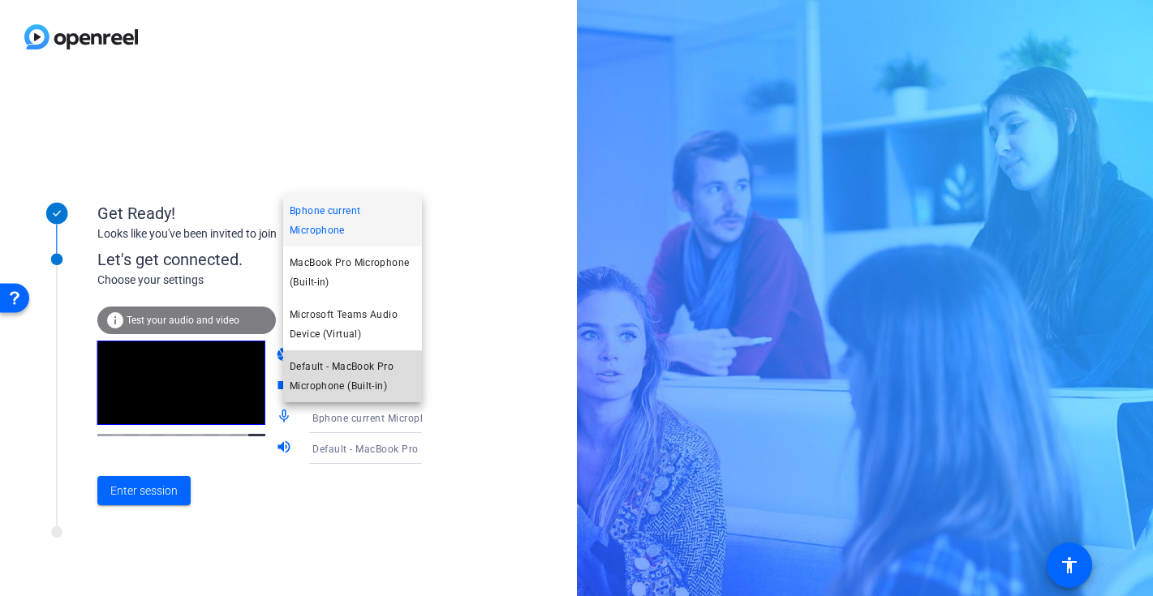
click at [358, 372] on span "Default - MacBook Pro Microphone (Built-in)" at bounding box center [353, 376] width 126 height 39
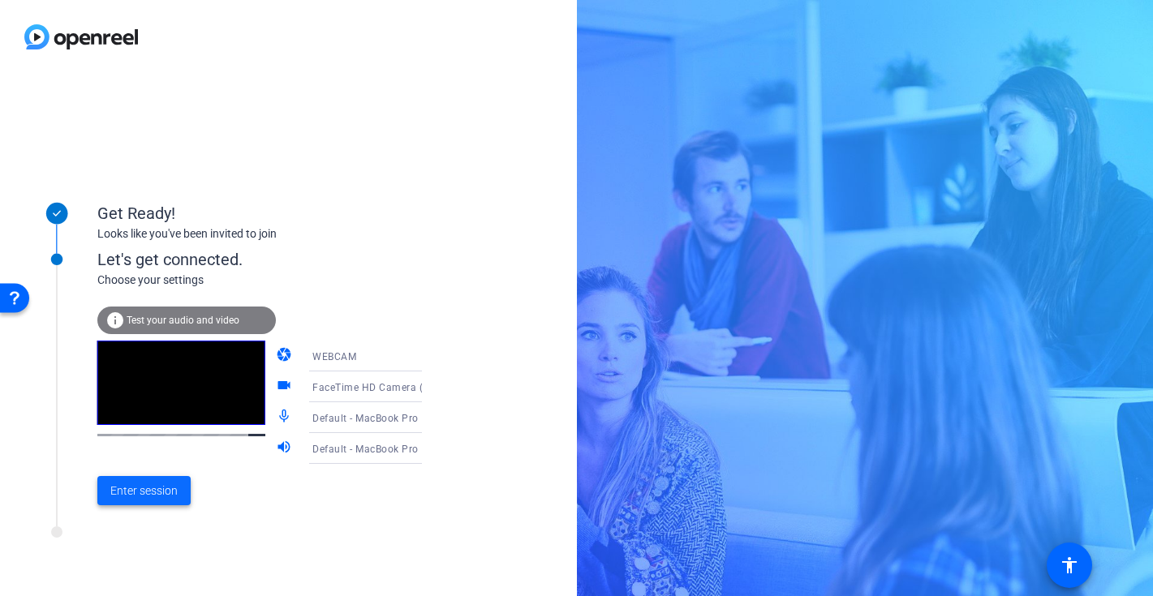
click at [148, 488] on span "Enter session" at bounding box center [143, 491] width 67 height 17
